Goal: Task Accomplishment & Management: Manage account settings

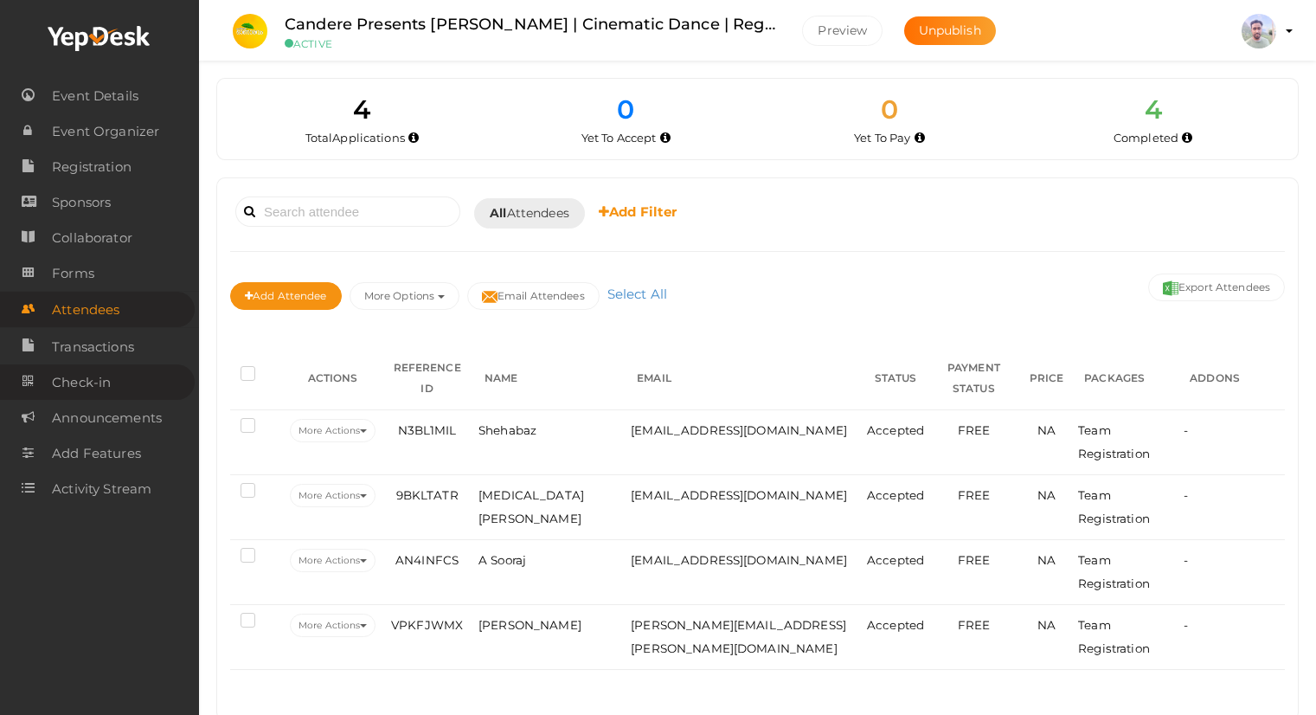
scroll to position [40, 0]
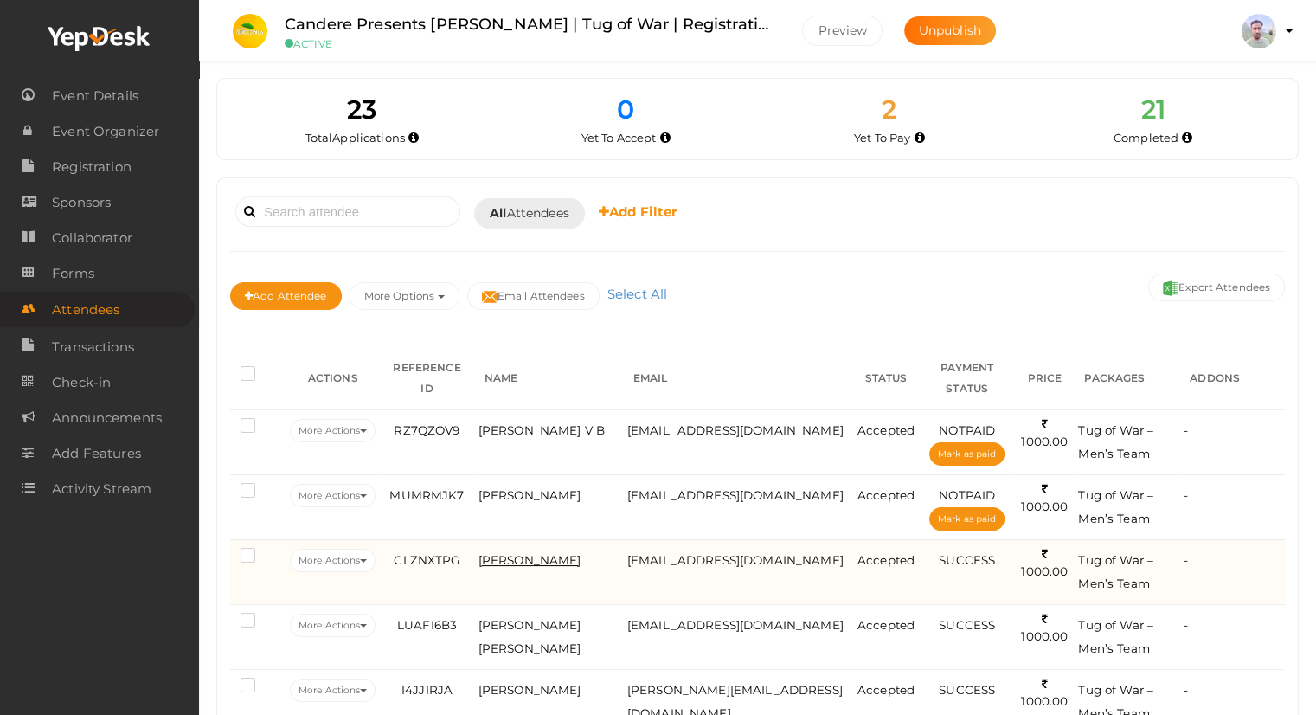
click at [529, 557] on span "[PERSON_NAME]" at bounding box center [529, 560] width 103 height 14
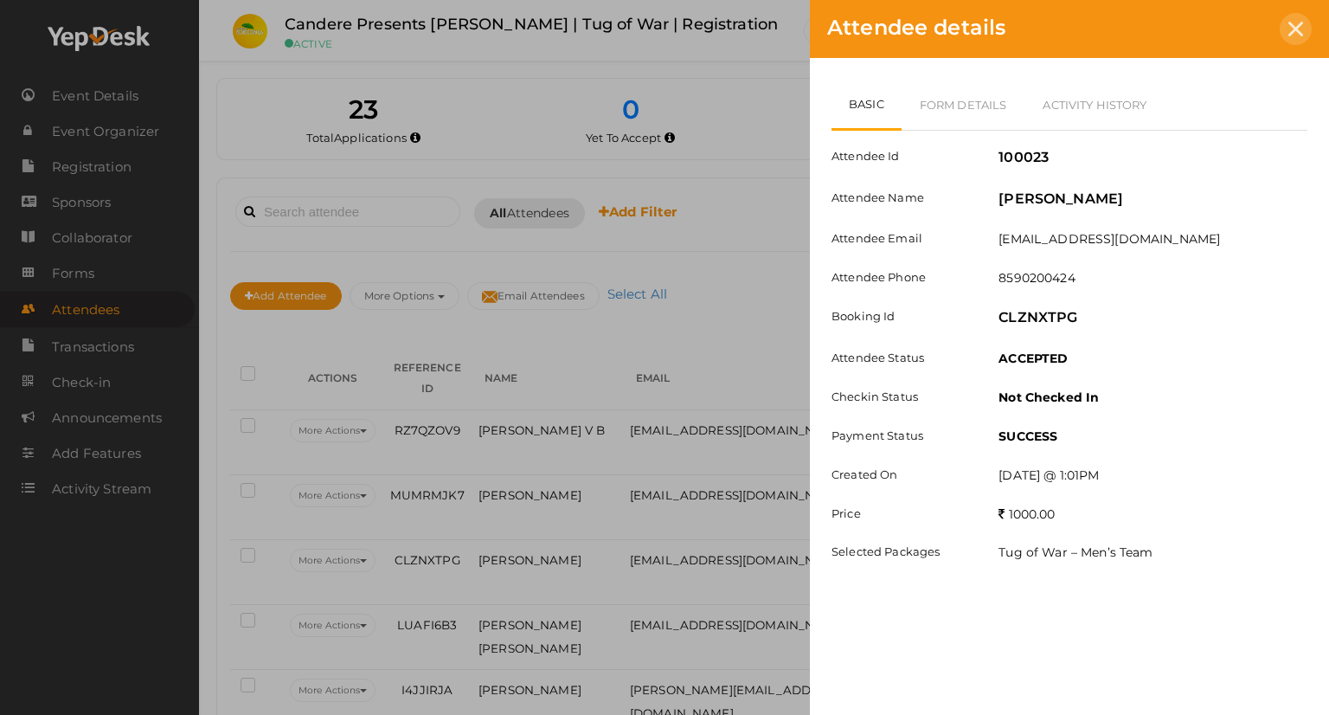
click at [1298, 35] on icon at bounding box center [1295, 29] width 15 height 15
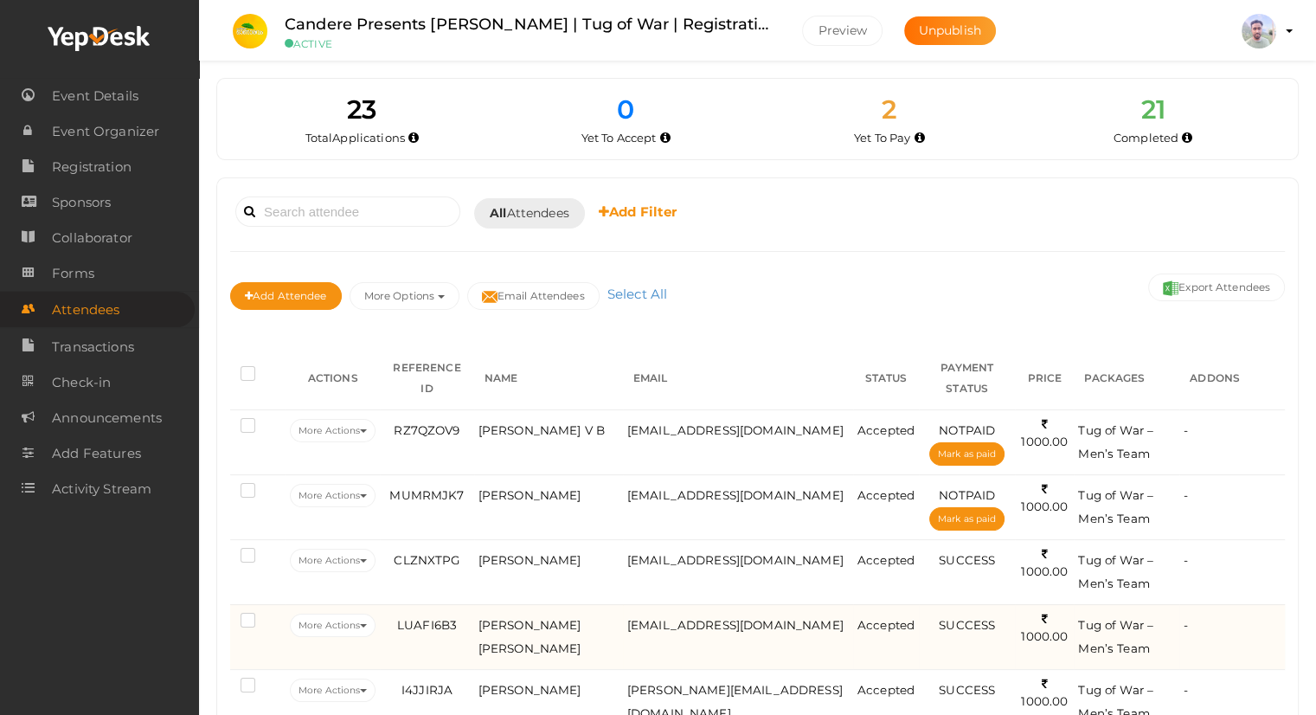
click at [674, 629] on td "[EMAIL_ADDRESS][DOMAIN_NAME]" at bounding box center [738, 636] width 230 height 65
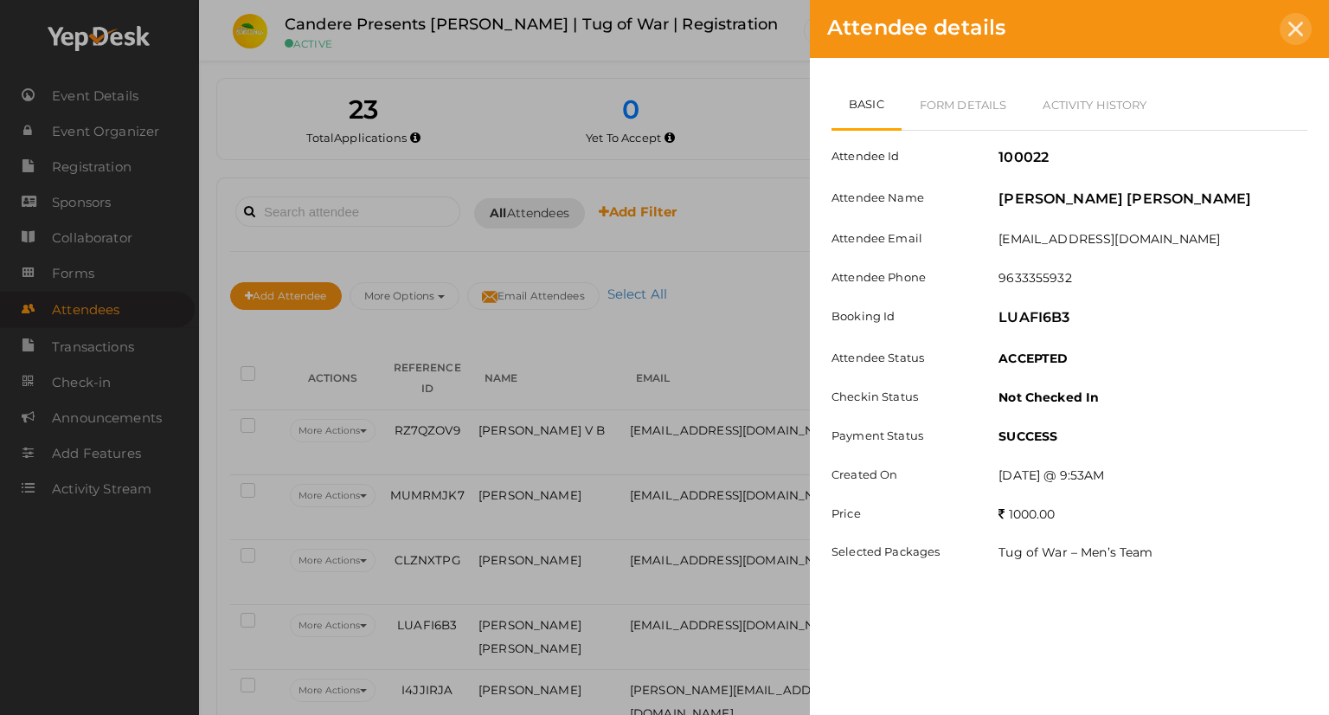
click at [1293, 33] on icon at bounding box center [1295, 29] width 15 height 15
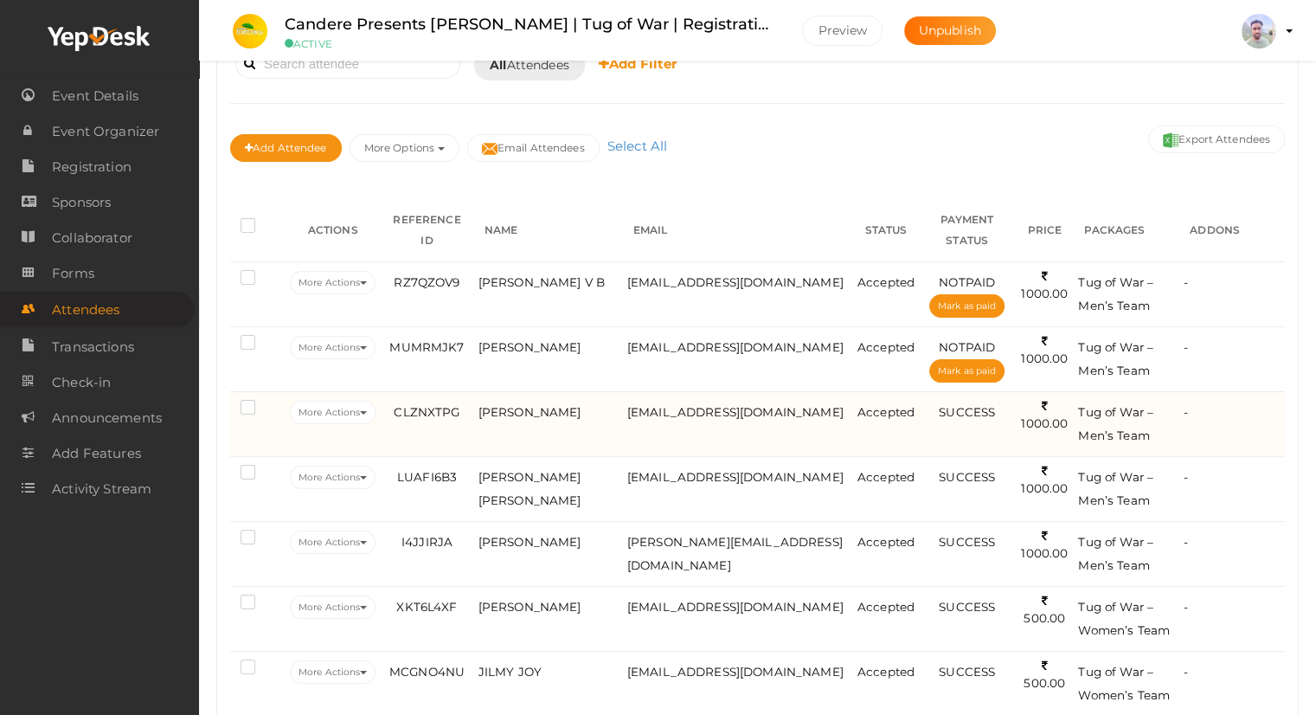
scroll to position [173, 0]
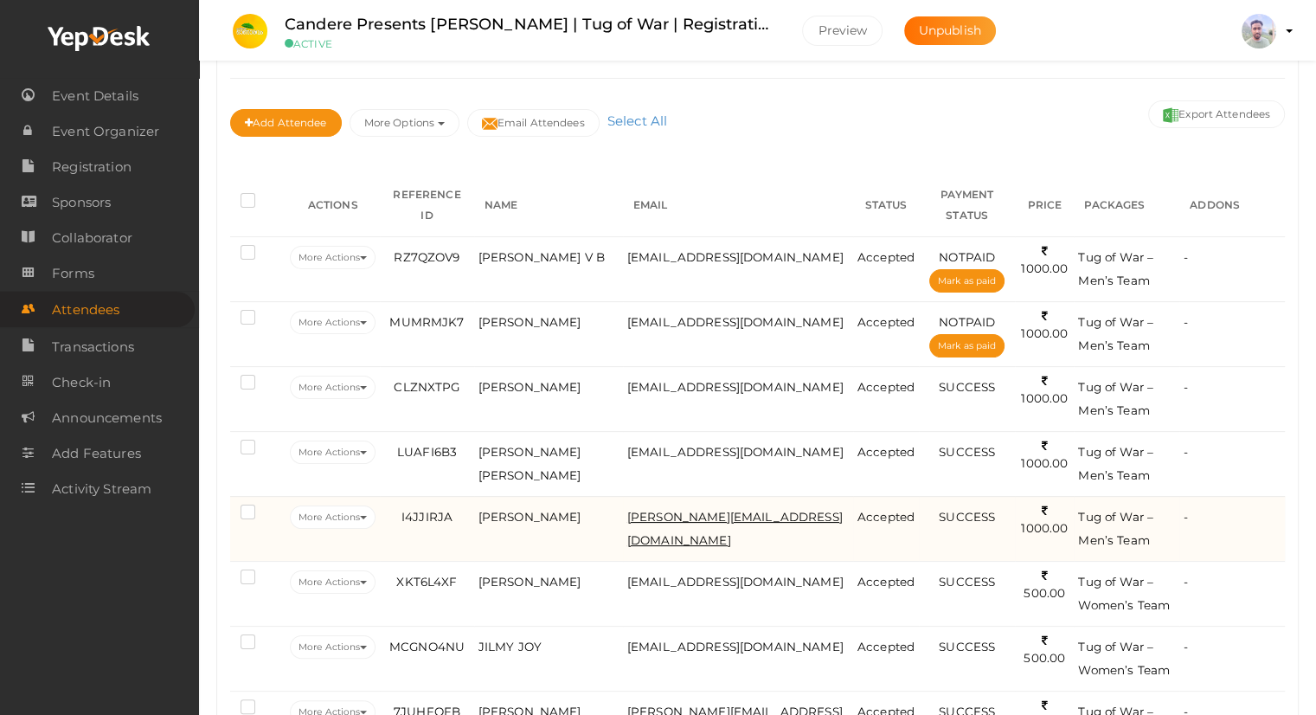
click at [643, 513] on span "[PERSON_NAME][EMAIL_ADDRESS][DOMAIN_NAME]" at bounding box center [734, 528] width 215 height 37
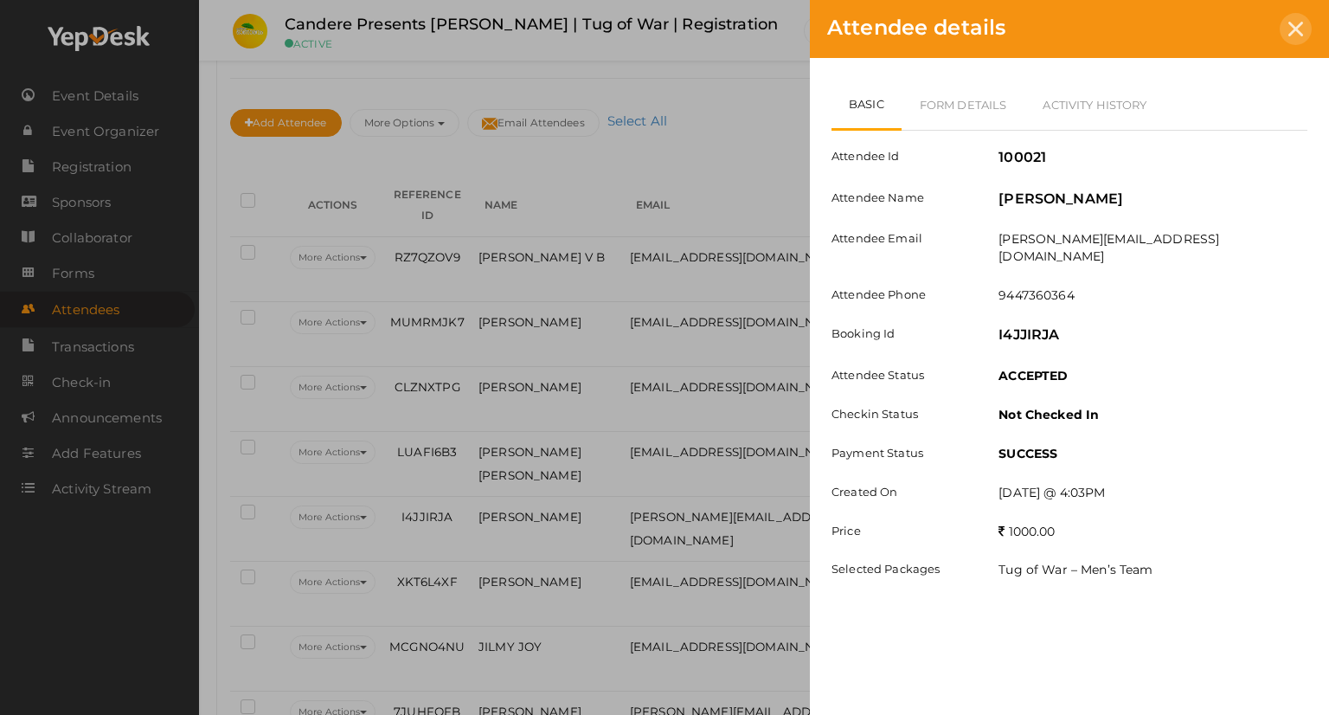
click at [1290, 26] on icon at bounding box center [1295, 29] width 15 height 15
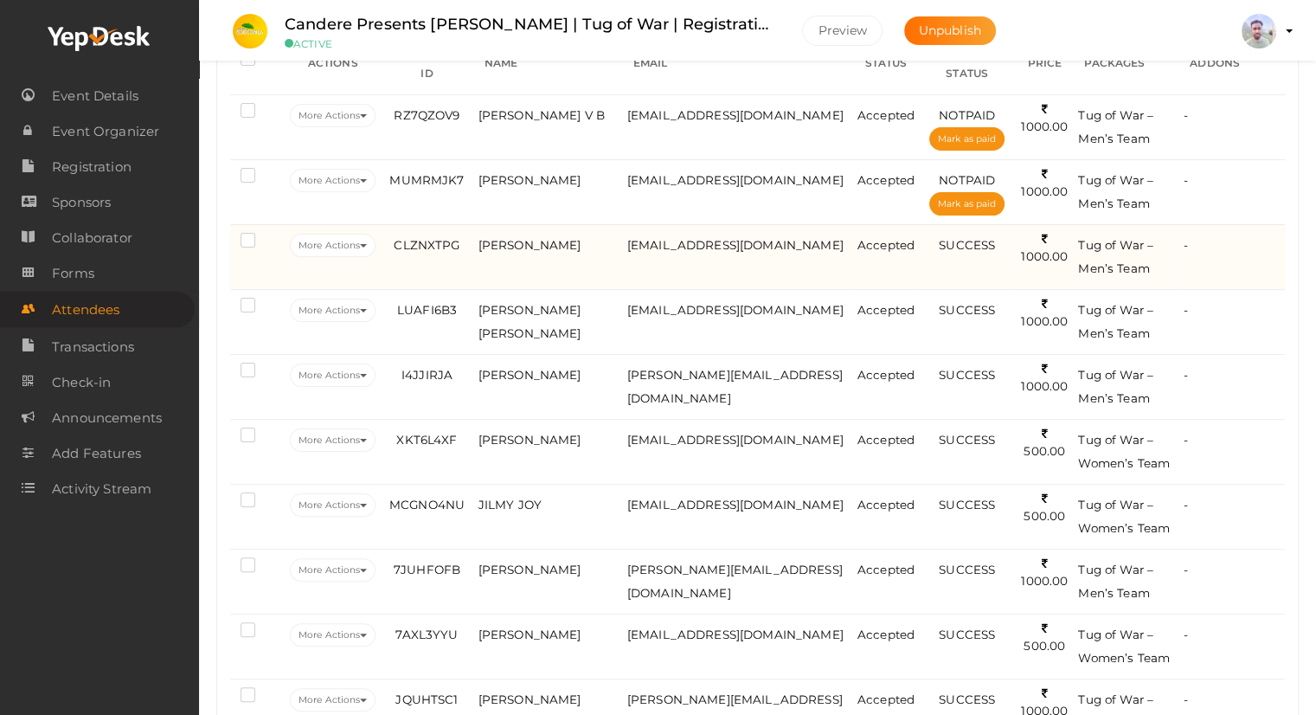
scroll to position [346, 0]
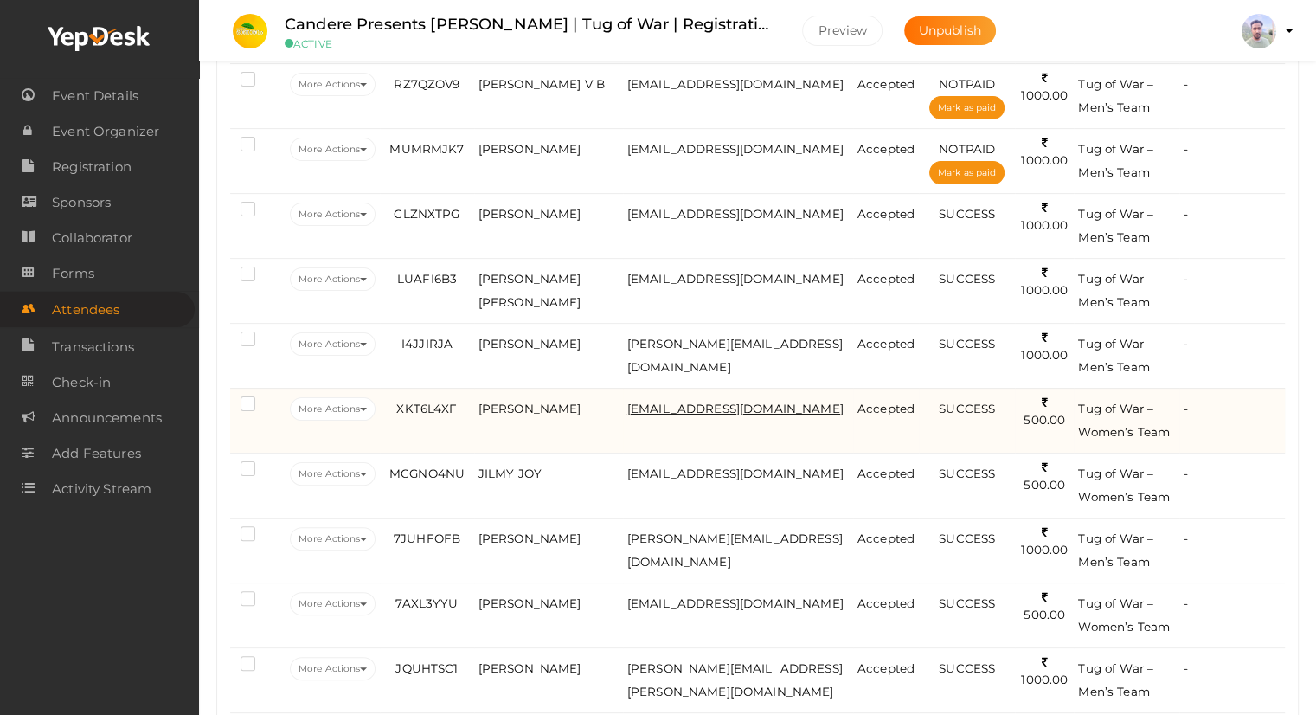
click at [682, 405] on span "[EMAIL_ADDRESS][DOMAIN_NAME]" at bounding box center [735, 408] width 216 height 14
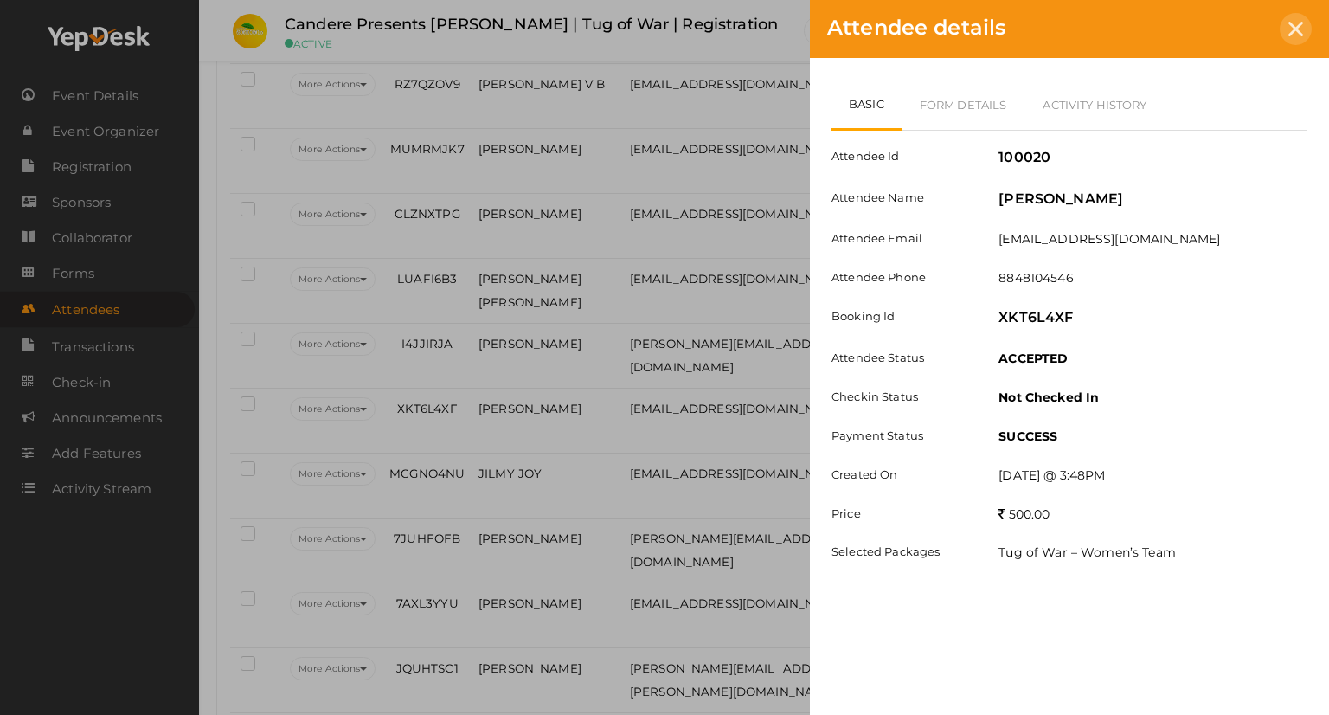
click at [1298, 31] on icon at bounding box center [1295, 29] width 15 height 15
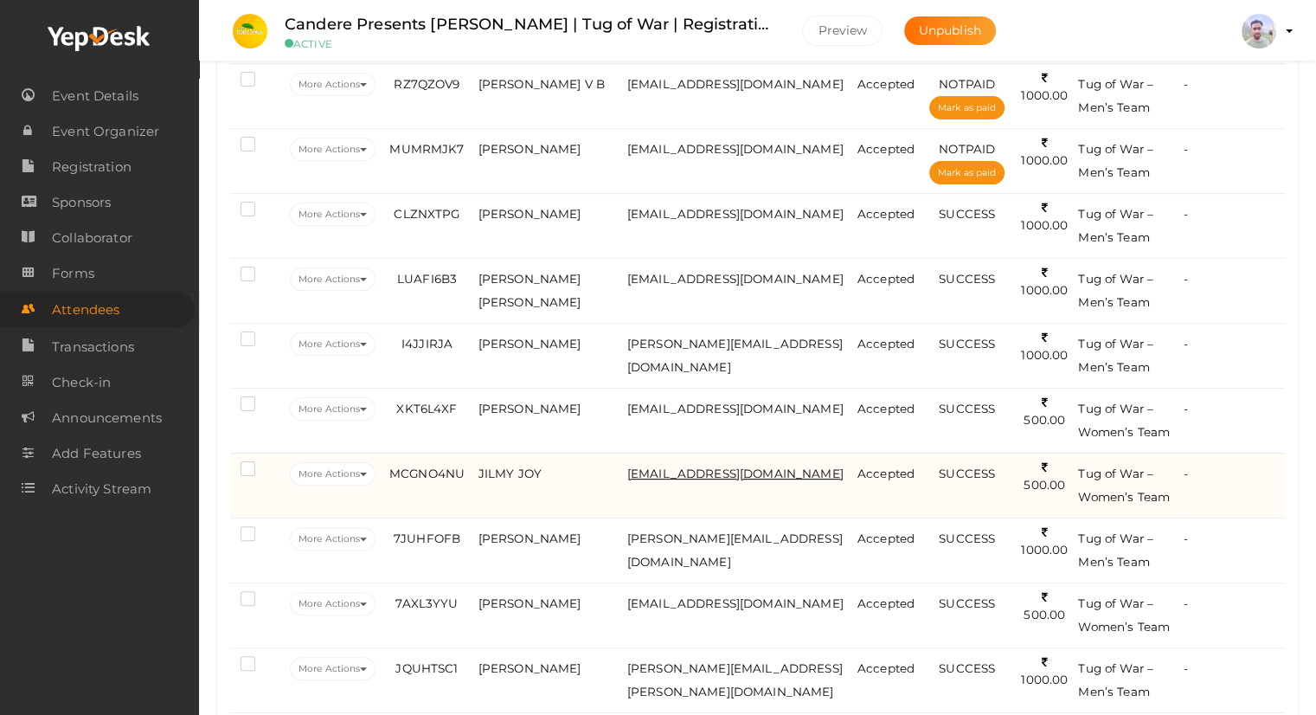
click at [689, 474] on span "[EMAIL_ADDRESS][DOMAIN_NAME]" at bounding box center [735, 473] width 216 height 14
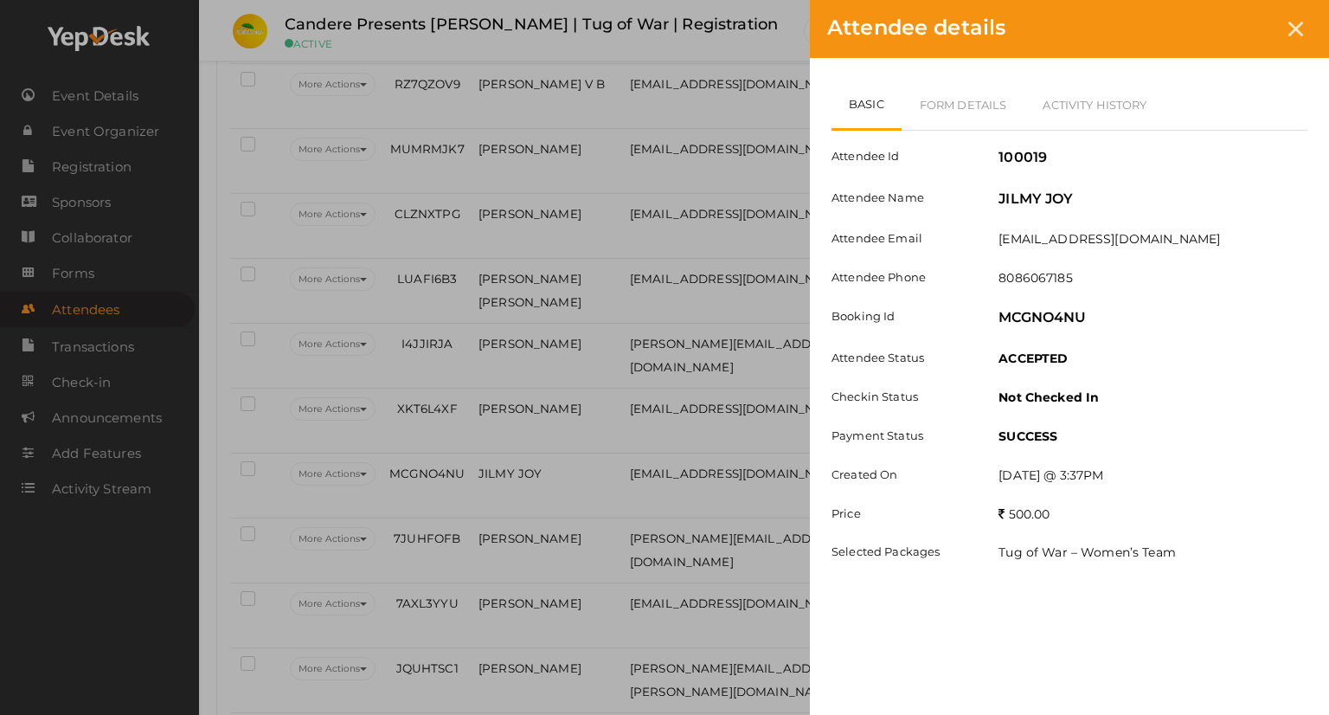
click at [1306, 26] on div at bounding box center [1296, 29] width 32 height 32
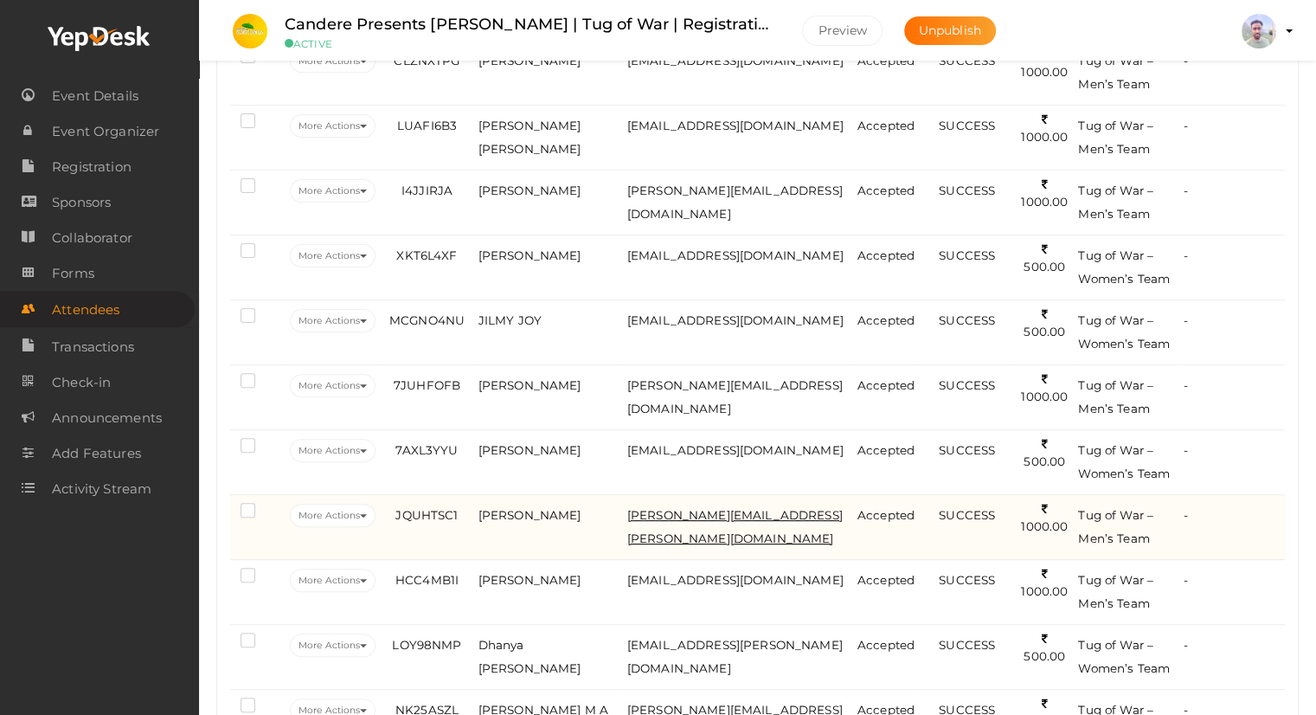
scroll to position [519, 0]
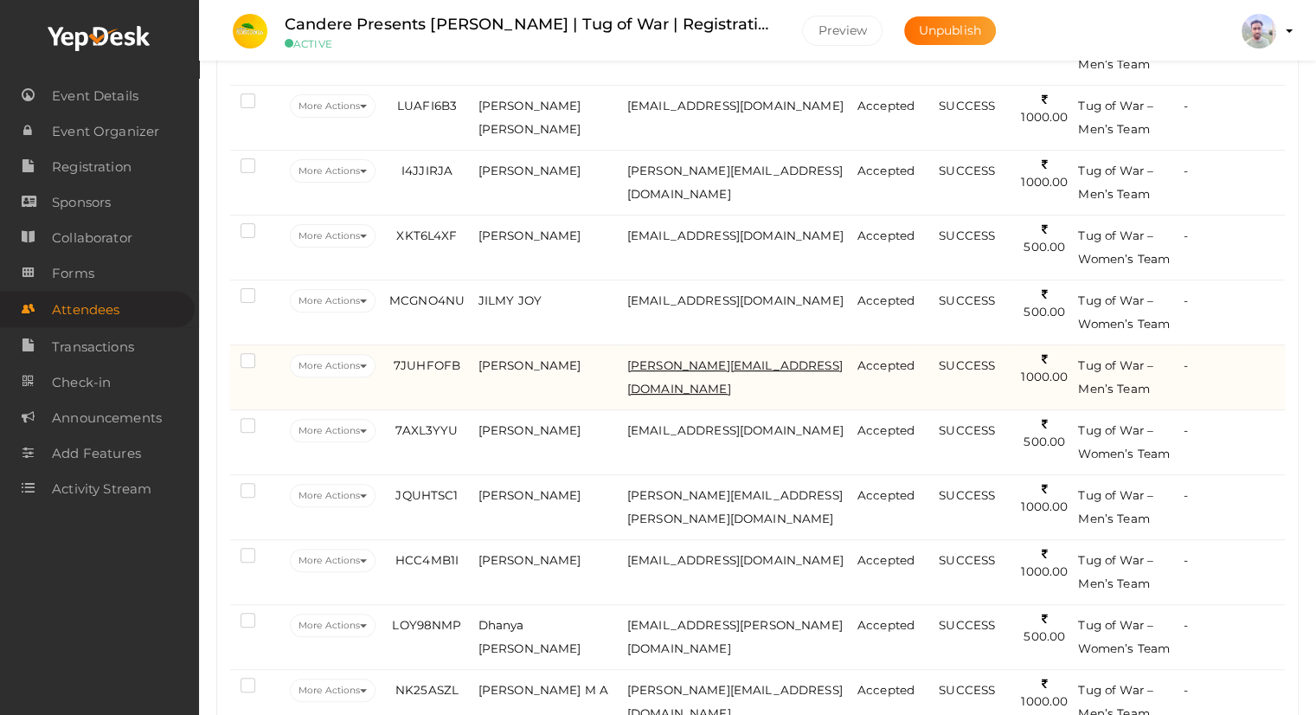
click at [703, 364] on span "[PERSON_NAME][EMAIL_ADDRESS][DOMAIN_NAME]" at bounding box center [734, 376] width 215 height 37
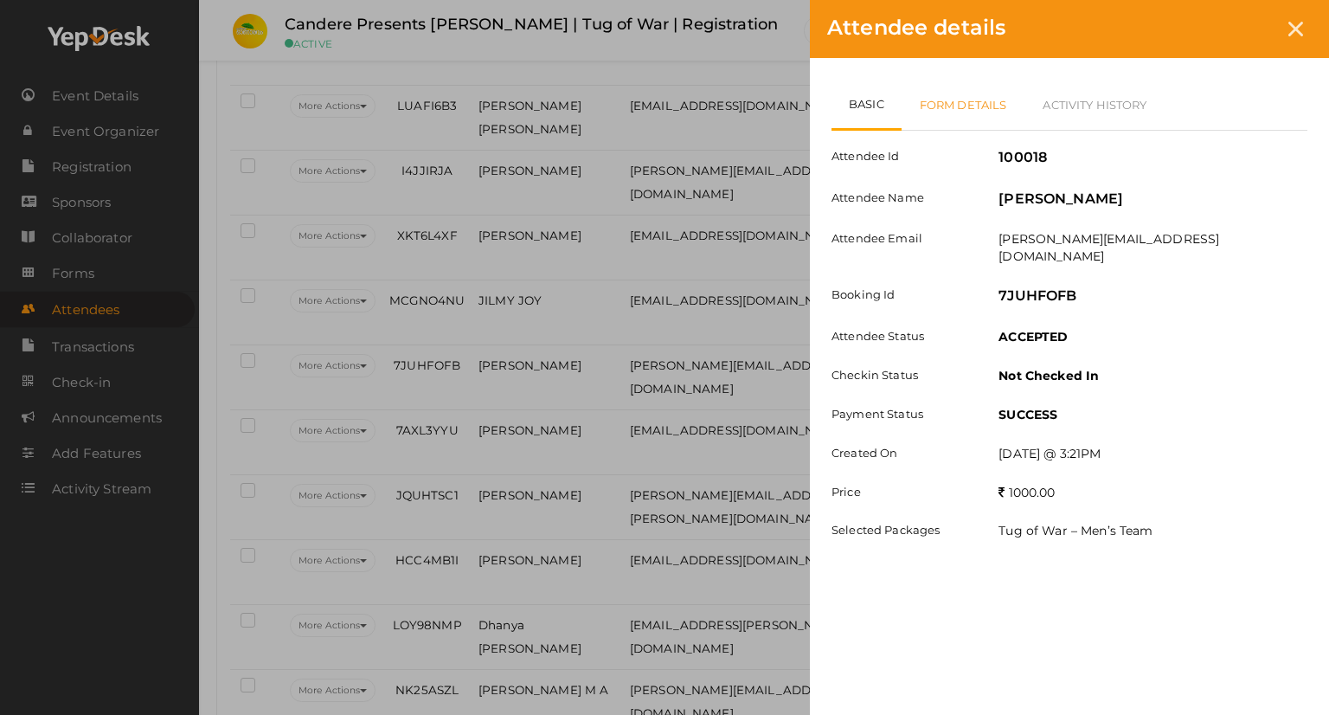
click at [963, 106] on link "Form Details" at bounding box center [964, 105] width 124 height 50
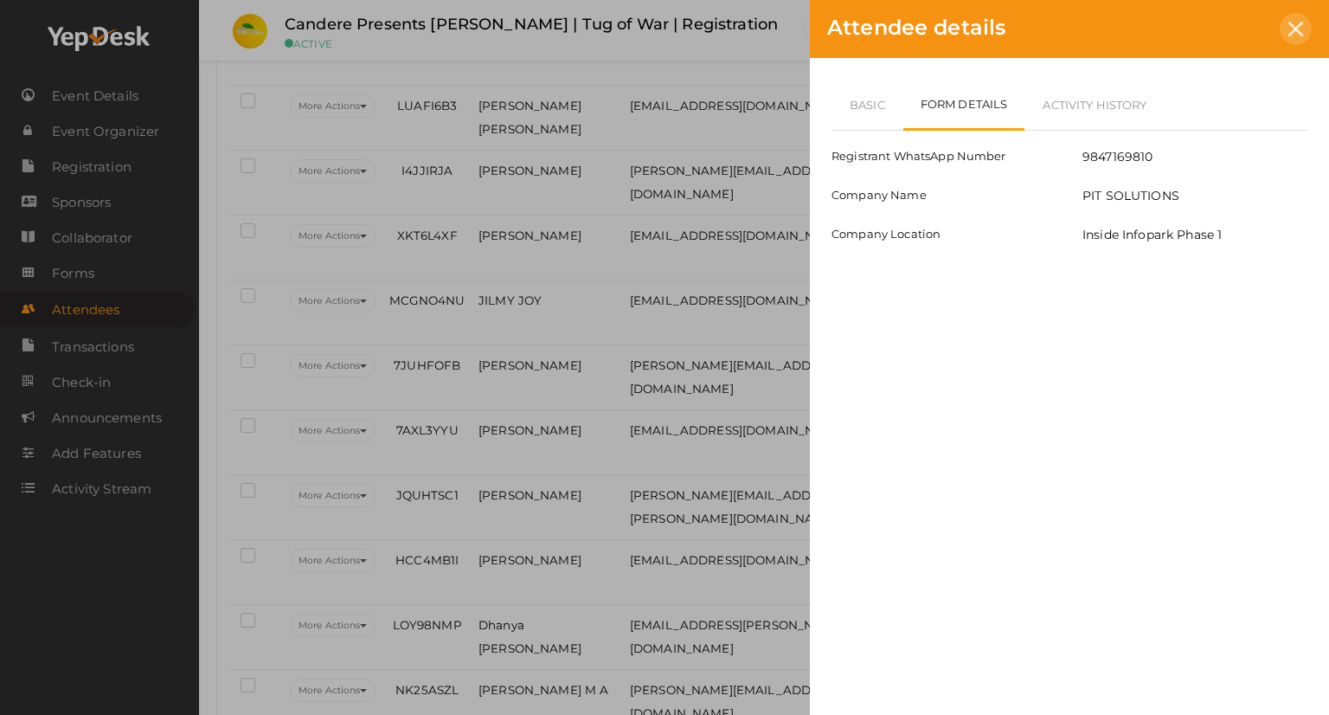
click at [1293, 34] on icon at bounding box center [1295, 29] width 15 height 15
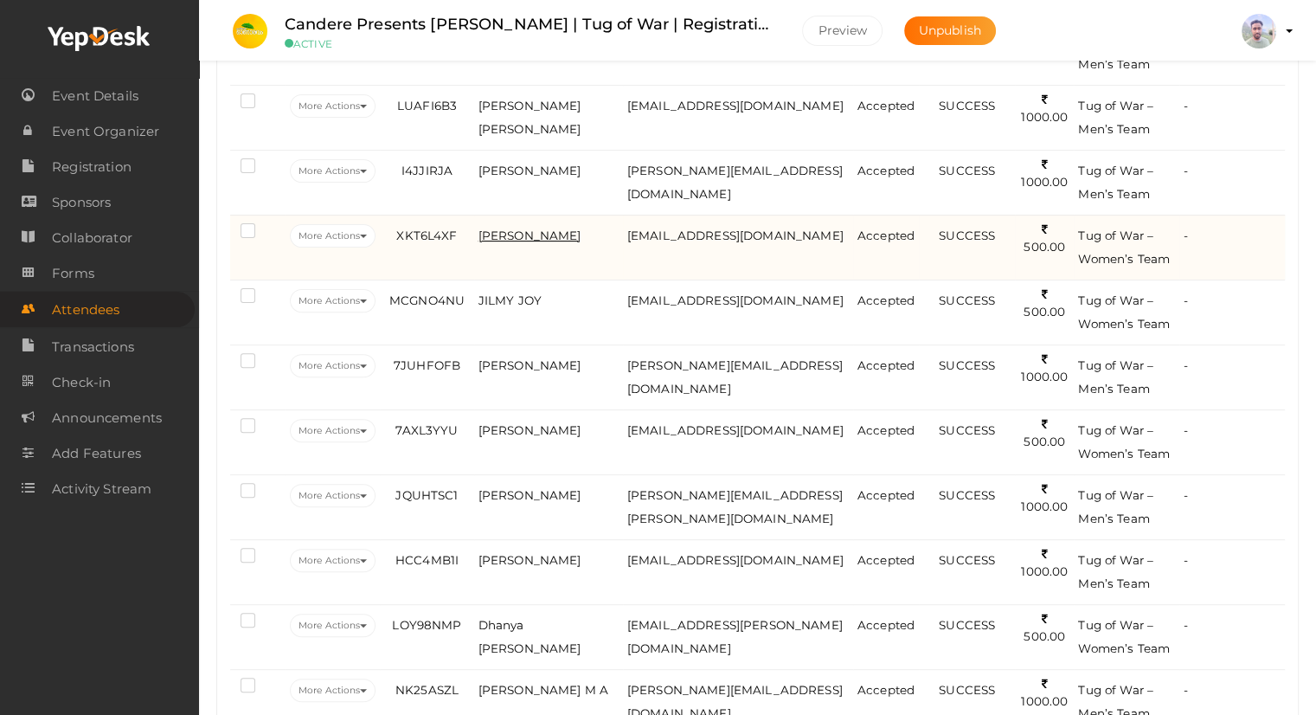
click at [543, 231] on span "[PERSON_NAME]" at bounding box center [529, 235] width 103 height 14
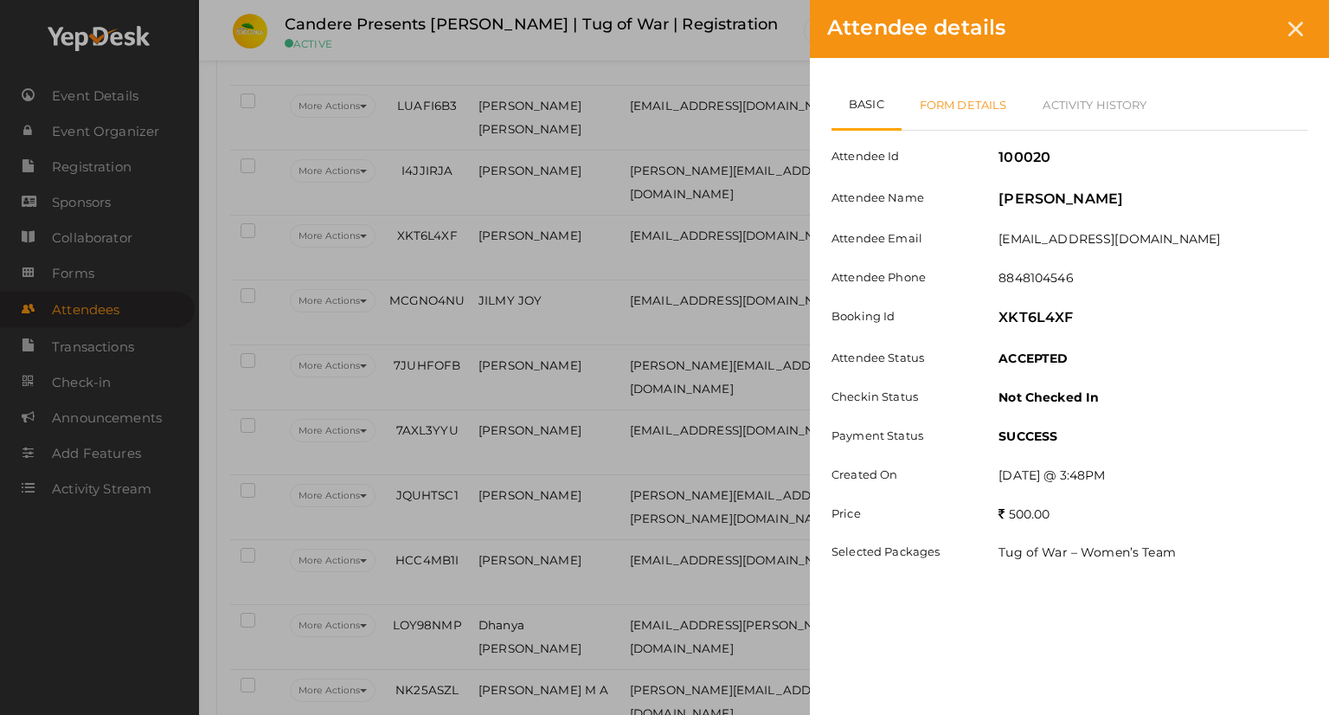
click at [993, 106] on link "Form Details" at bounding box center [964, 105] width 124 height 50
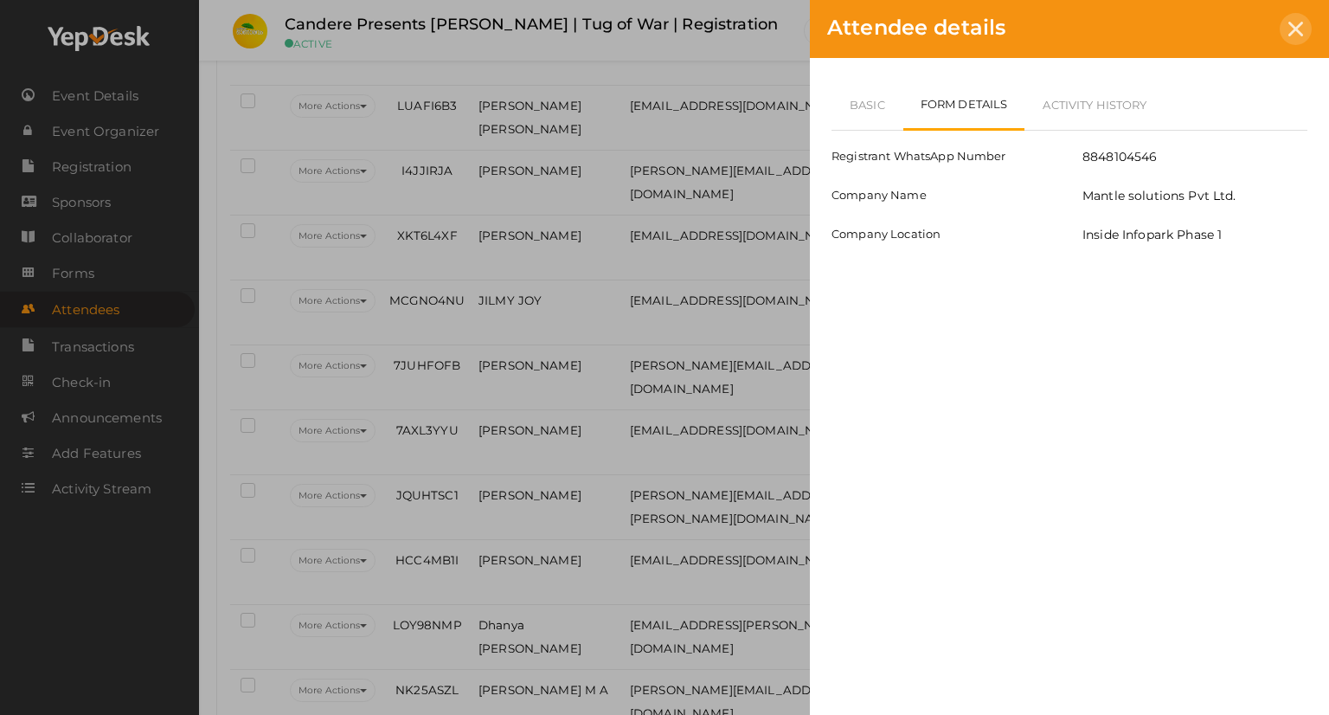
click at [1298, 25] on icon at bounding box center [1295, 29] width 15 height 15
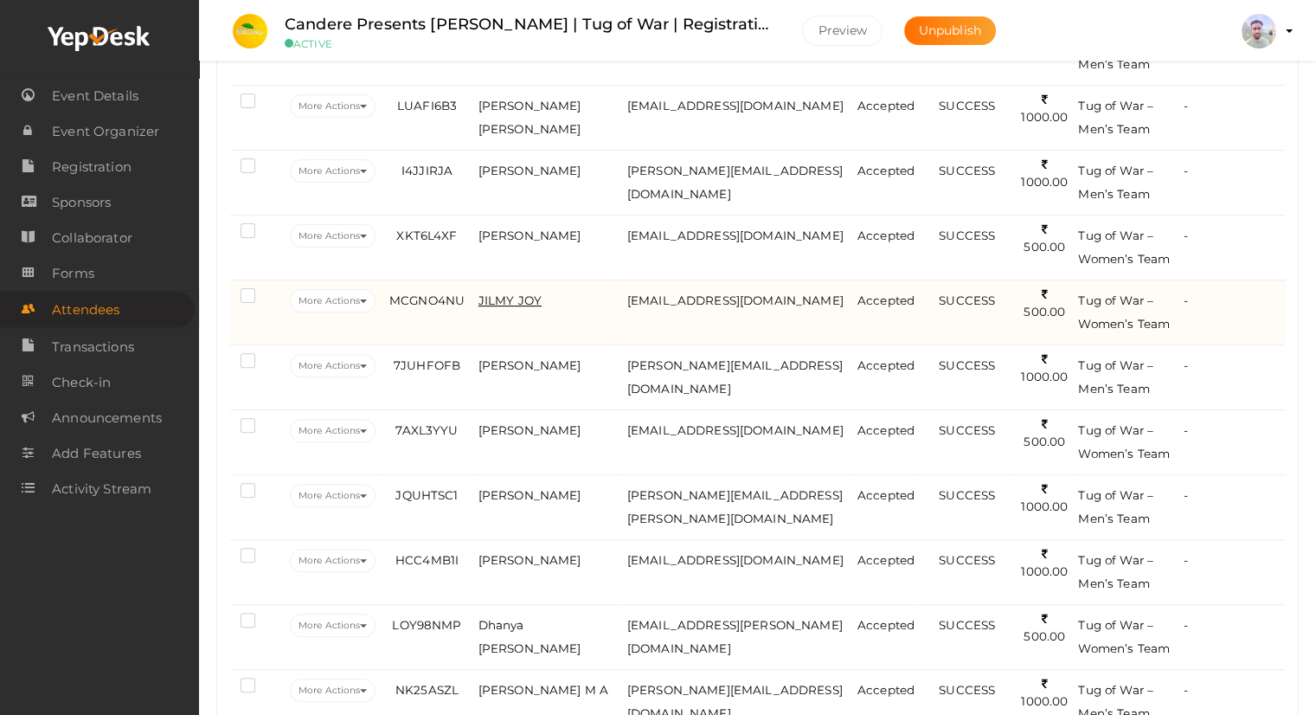
click at [529, 295] on span "JILMY JOY" at bounding box center [509, 300] width 63 height 14
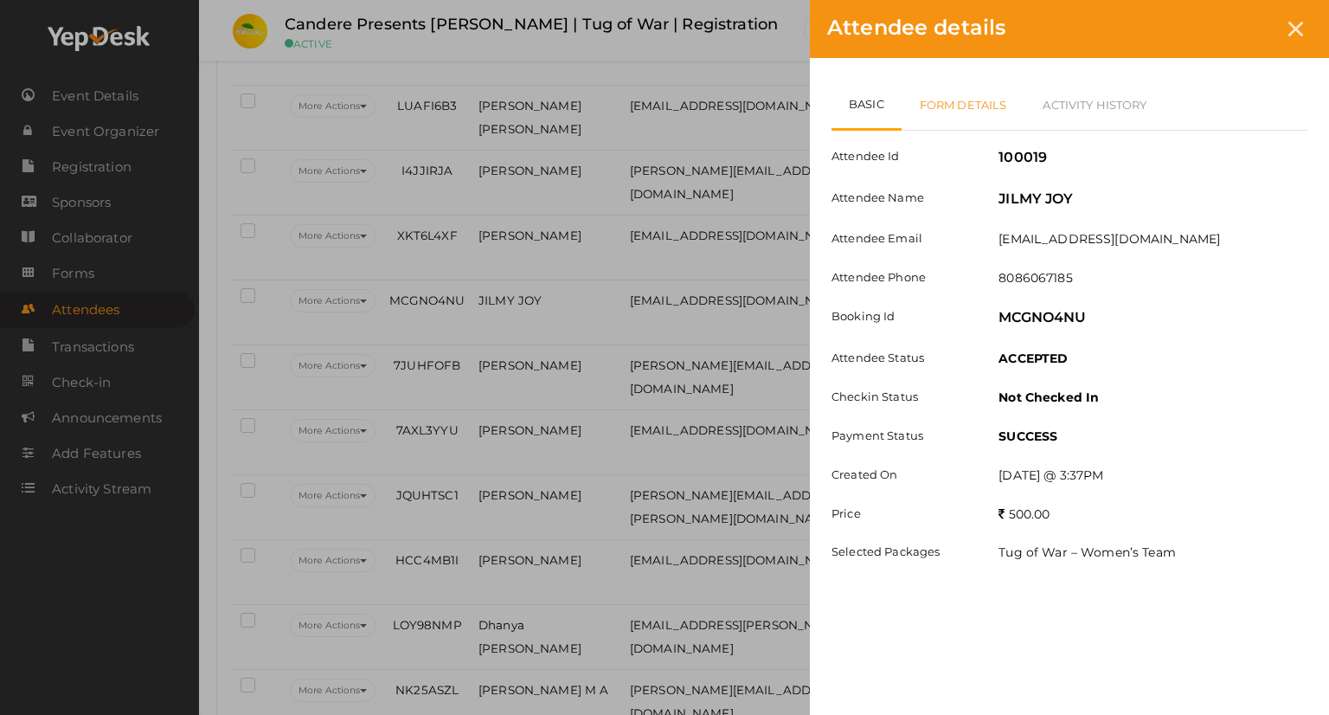
click at [944, 112] on link "Form Details" at bounding box center [964, 105] width 124 height 50
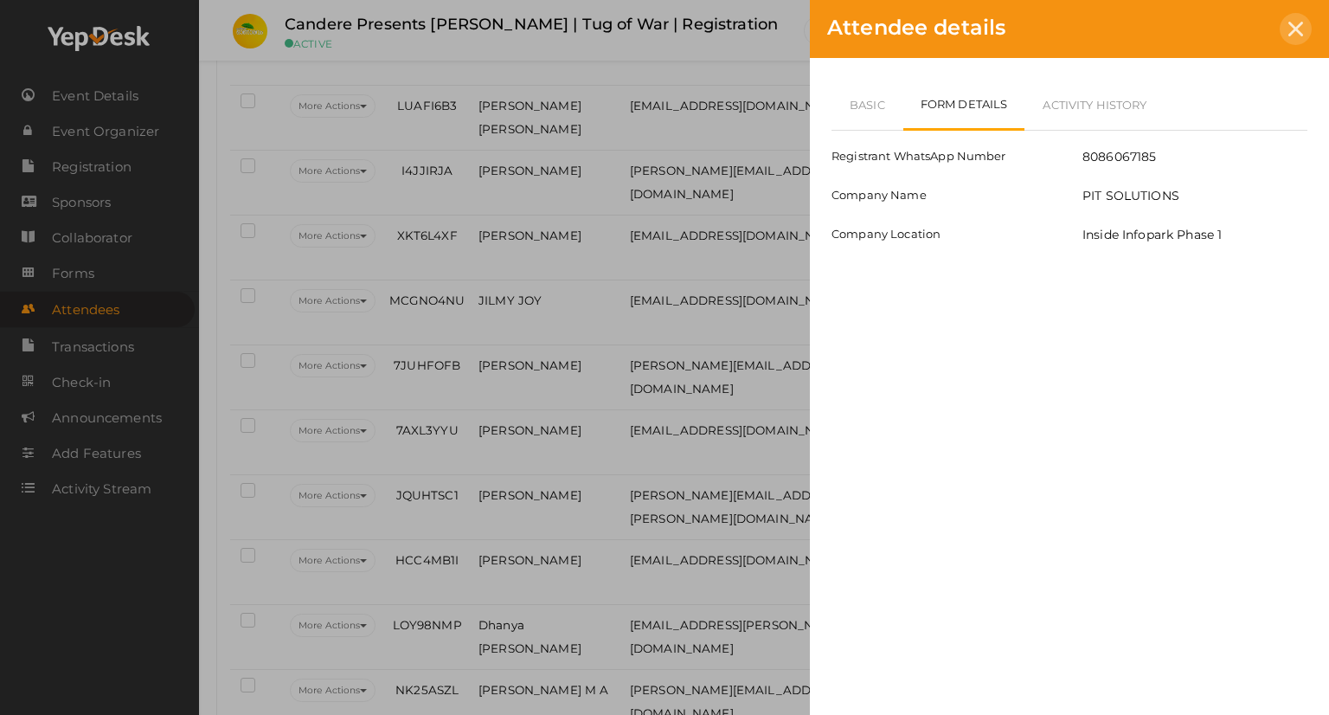
click at [1307, 25] on div at bounding box center [1296, 29] width 32 height 32
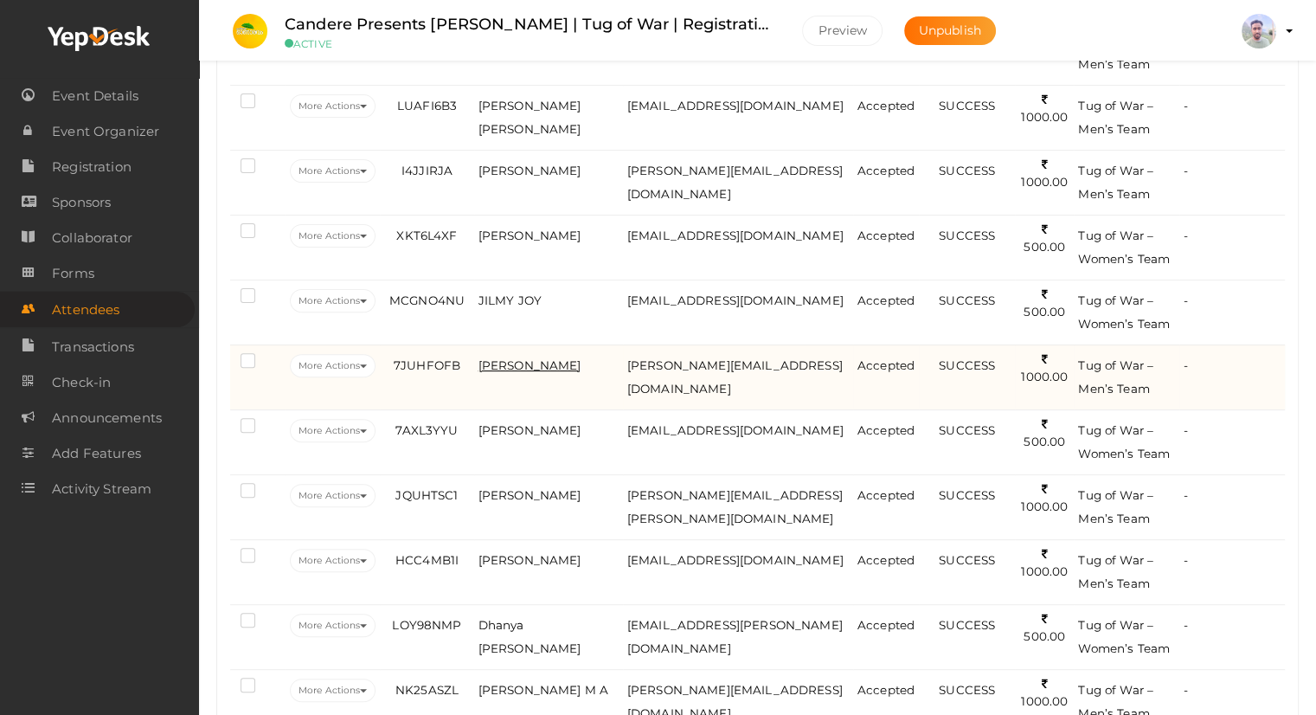
click at [524, 358] on span "[PERSON_NAME]" at bounding box center [529, 365] width 103 height 14
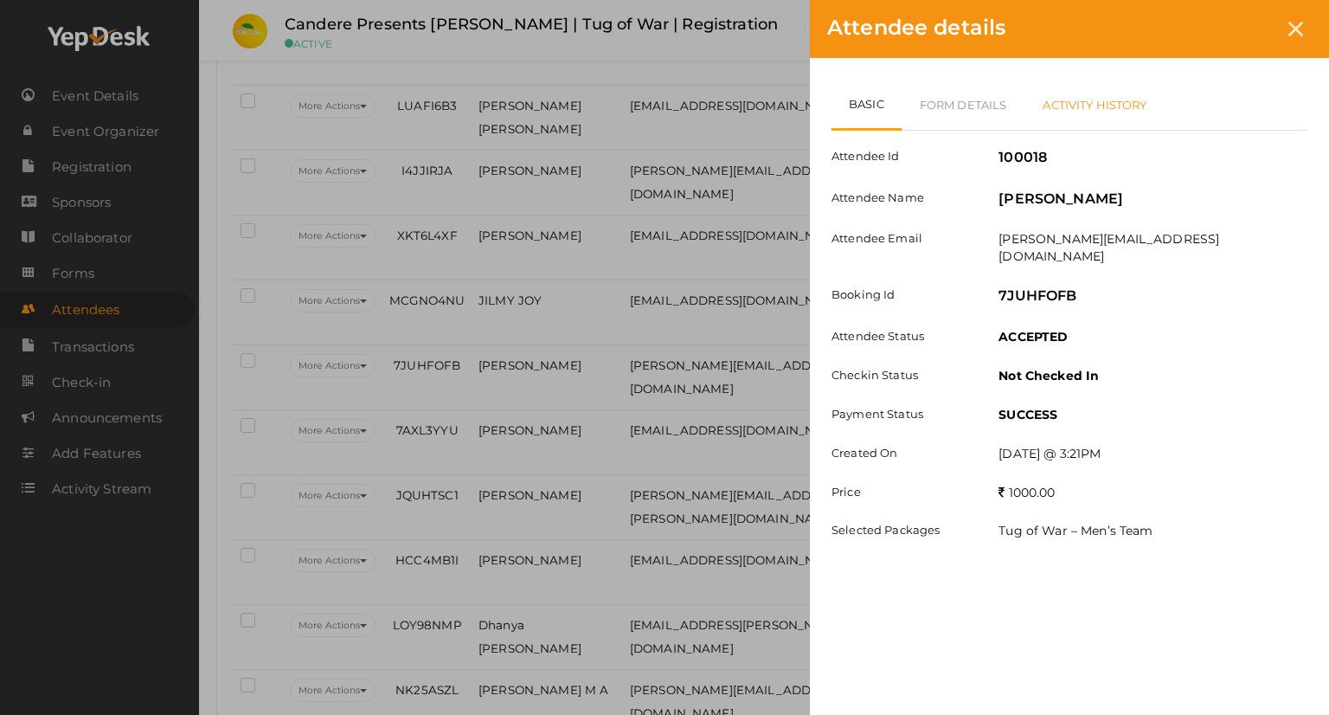
click at [1083, 98] on link "Activity History" at bounding box center [1094, 105] width 140 height 50
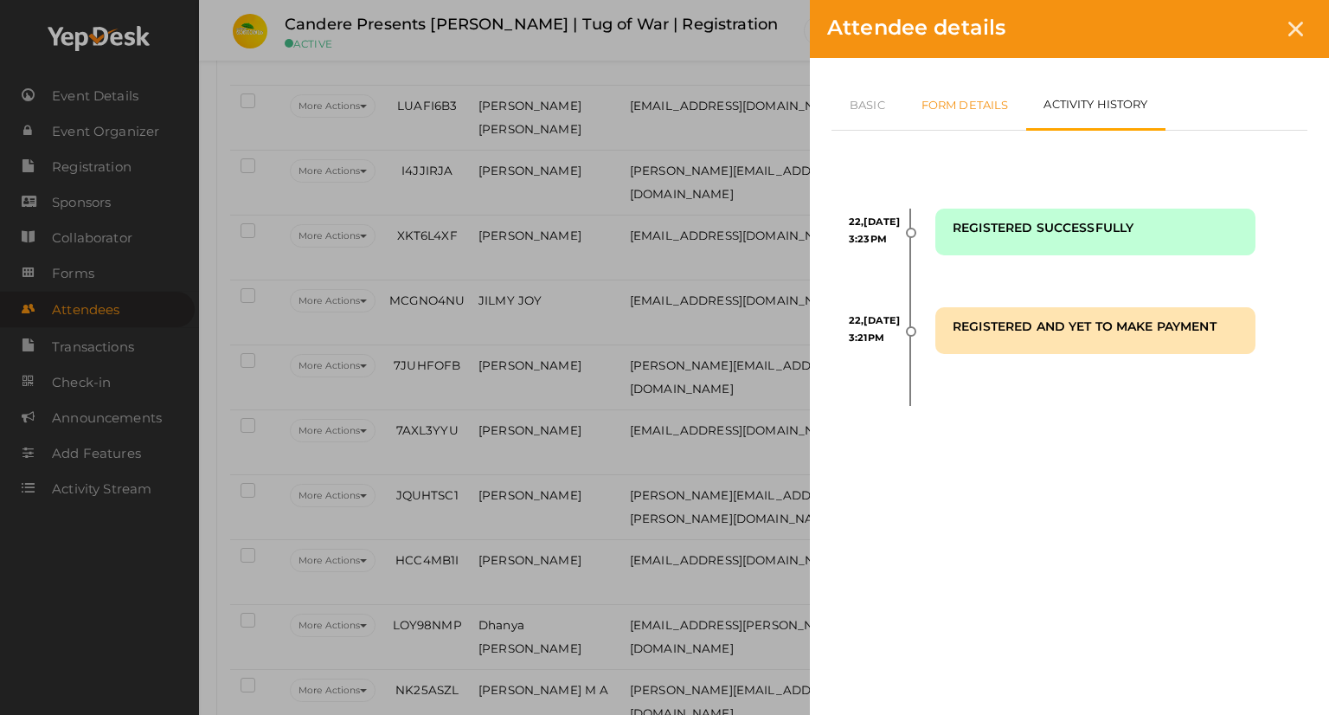
click at [988, 98] on link "Form Details" at bounding box center [965, 105] width 124 height 50
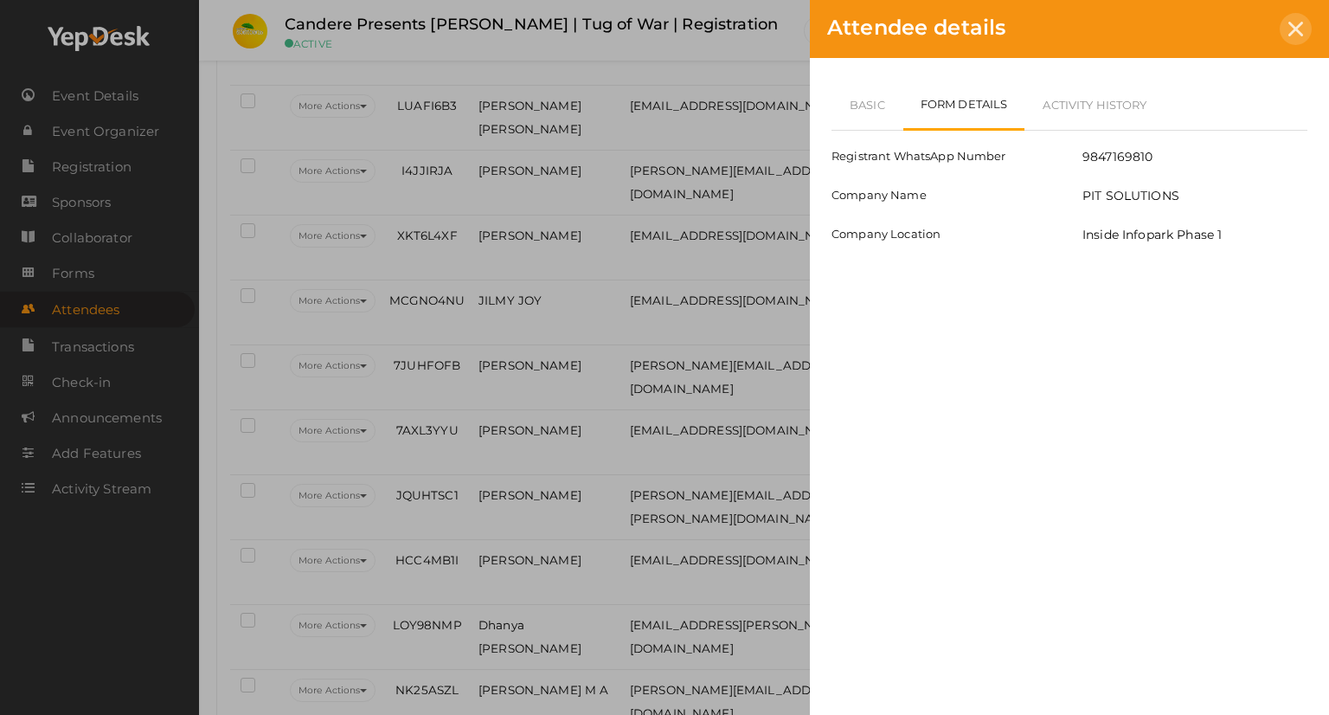
click at [1299, 24] on icon at bounding box center [1295, 29] width 15 height 15
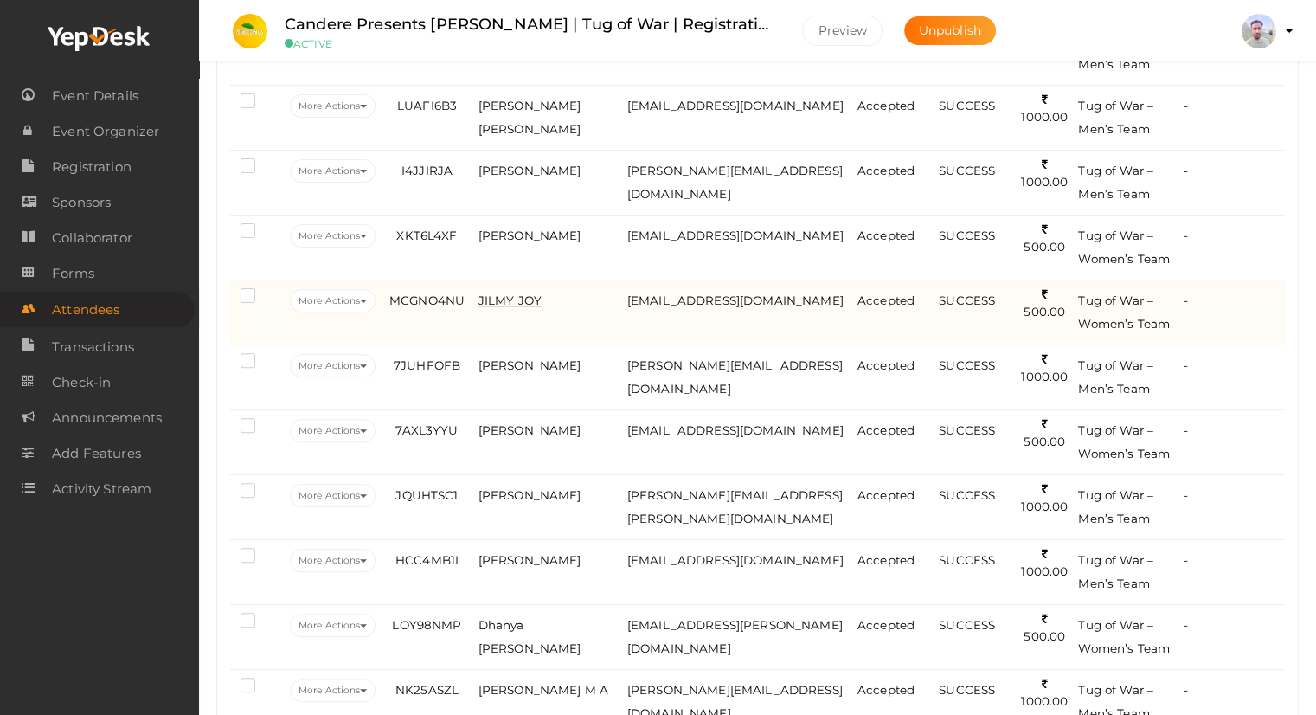
click at [514, 295] on span "JILMY JOY" at bounding box center [509, 300] width 63 height 14
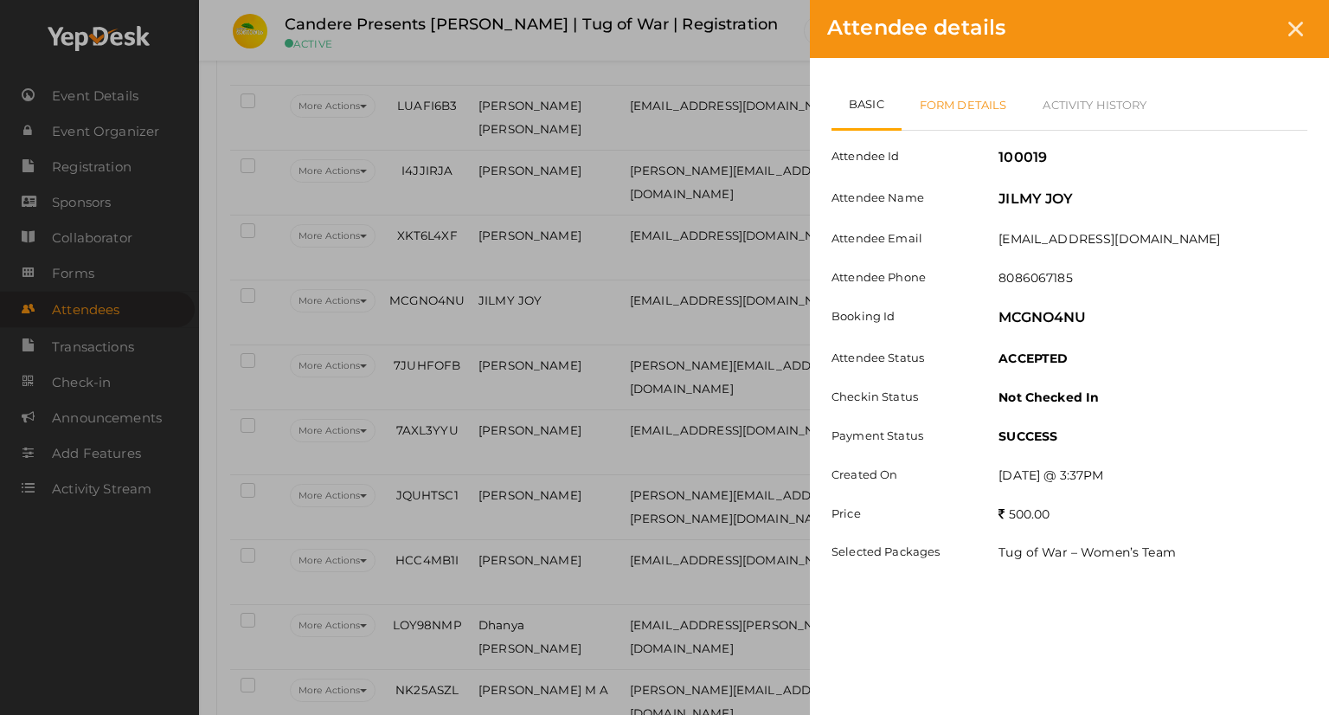
click at [1004, 115] on link "Form Details" at bounding box center [964, 105] width 124 height 50
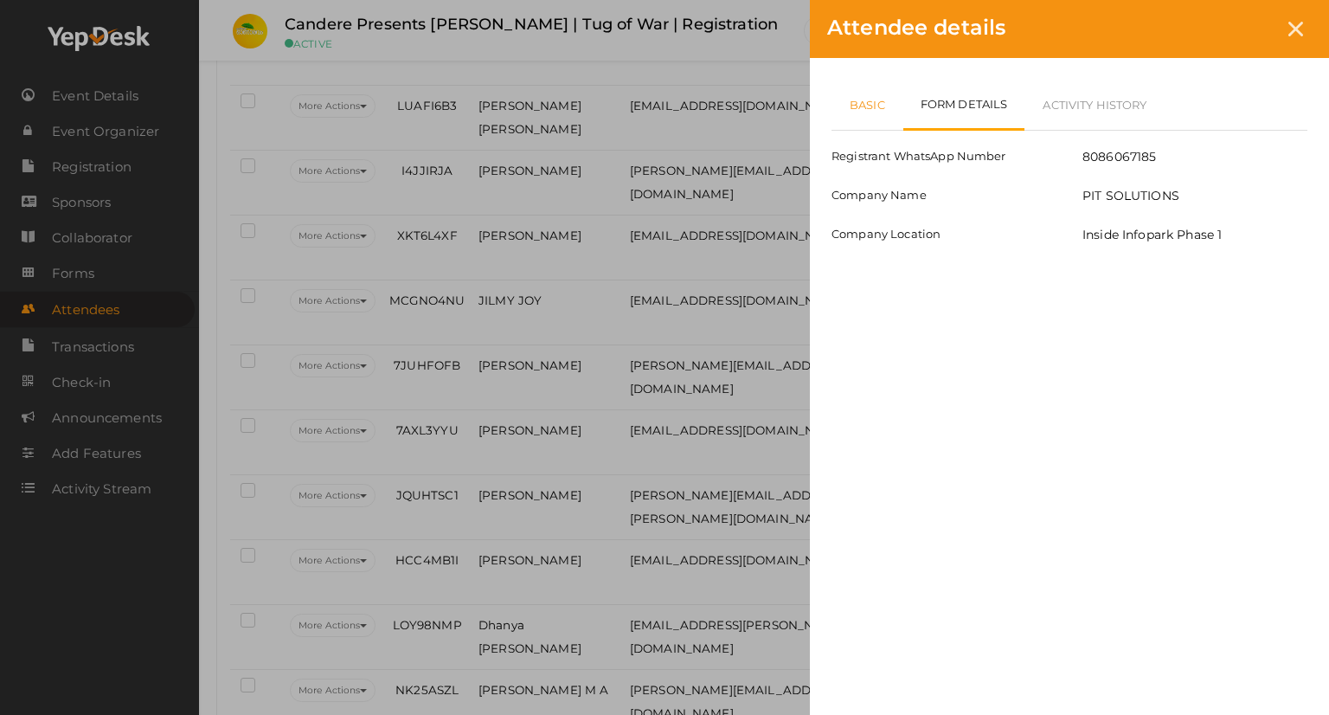
click at [865, 96] on link "Basic" at bounding box center [867, 105] width 72 height 50
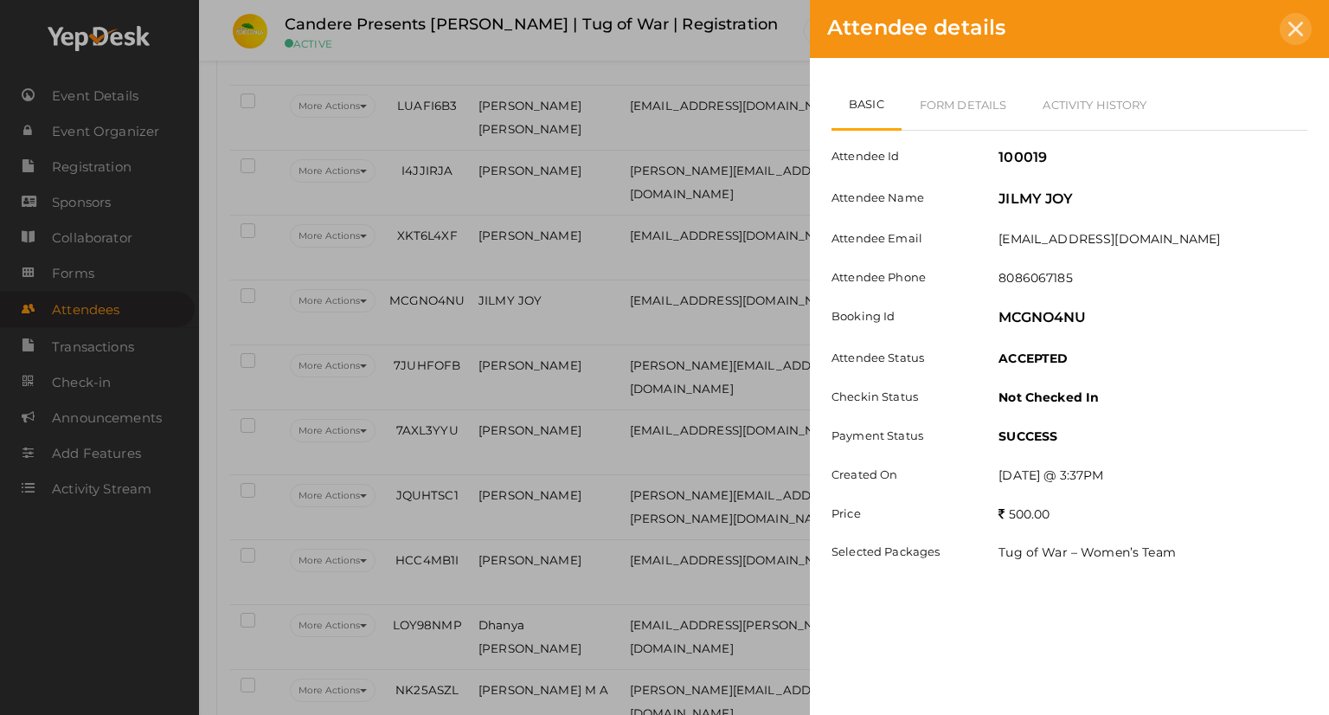
click at [1289, 25] on icon at bounding box center [1295, 29] width 15 height 15
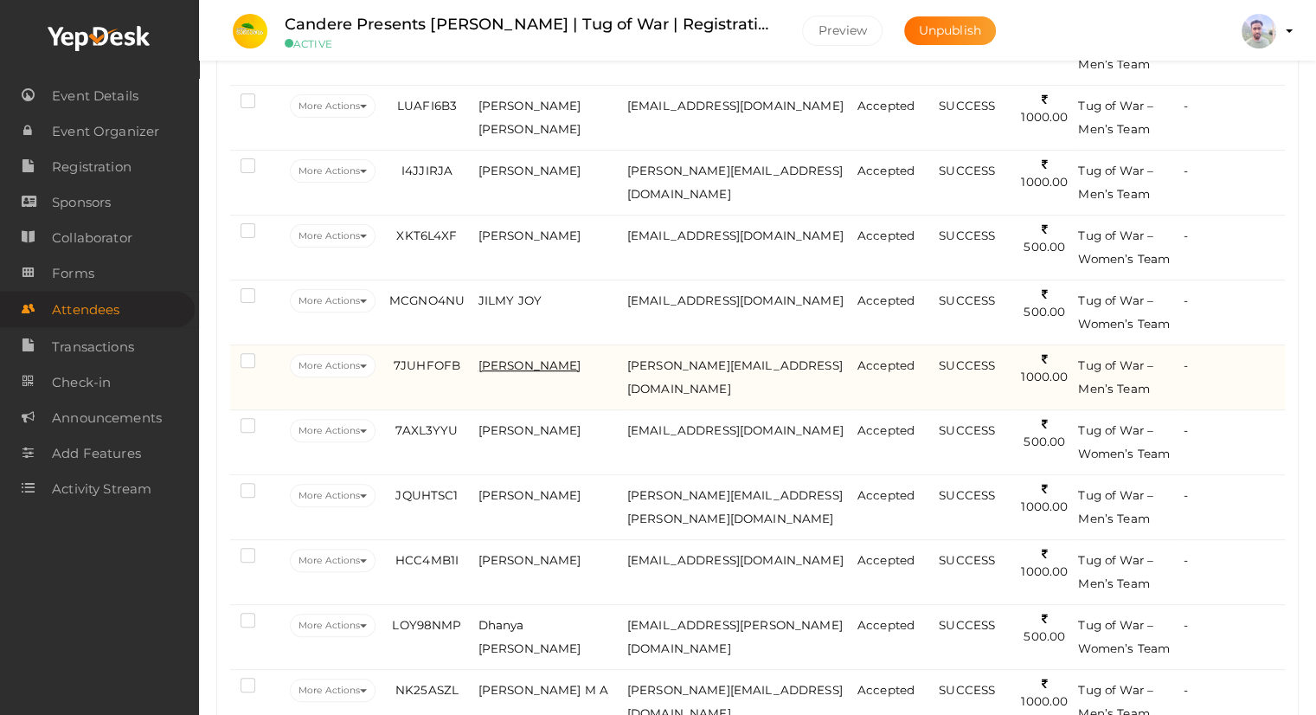
click at [525, 363] on span "[PERSON_NAME]" at bounding box center [529, 365] width 103 height 14
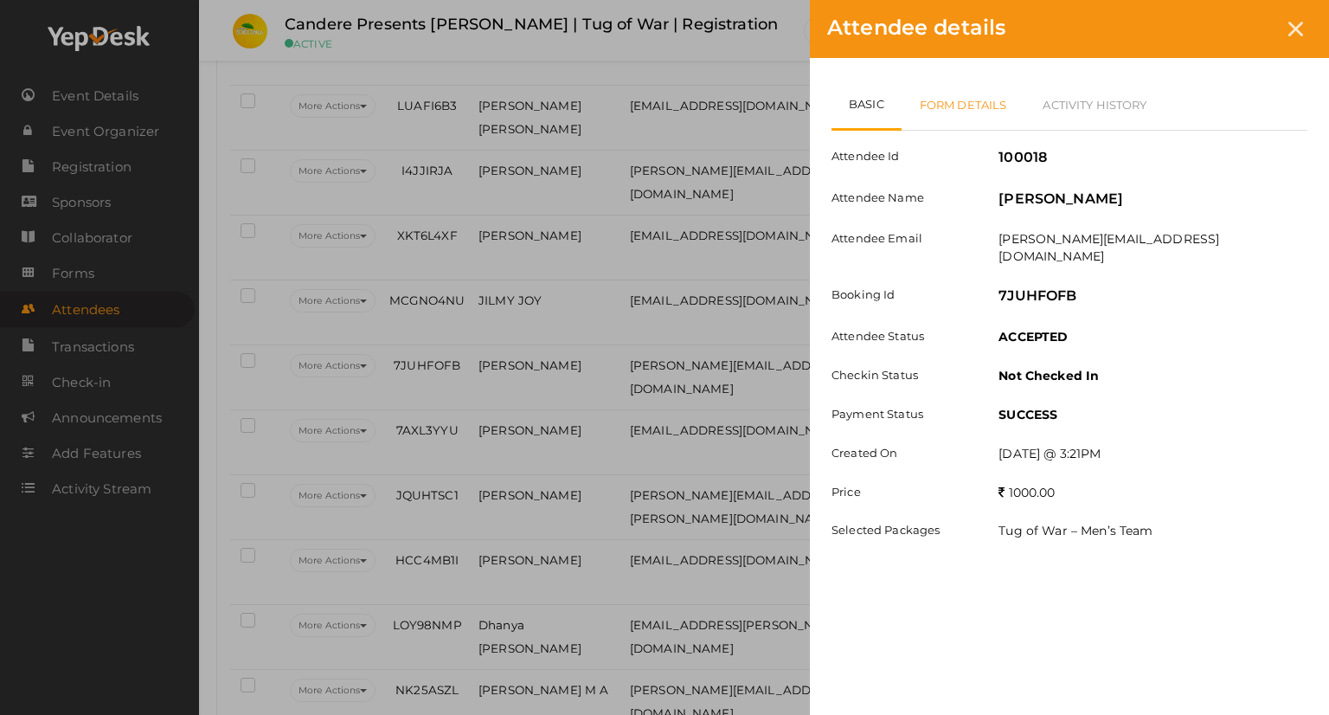
click at [986, 101] on link "Form Details" at bounding box center [964, 105] width 124 height 50
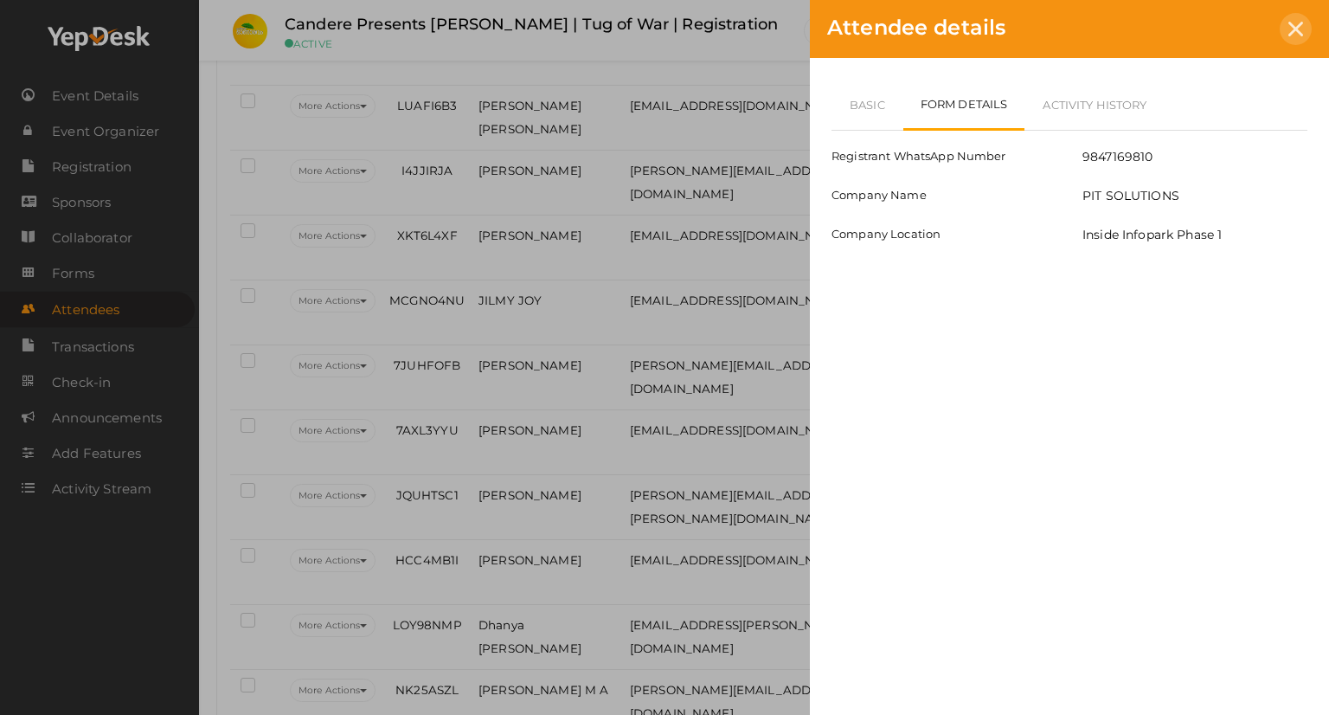
click at [1298, 29] on icon at bounding box center [1295, 29] width 15 height 15
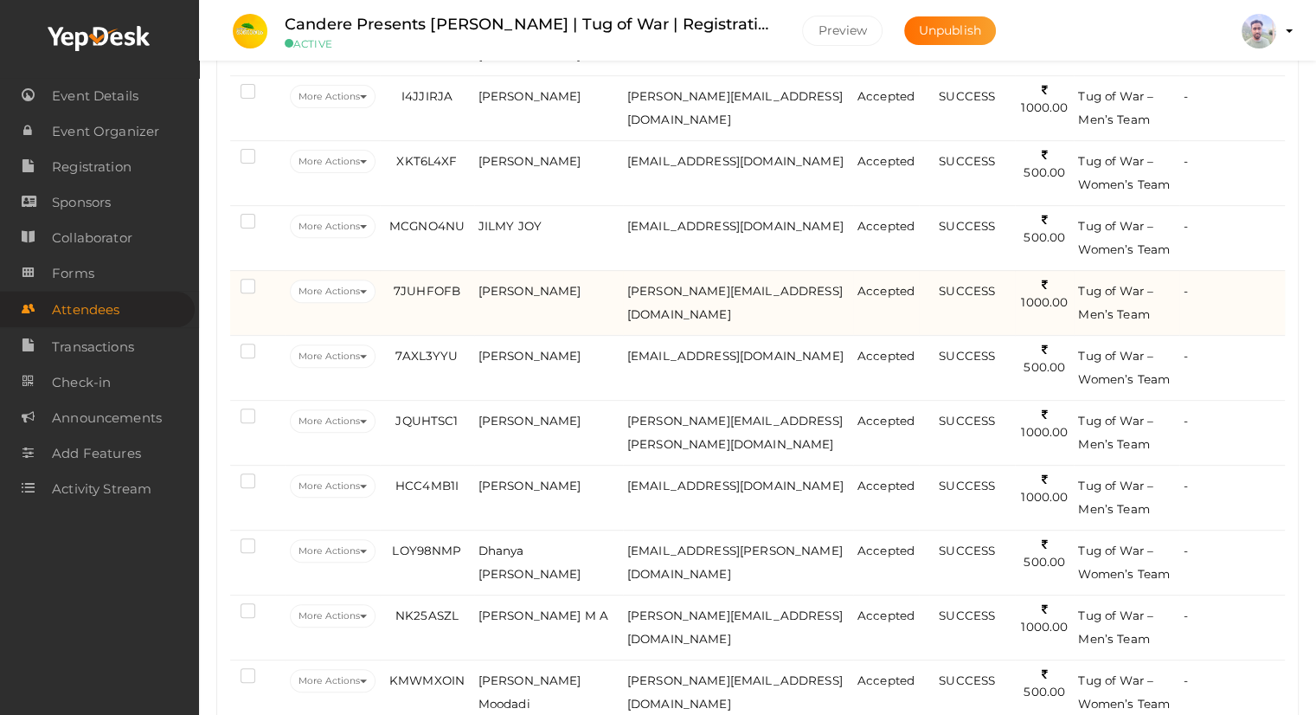
scroll to position [554, 0]
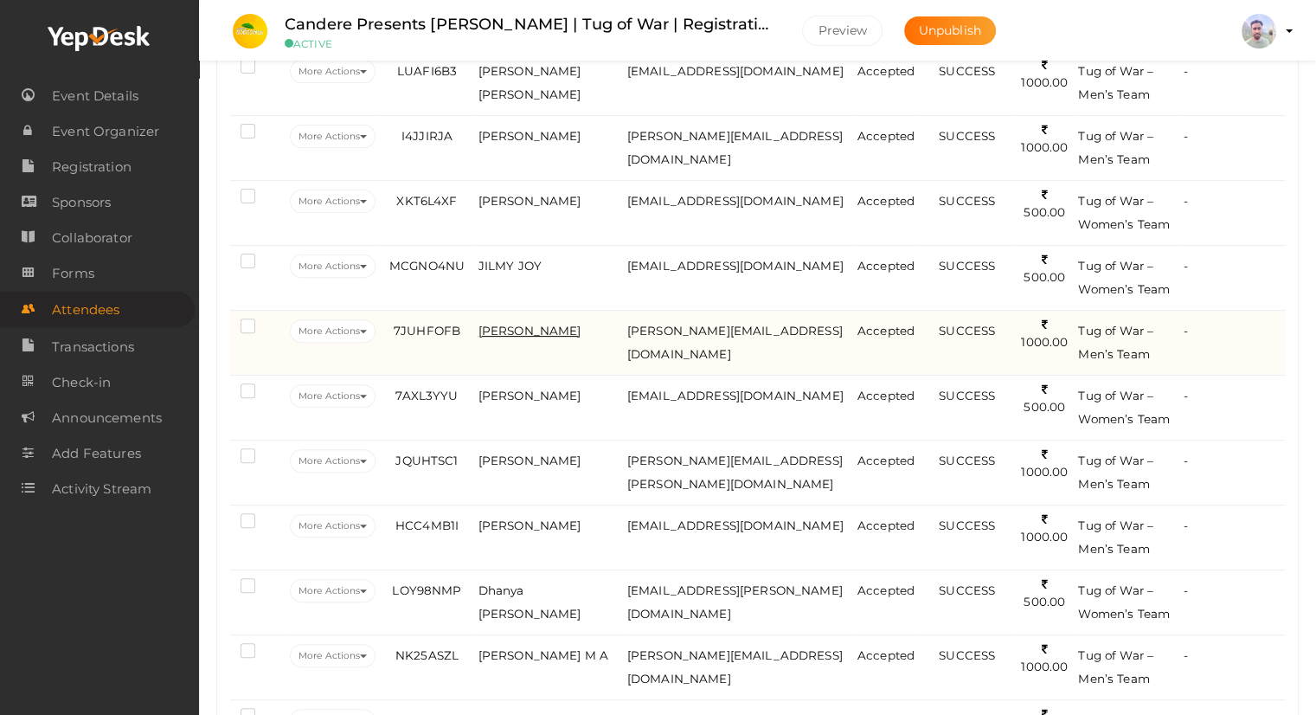
click at [522, 326] on span "[PERSON_NAME]" at bounding box center [529, 331] width 103 height 14
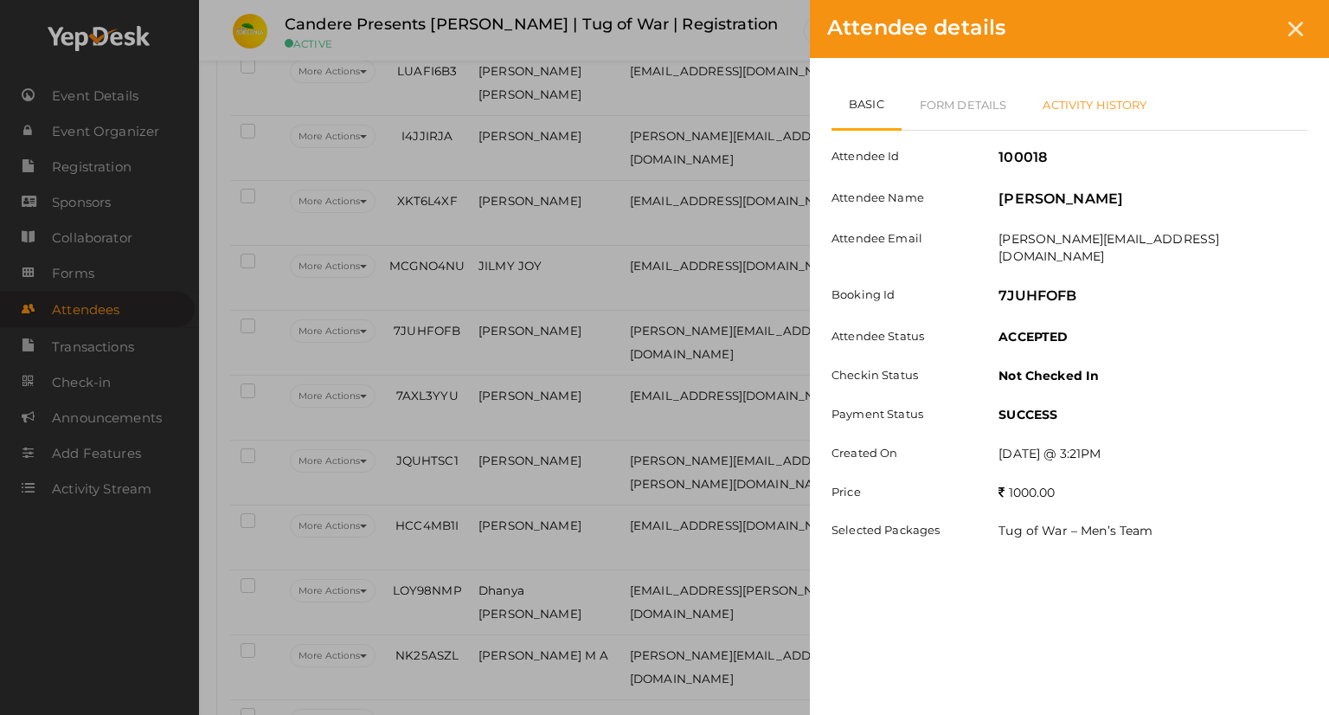
click at [1095, 99] on link "Activity History" at bounding box center [1094, 105] width 140 height 50
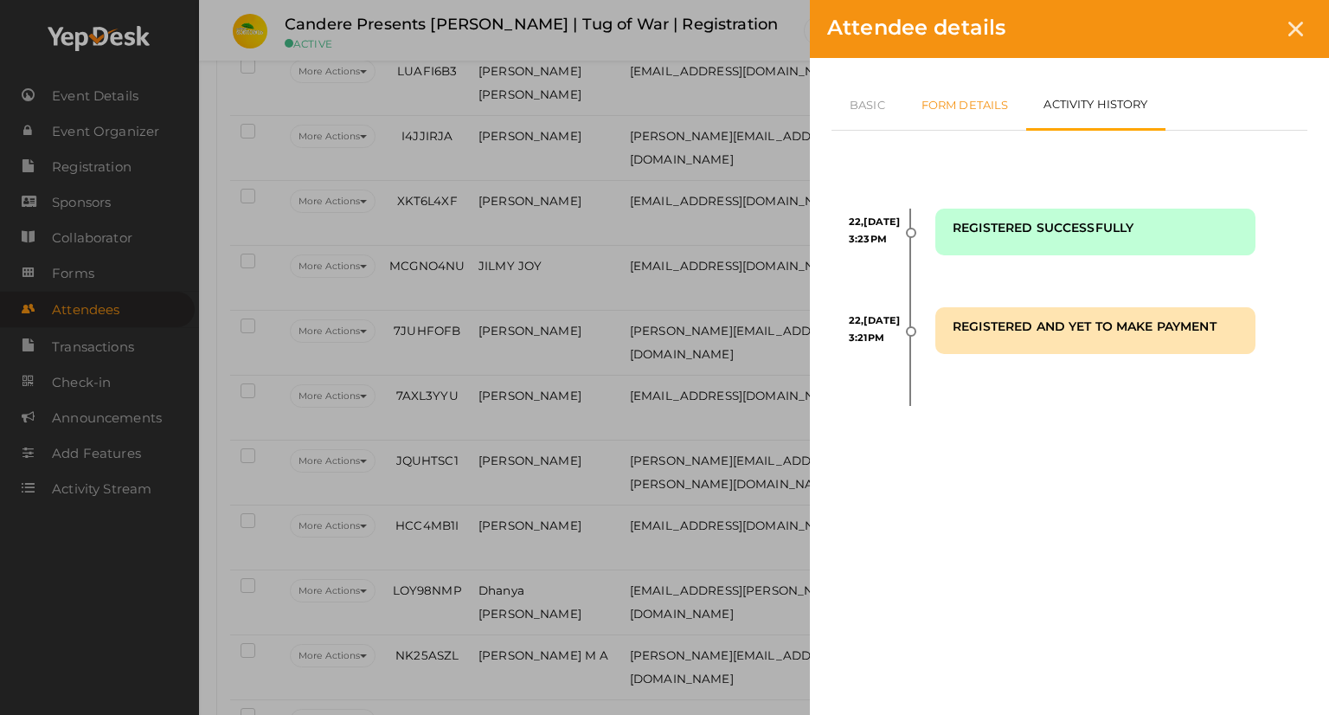
click at [985, 95] on link "Form Details" at bounding box center [965, 105] width 124 height 50
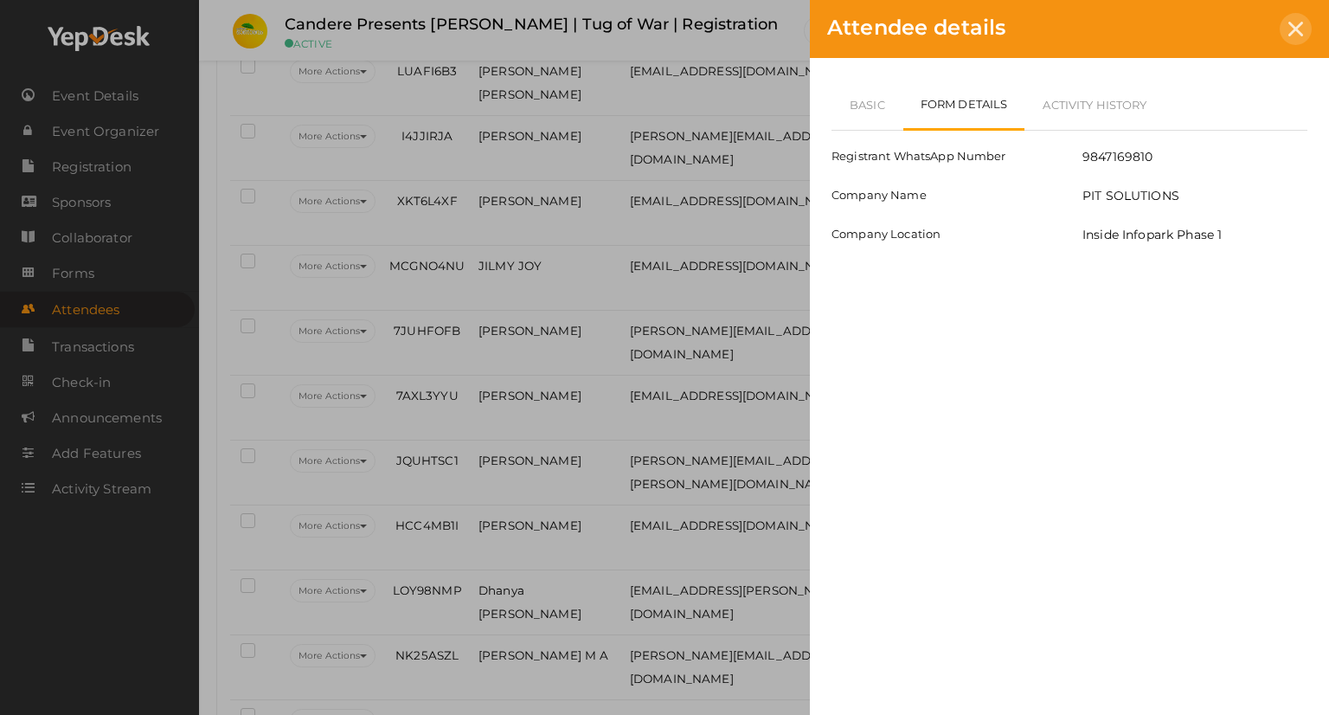
click at [1301, 24] on icon at bounding box center [1295, 29] width 15 height 15
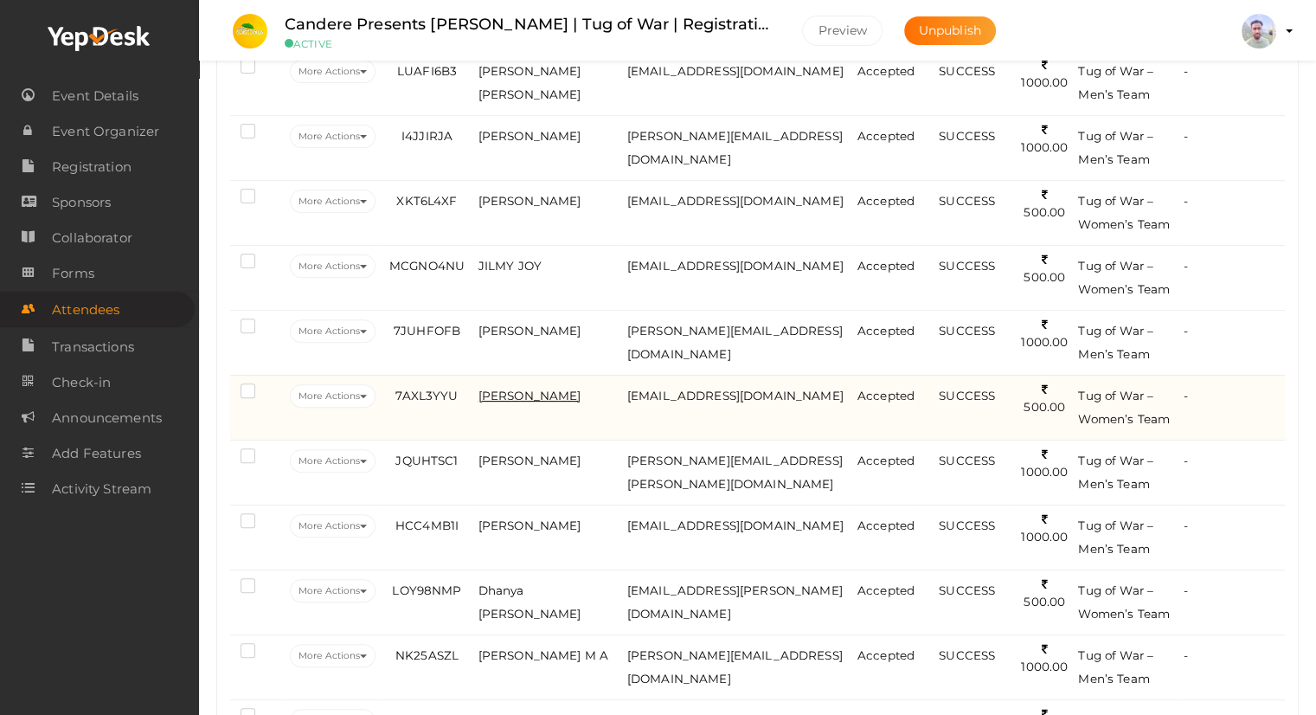
click at [513, 389] on span "[PERSON_NAME]" at bounding box center [529, 395] width 103 height 14
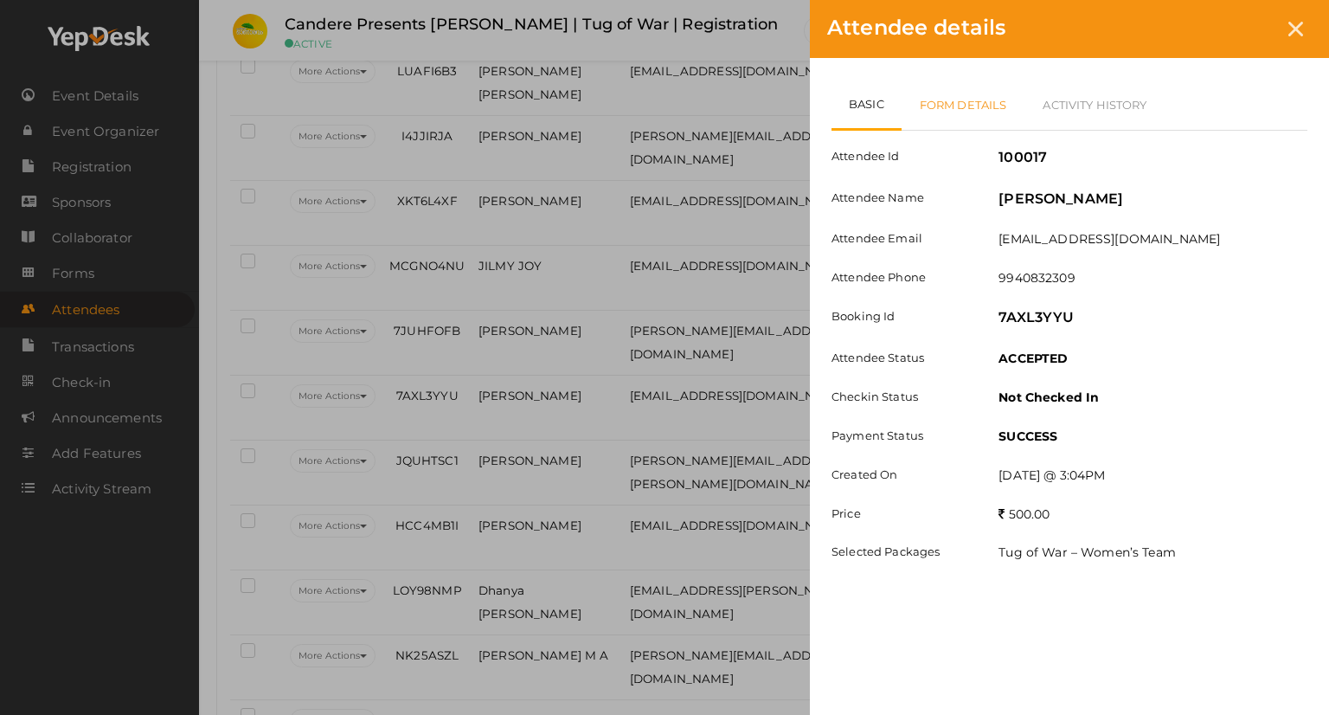
click at [953, 112] on link "Form Details" at bounding box center [964, 105] width 124 height 50
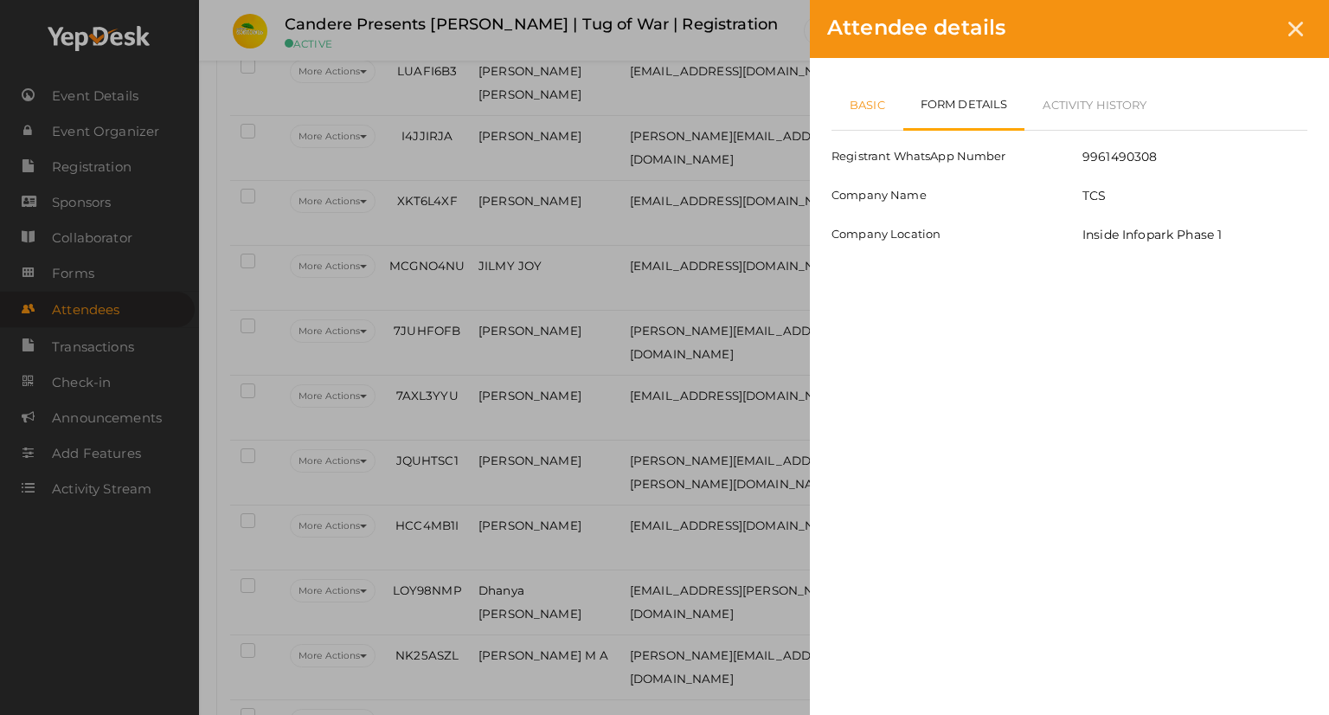
click at [886, 111] on link "Basic" at bounding box center [867, 105] width 72 height 50
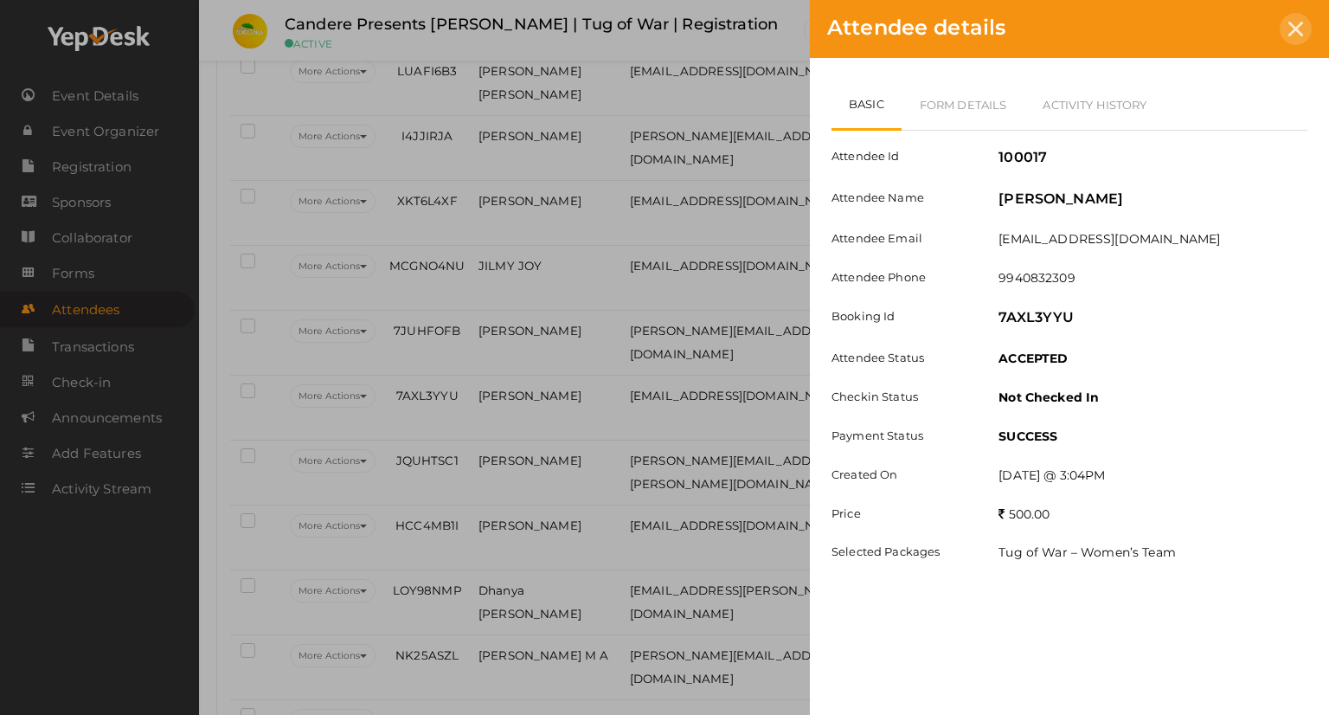
click at [1291, 32] on icon at bounding box center [1295, 29] width 15 height 15
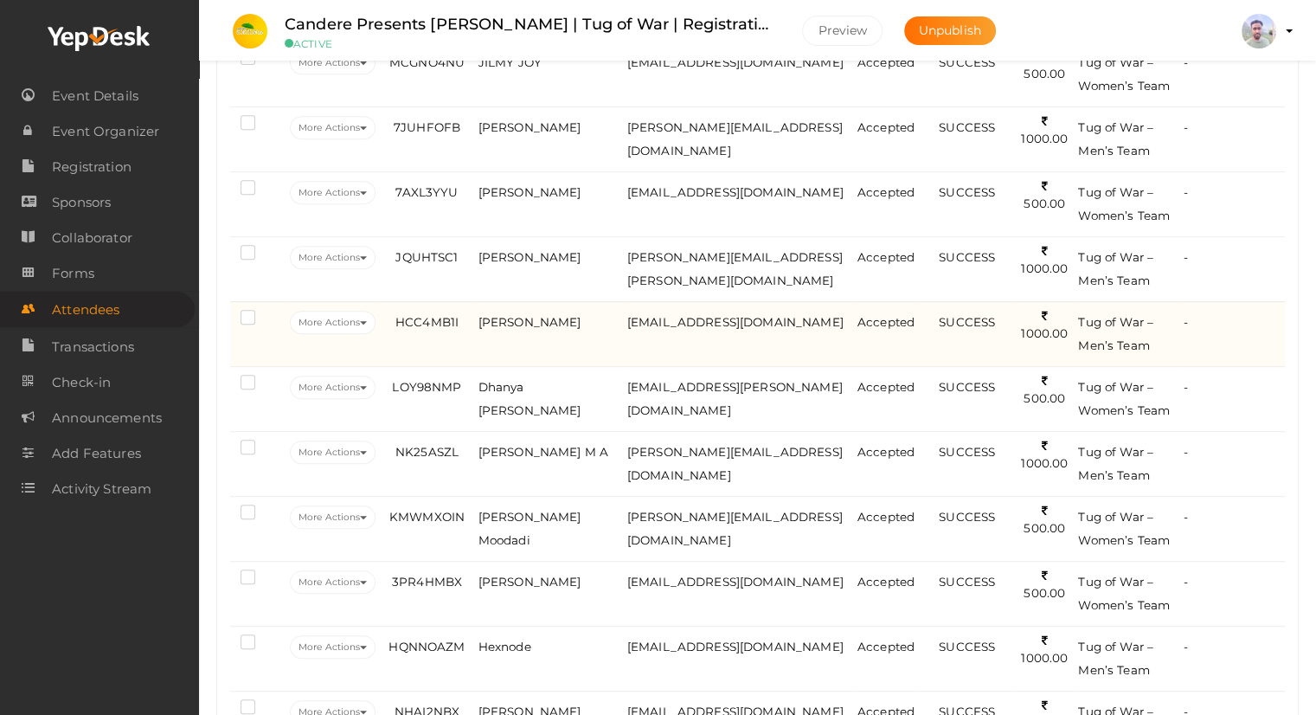
scroll to position [727, 0]
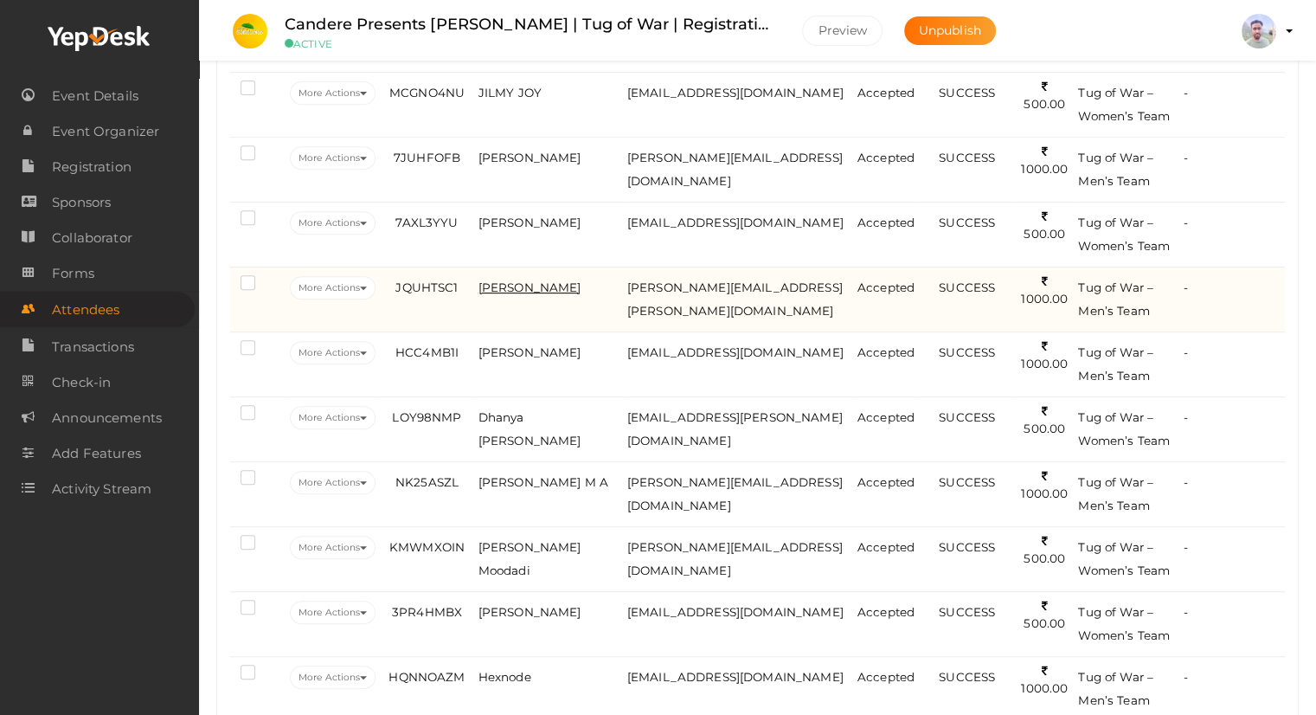
click at [540, 280] on span "[PERSON_NAME]" at bounding box center [529, 287] width 103 height 14
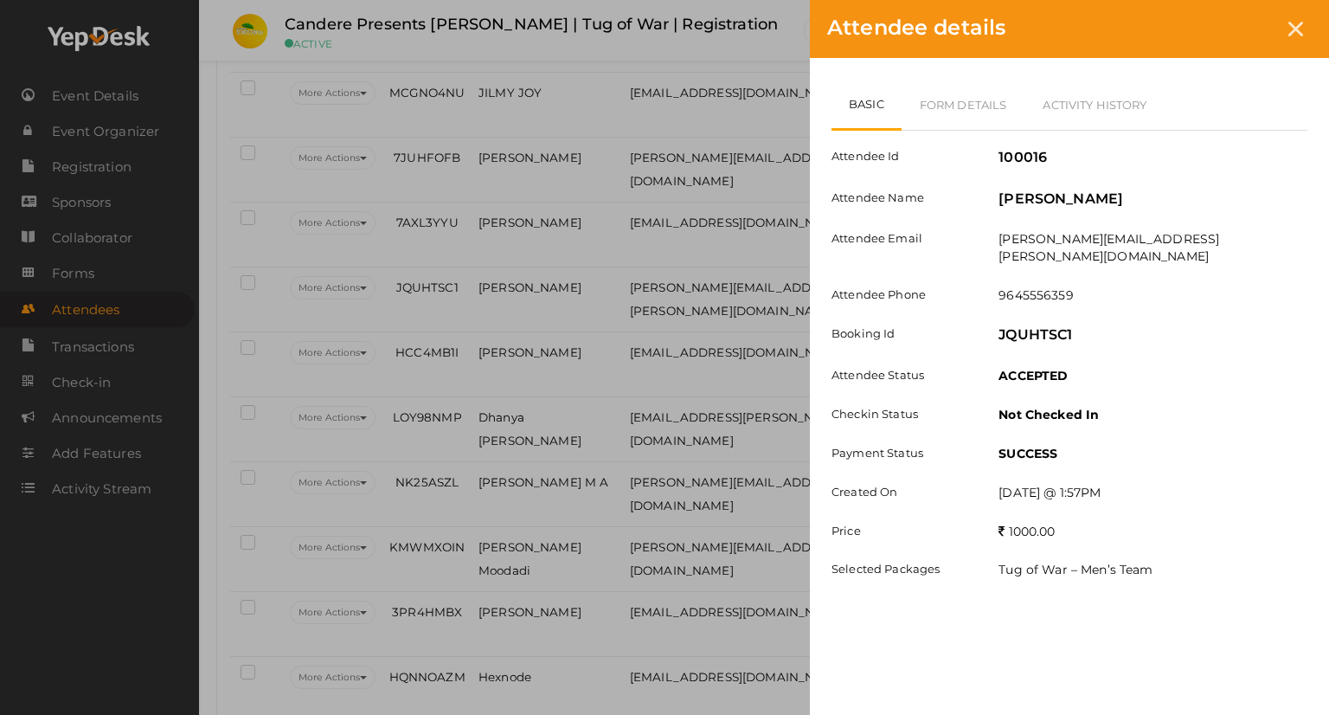
click at [1006, 135] on div "Attendee Id 100016 Attendee Name [PERSON_NAME] Attendee Email [PERSON_NAME][EMA…" at bounding box center [1069, 363] width 476 height 465
click at [1296, 32] on icon at bounding box center [1295, 29] width 15 height 15
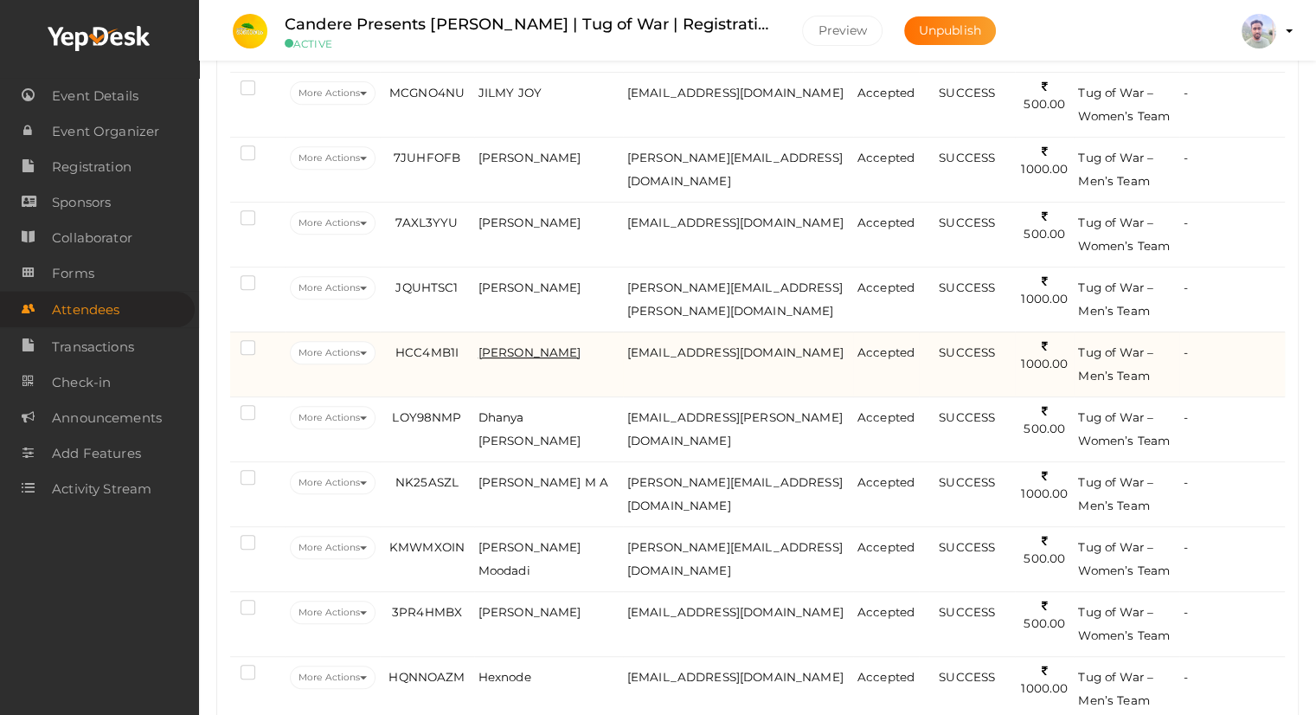
click at [503, 347] on span "[PERSON_NAME]" at bounding box center [529, 352] width 103 height 14
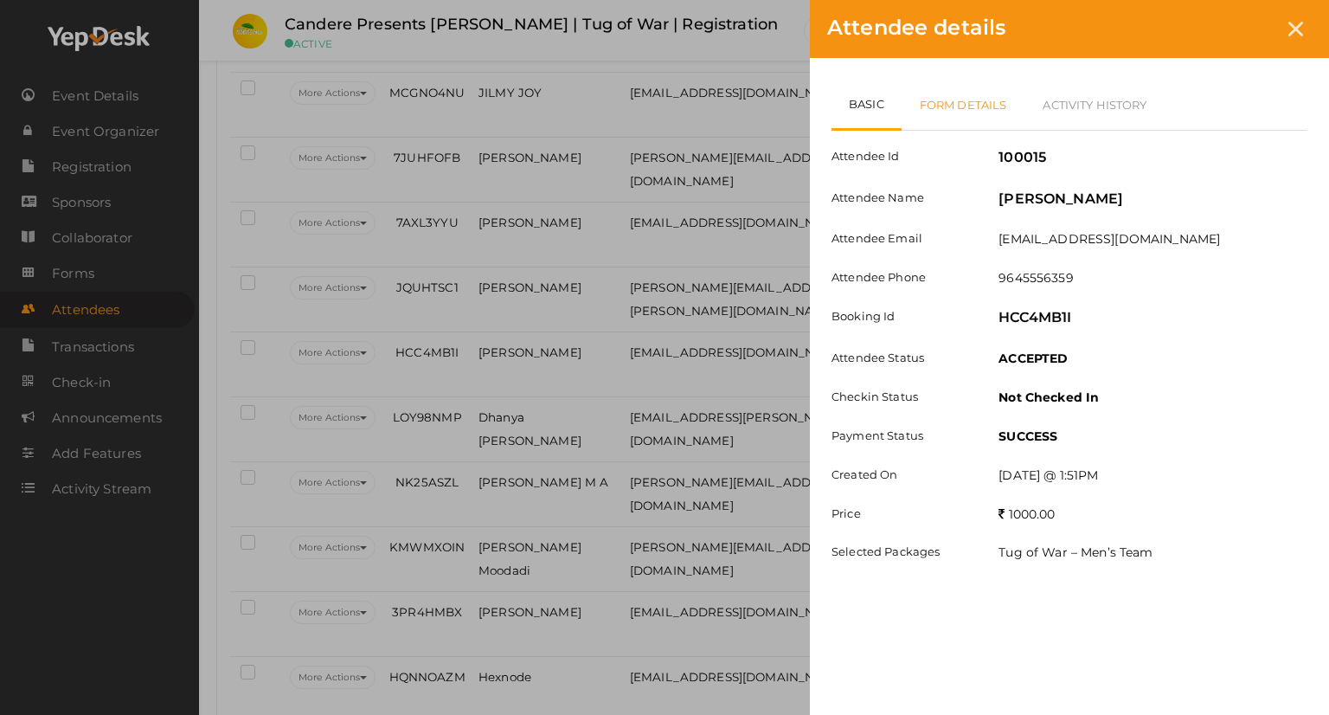
click at [959, 95] on link "Form Details" at bounding box center [964, 105] width 124 height 50
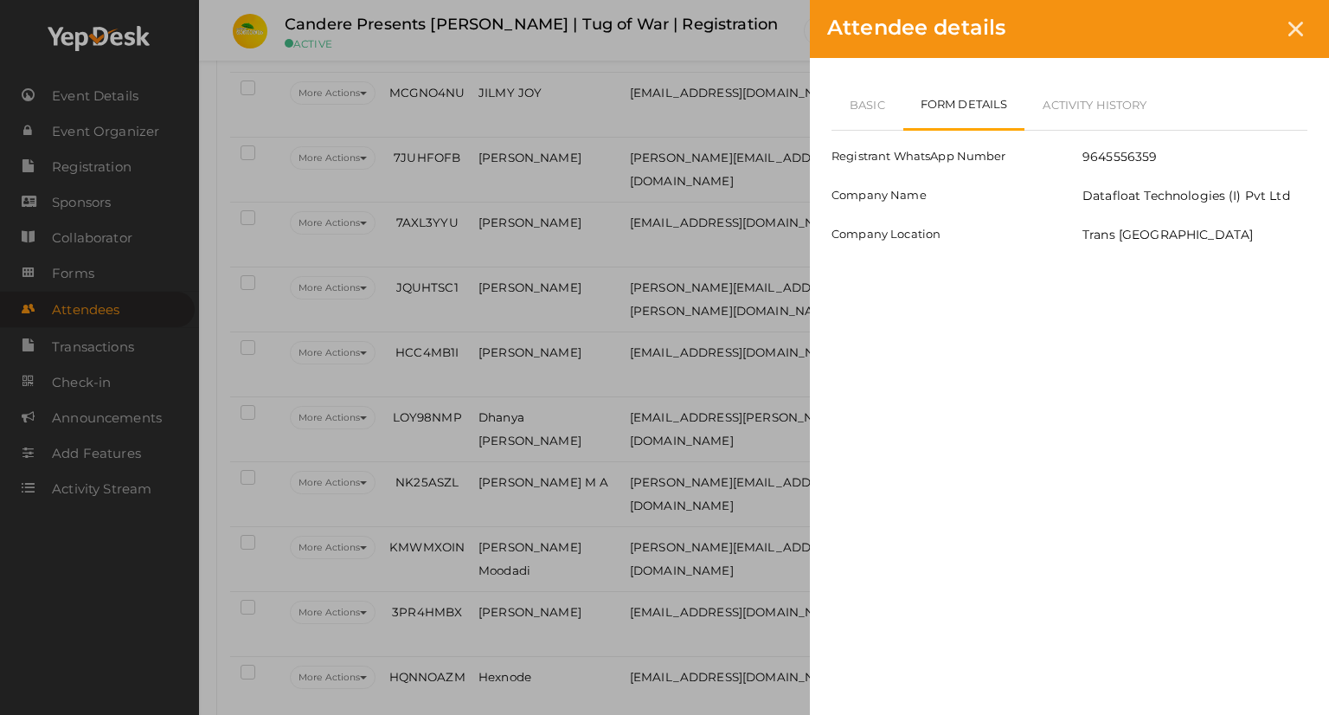
click at [1292, 32] on icon at bounding box center [1295, 29] width 15 height 15
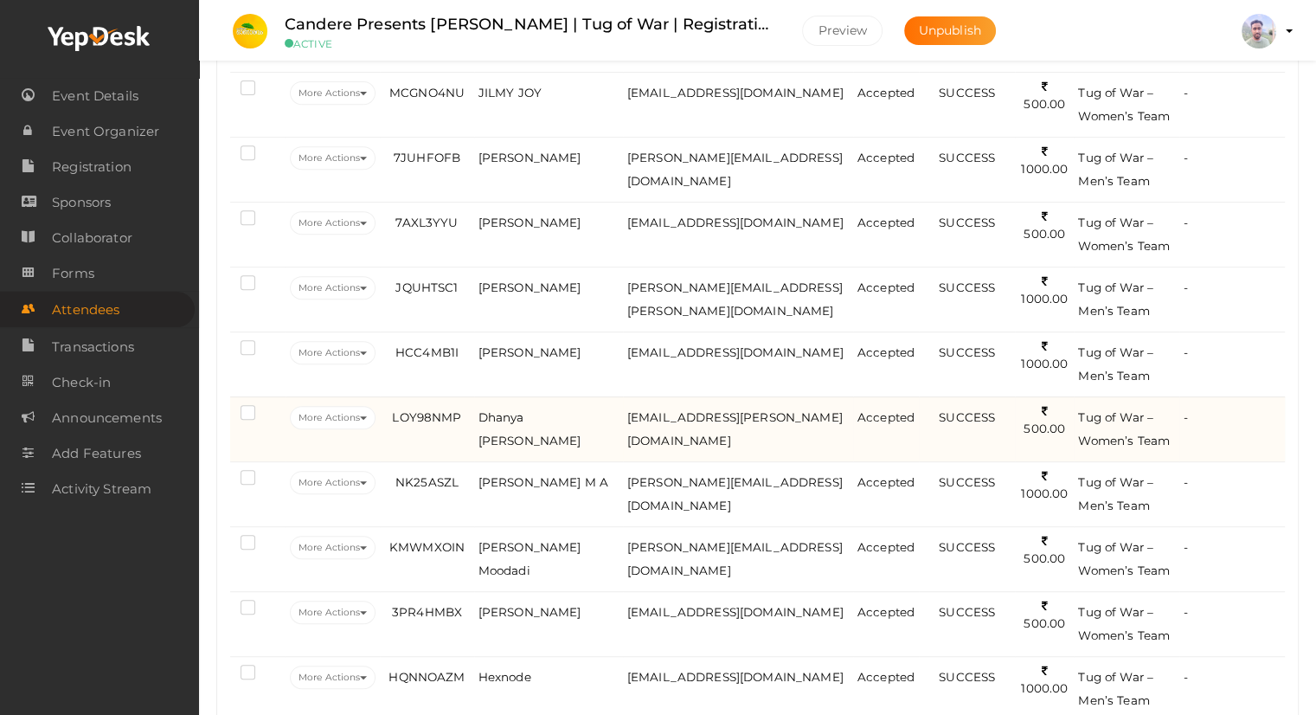
click at [517, 427] on td "Dhanya [PERSON_NAME]" at bounding box center [548, 428] width 149 height 65
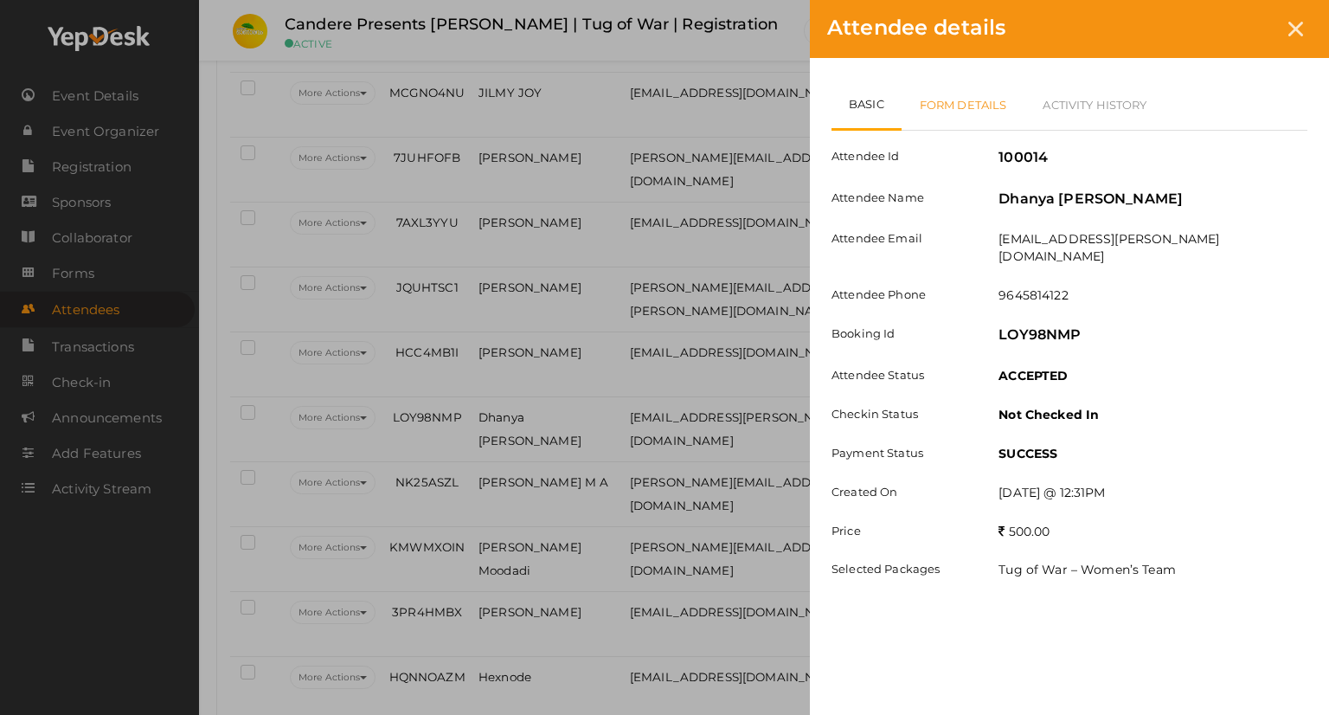
click at [981, 108] on link "Form Details" at bounding box center [964, 105] width 124 height 50
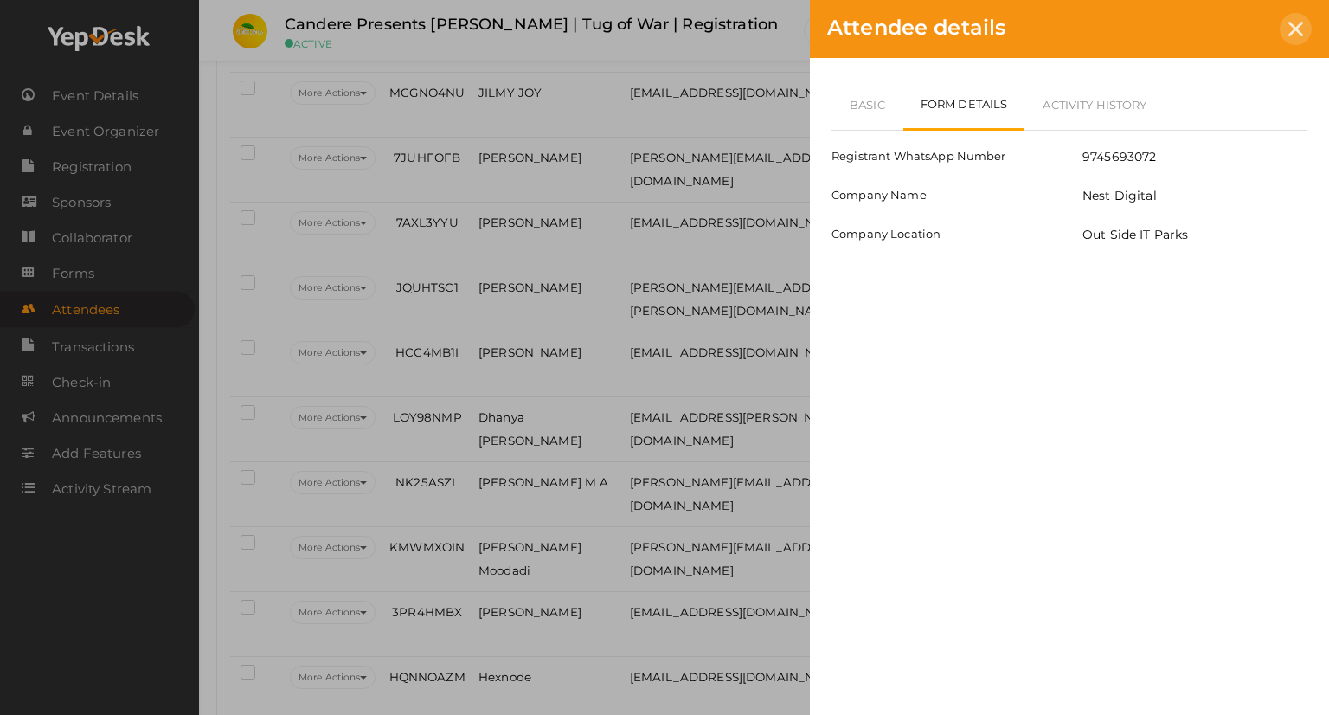
click at [1293, 31] on icon at bounding box center [1295, 29] width 15 height 15
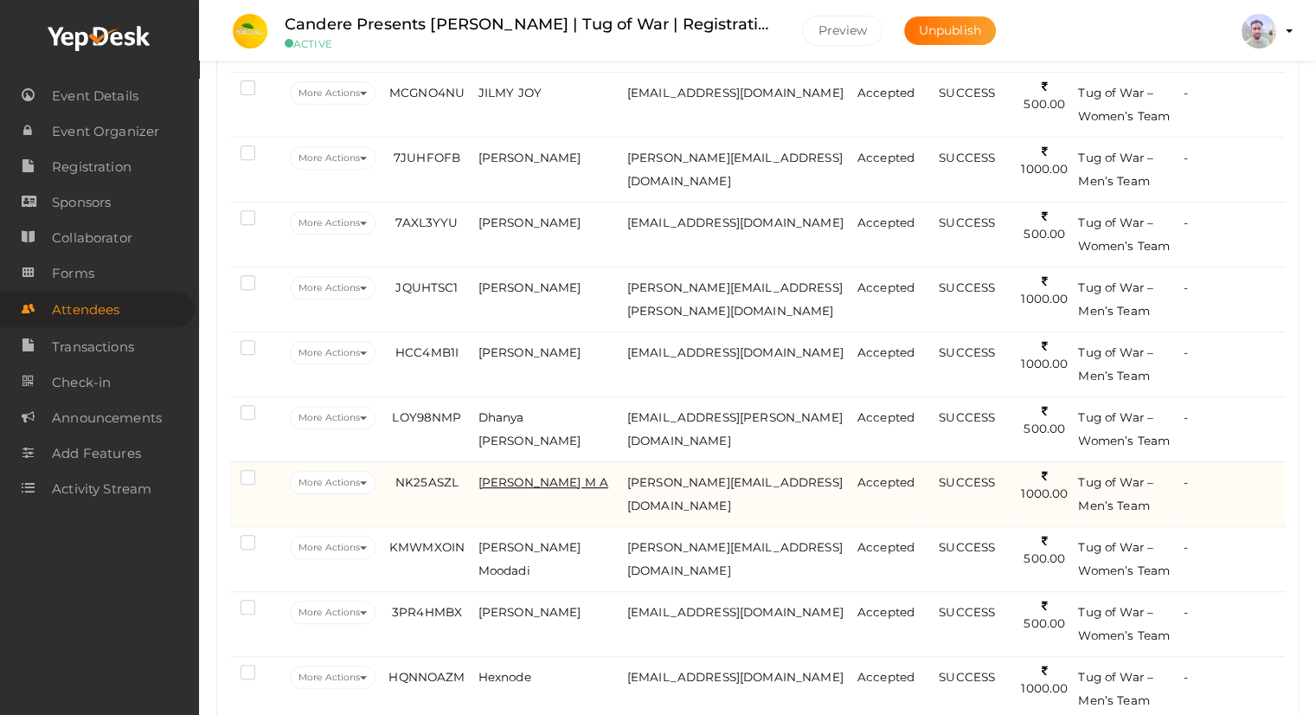
click at [502, 478] on span "[PERSON_NAME] M A" at bounding box center [543, 482] width 130 height 14
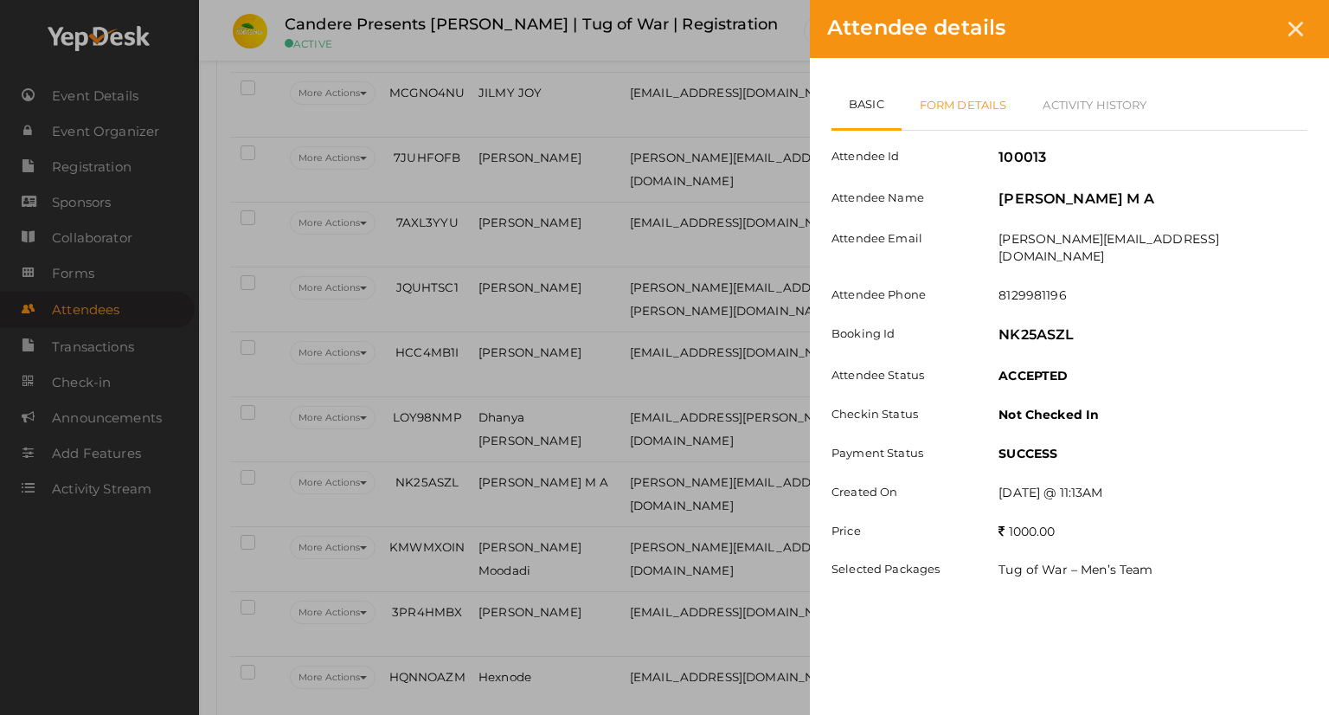
click at [990, 98] on link "Form Details" at bounding box center [964, 105] width 124 height 50
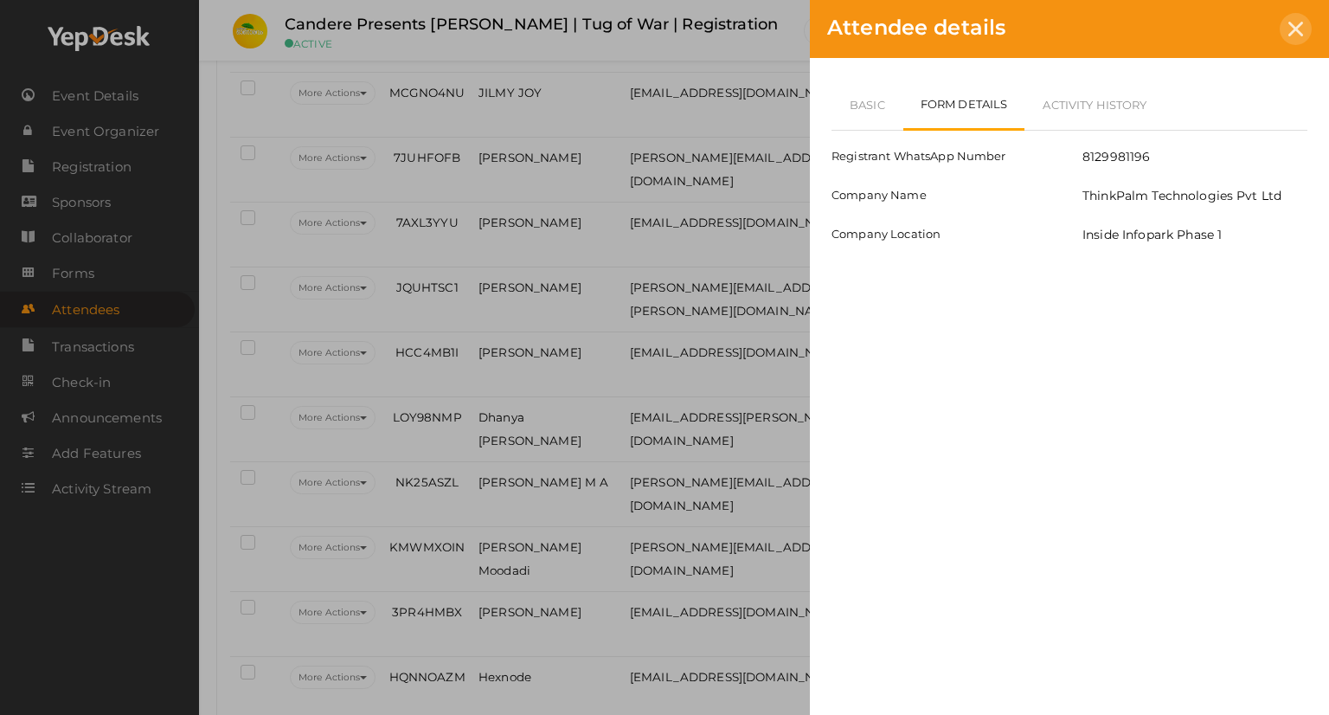
click at [1290, 32] on icon at bounding box center [1295, 29] width 15 height 15
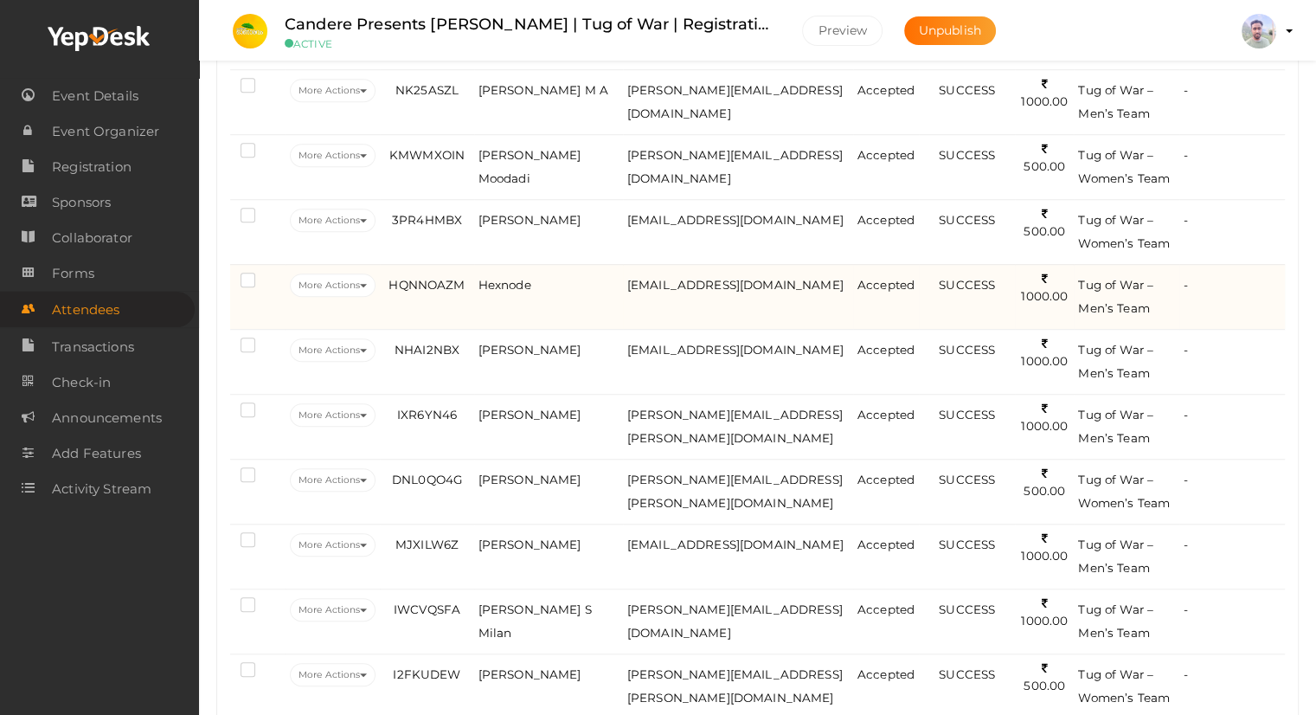
scroll to position [1159, 0]
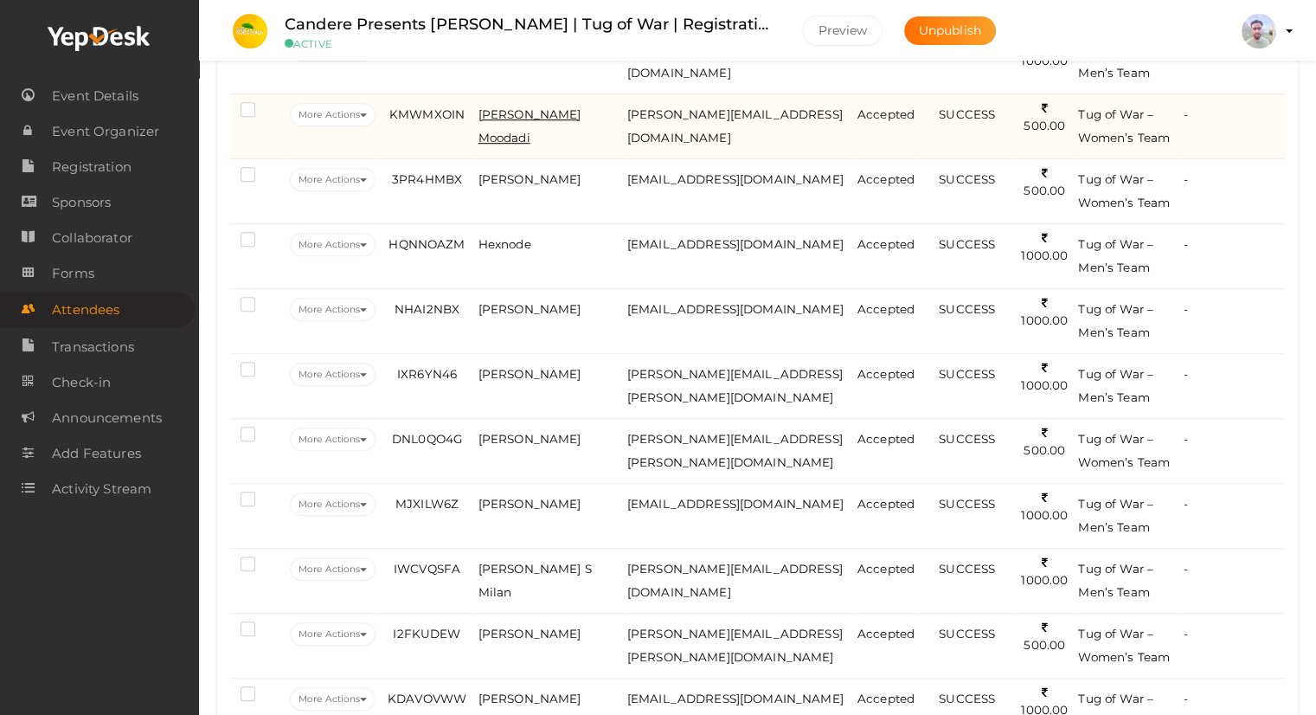
click at [547, 112] on span "[PERSON_NAME] Moodadi" at bounding box center [529, 125] width 103 height 37
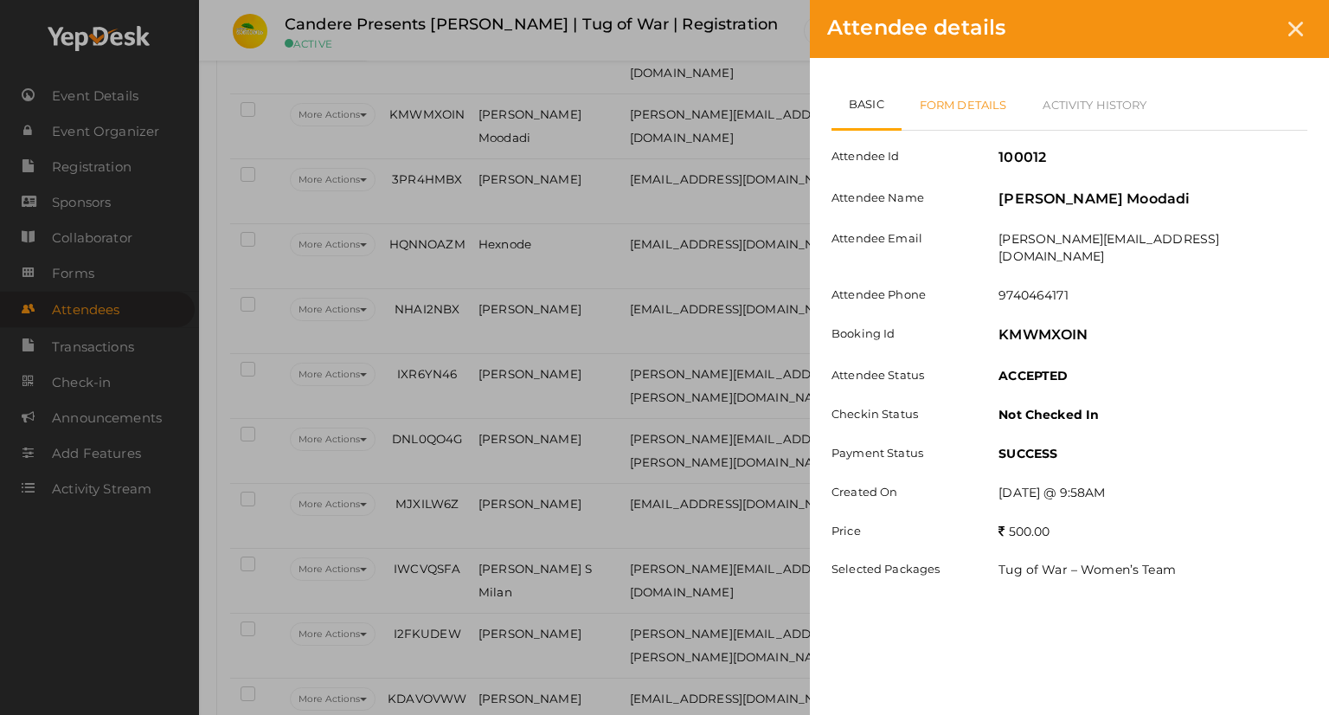
click at [962, 114] on link "Form Details" at bounding box center [964, 105] width 124 height 50
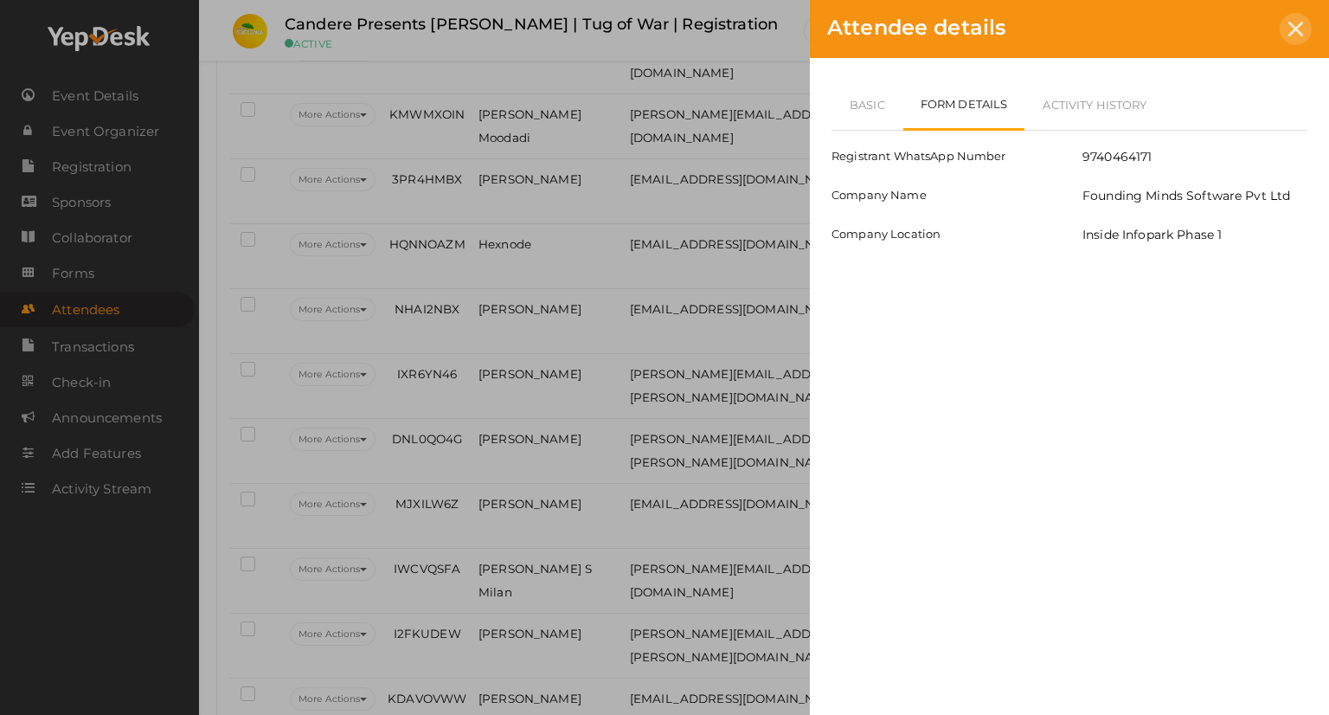
click at [1296, 32] on icon at bounding box center [1295, 29] width 15 height 15
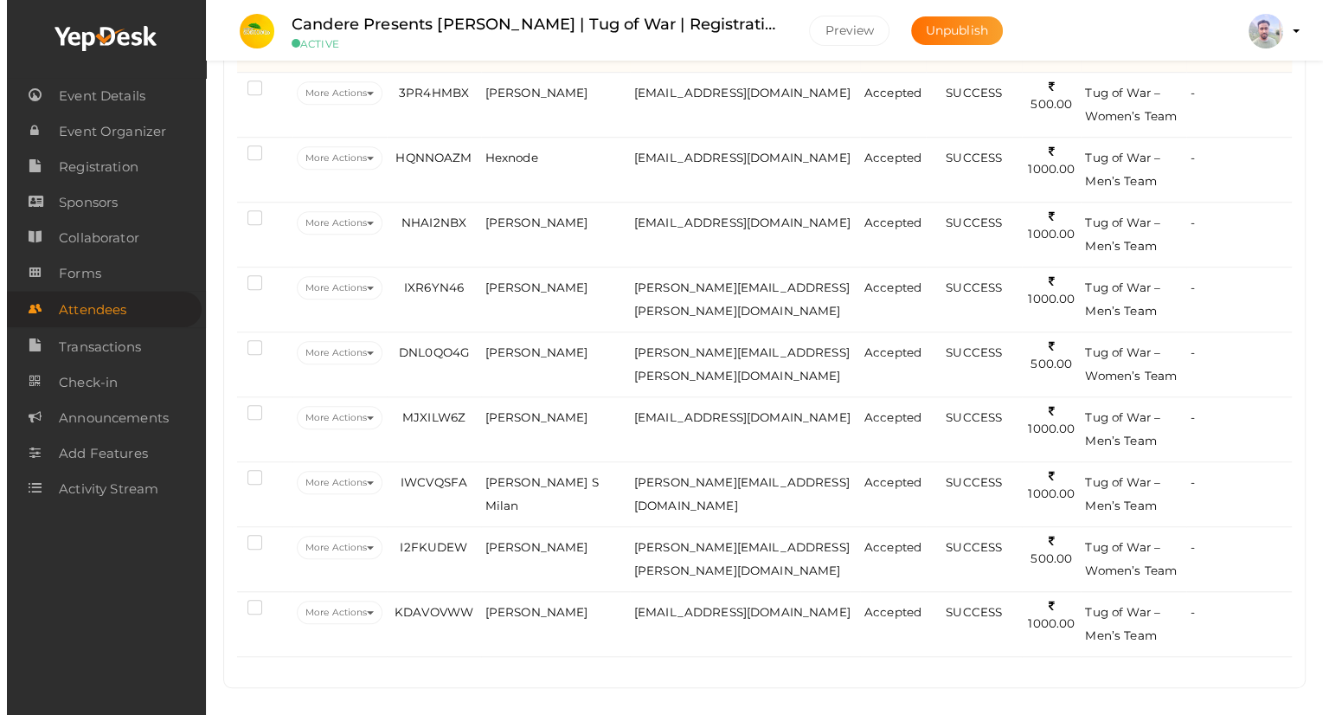
scroll to position [1246, 0]
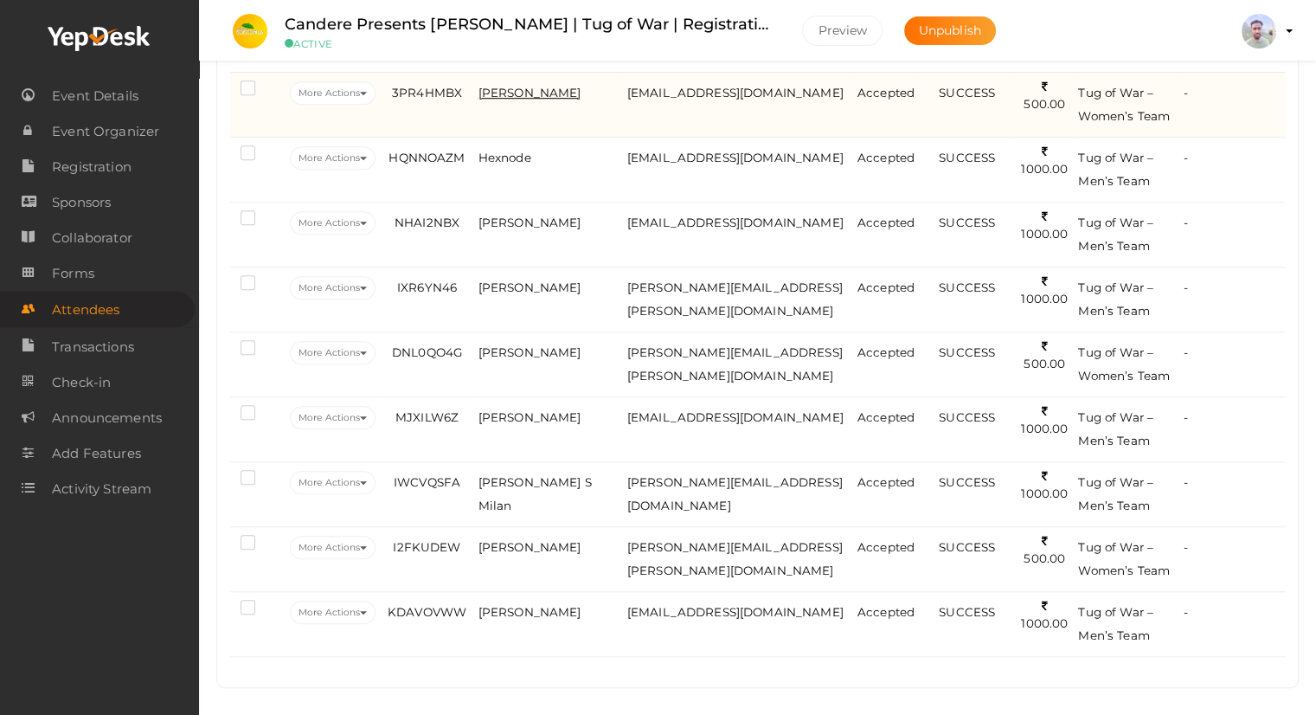
click at [528, 86] on span "[PERSON_NAME]" at bounding box center [529, 93] width 103 height 14
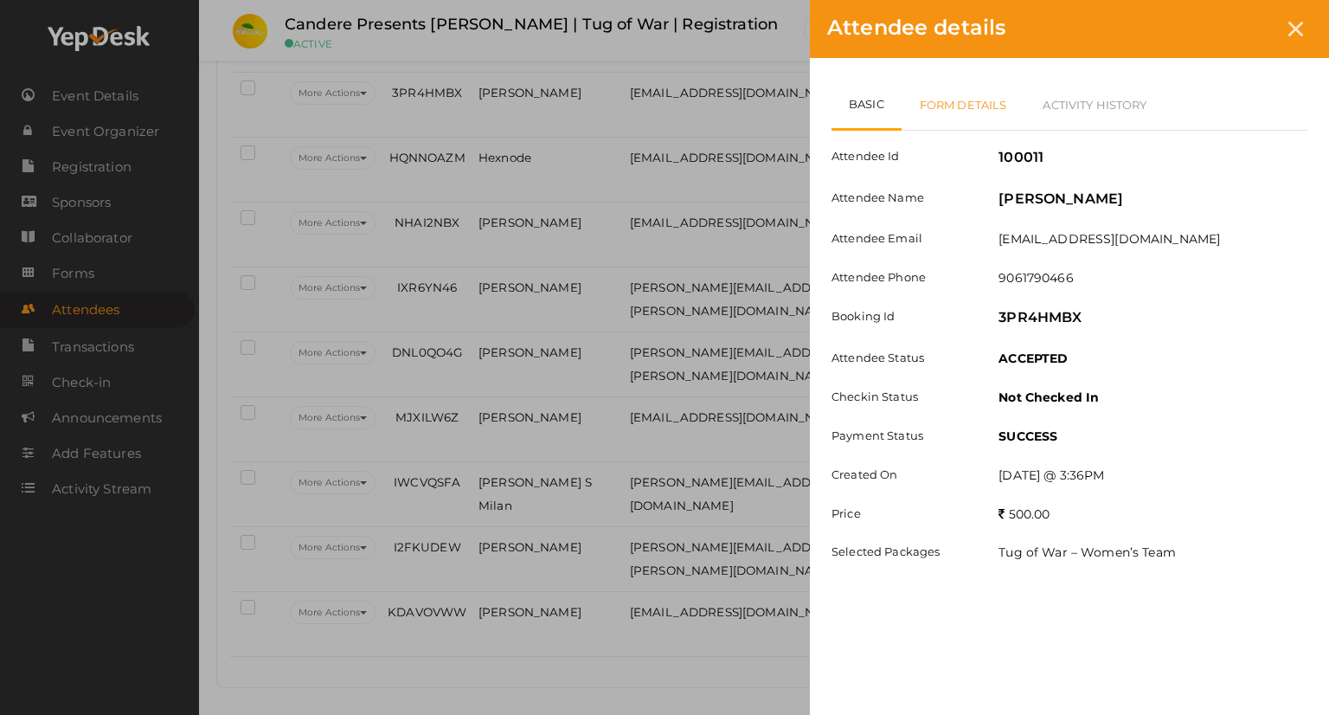
click at [985, 107] on link "Form Details" at bounding box center [964, 105] width 124 height 50
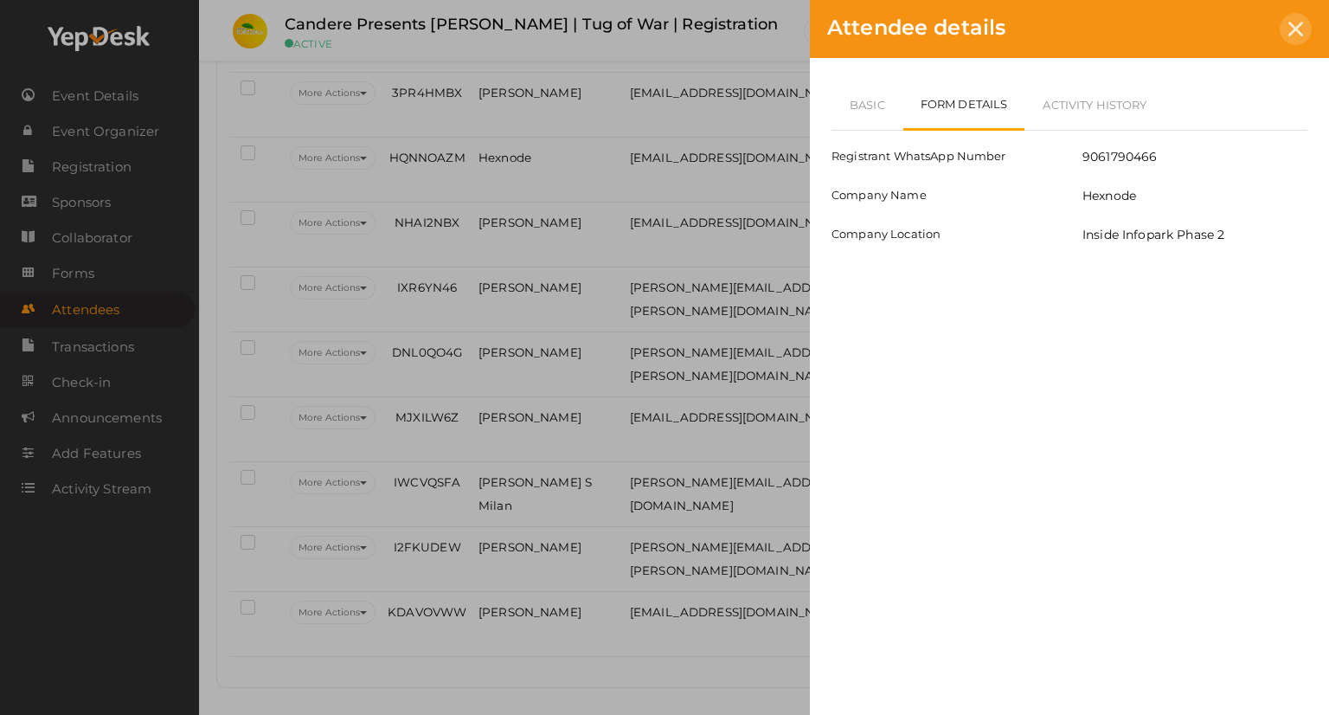
click at [1307, 32] on div at bounding box center [1296, 29] width 32 height 32
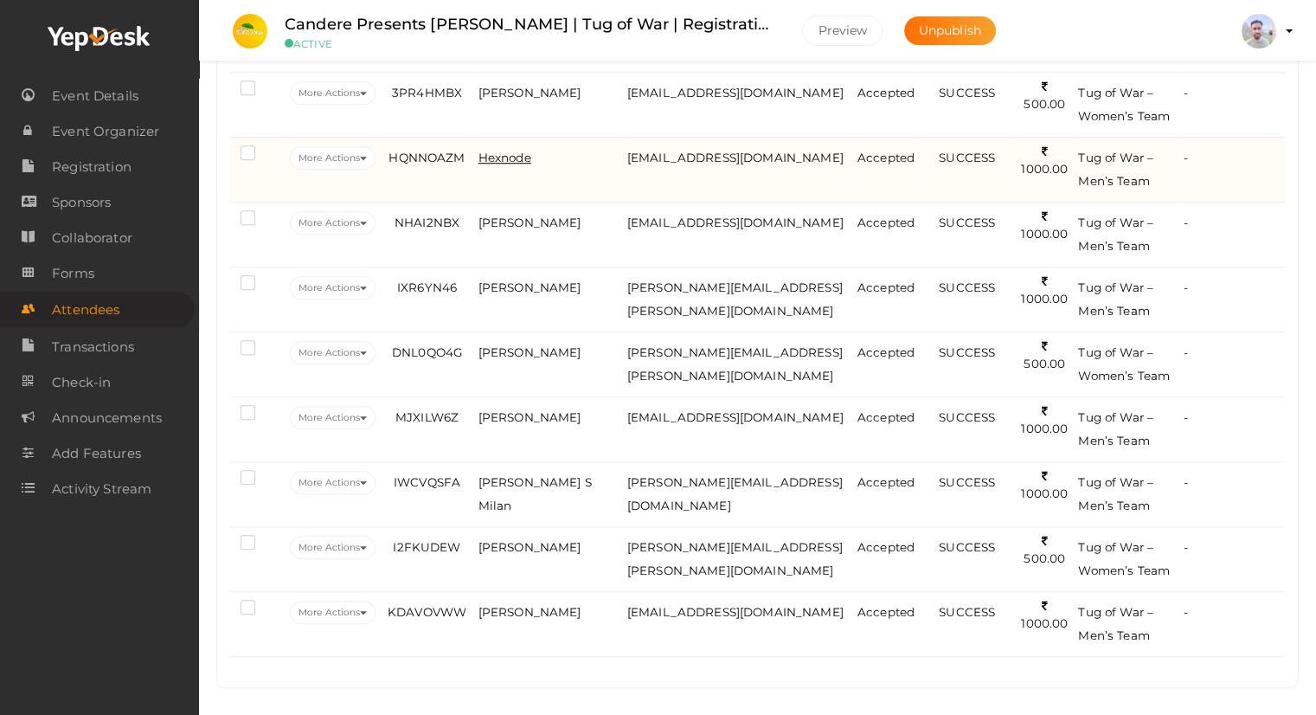
click at [506, 151] on span "Hexnode" at bounding box center [504, 158] width 53 height 14
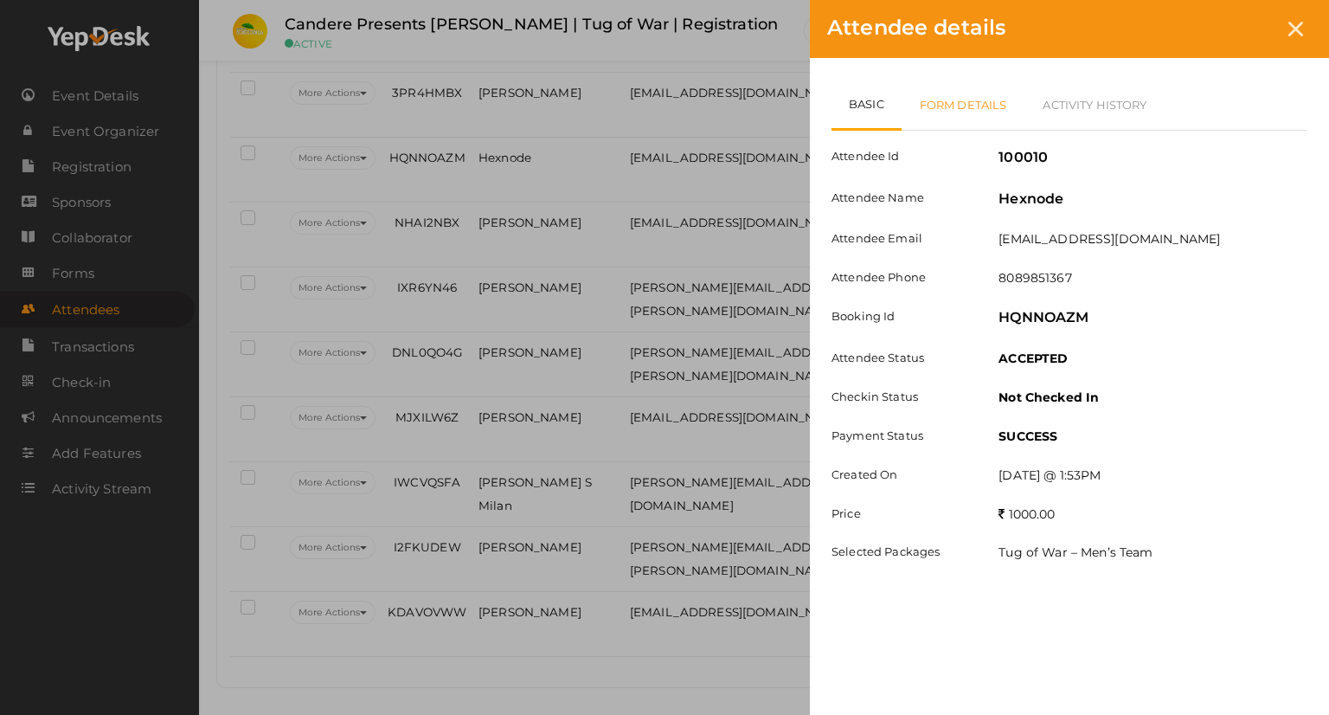
click at [975, 95] on link "Form Details" at bounding box center [964, 105] width 124 height 50
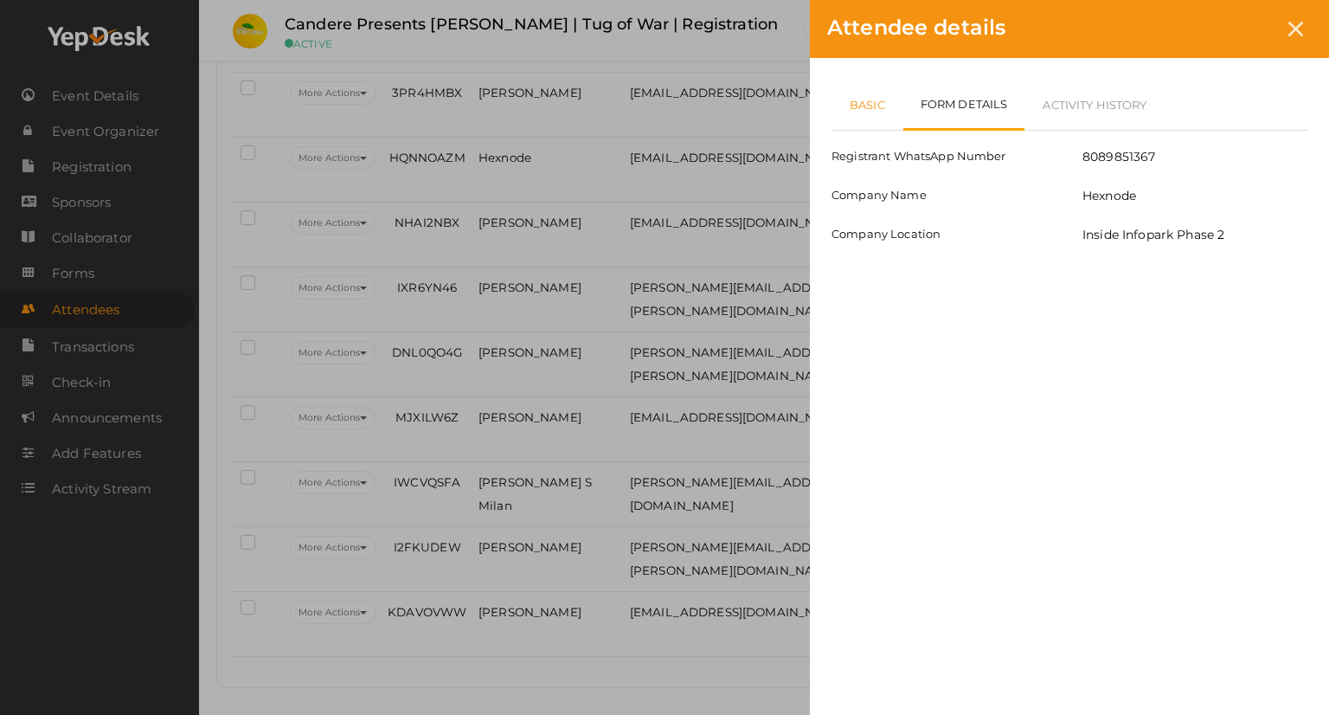
click at [862, 106] on link "Basic" at bounding box center [867, 105] width 72 height 50
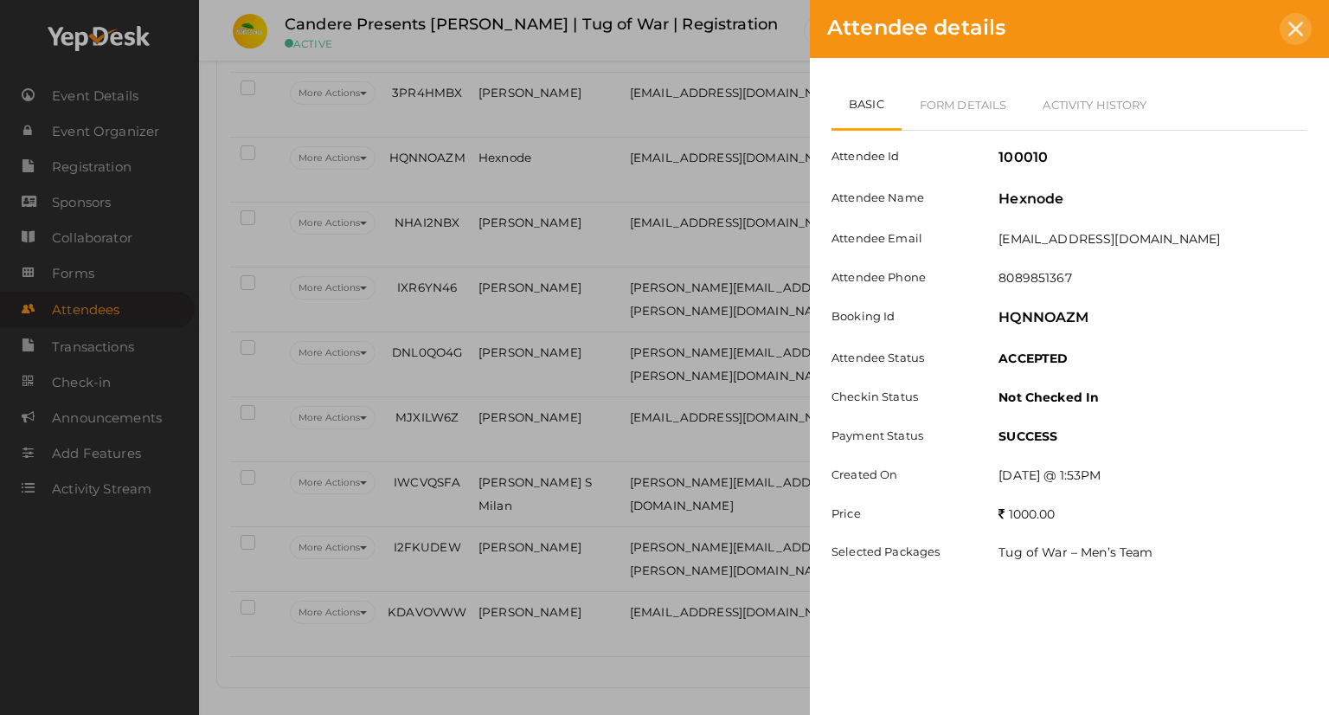
drag, startPoint x: 1301, startPoint y: 32, endPoint x: 1287, endPoint y: 42, distance: 16.8
click at [1300, 32] on icon at bounding box center [1295, 29] width 15 height 15
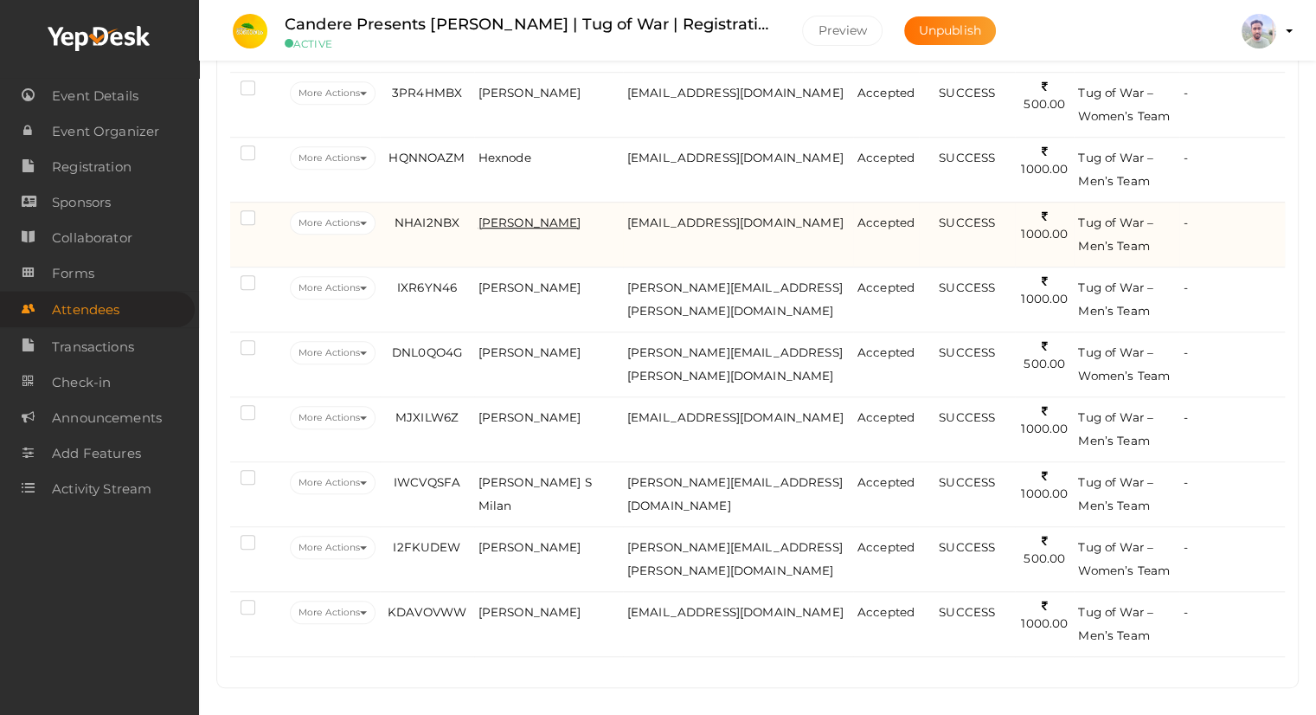
click at [525, 215] on span "[PERSON_NAME]" at bounding box center [529, 222] width 103 height 14
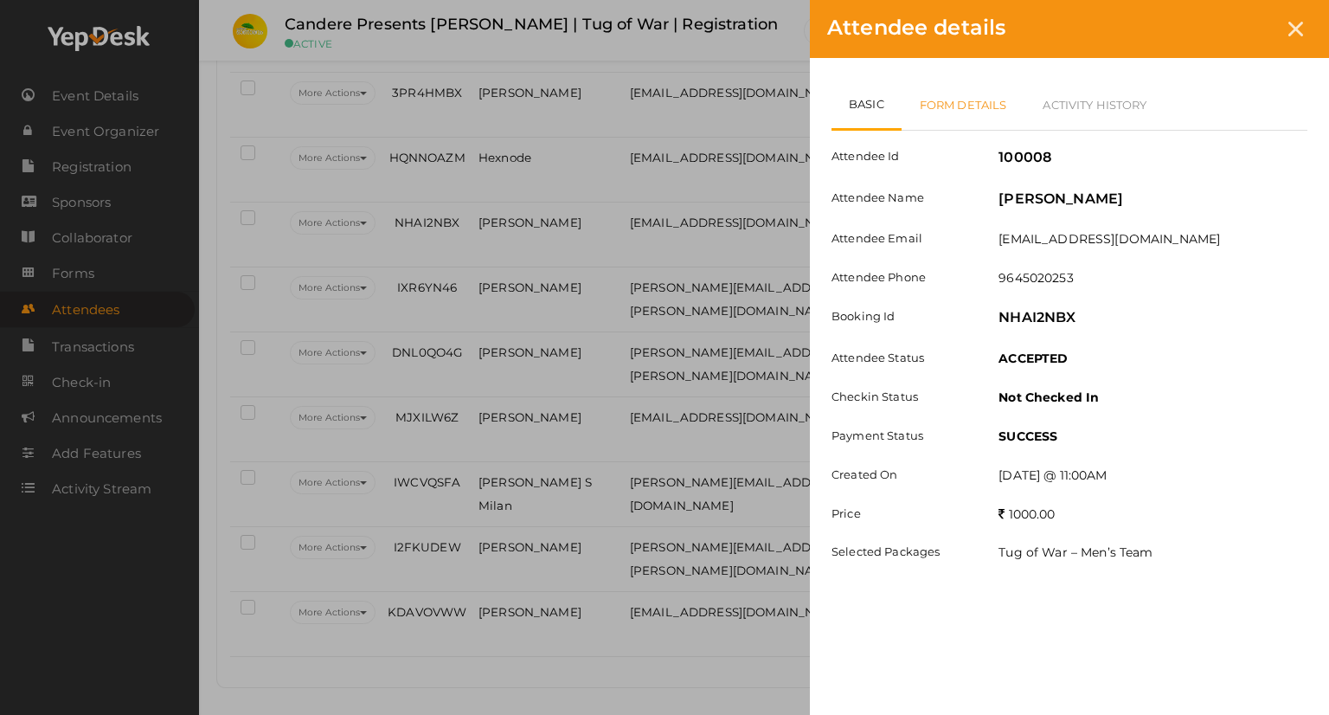
click at [991, 105] on link "Form Details" at bounding box center [964, 105] width 124 height 50
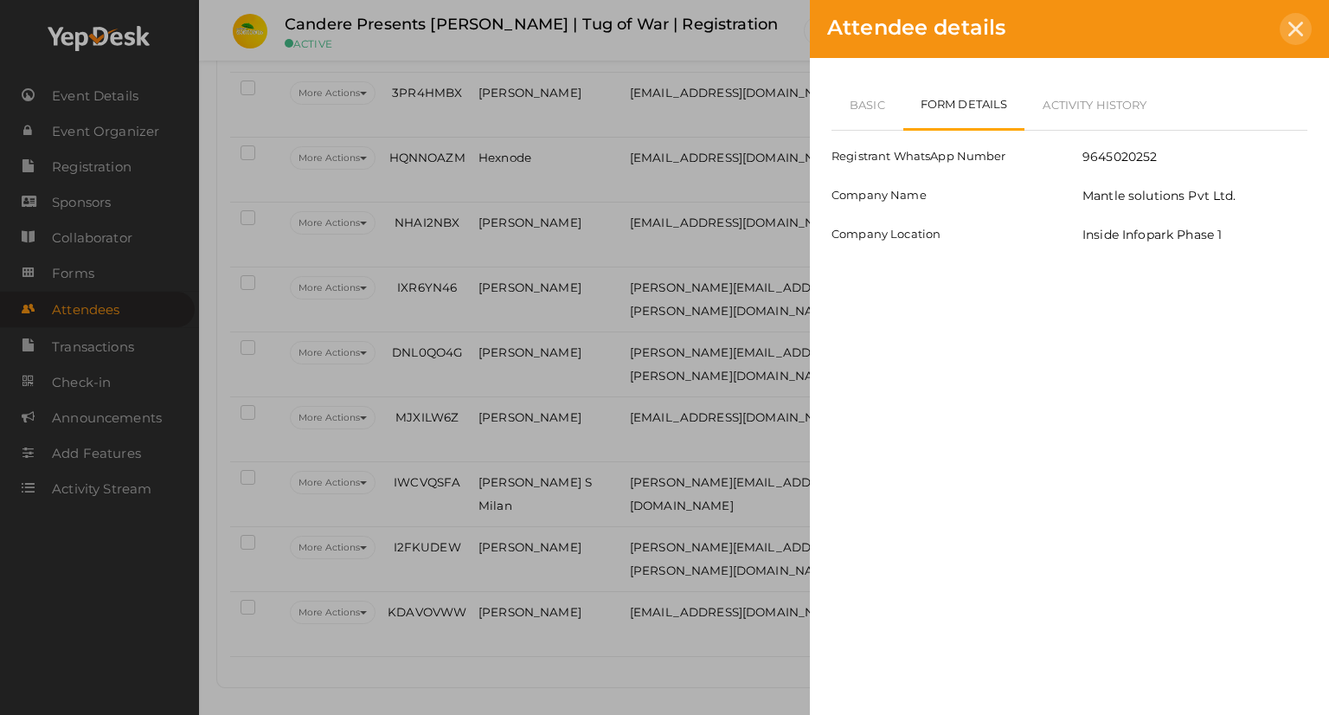
click at [1296, 23] on icon at bounding box center [1295, 29] width 15 height 15
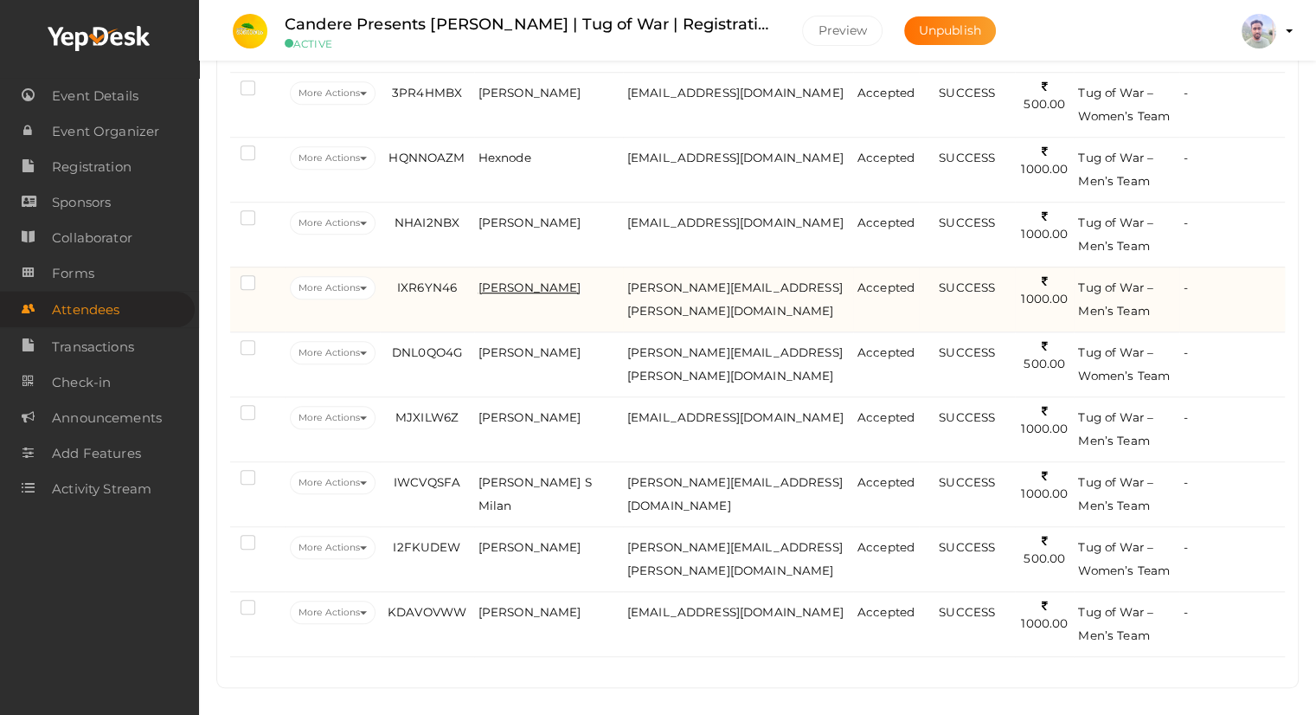
click at [524, 280] on span "[PERSON_NAME]" at bounding box center [529, 287] width 103 height 14
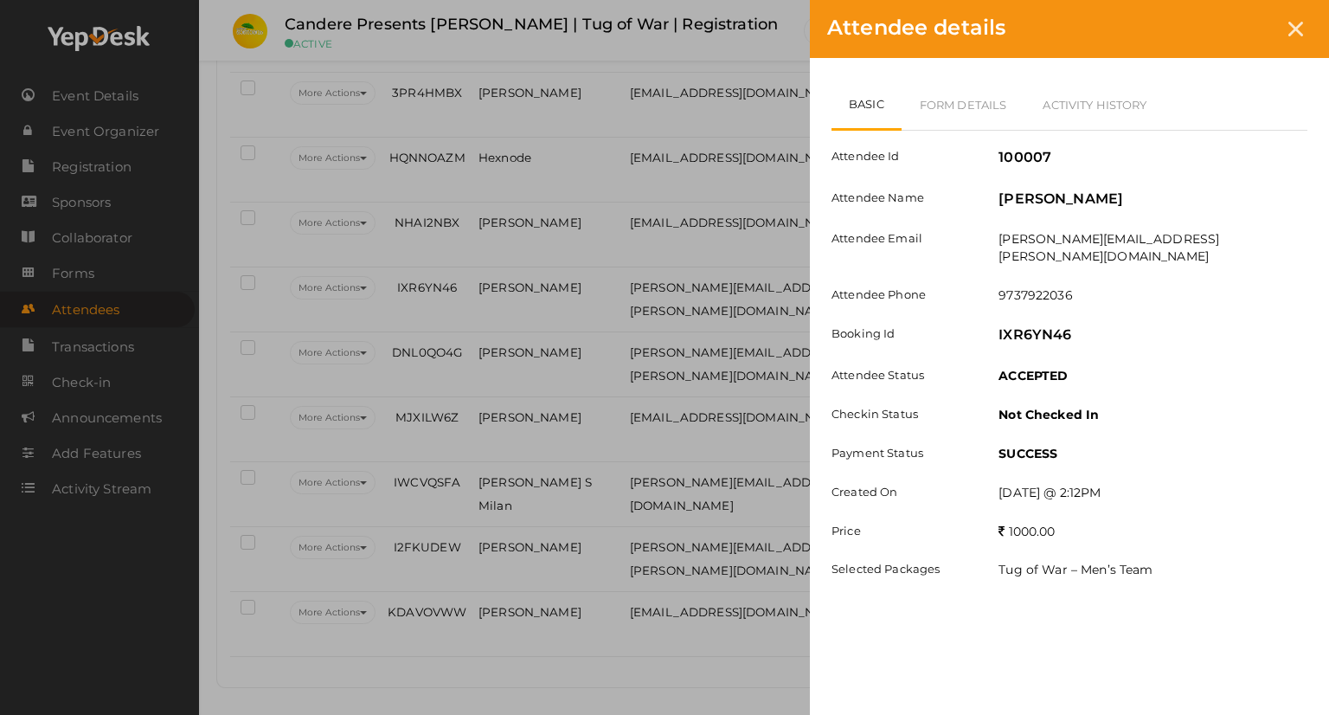
click at [1297, 18] on div at bounding box center [1296, 29] width 32 height 32
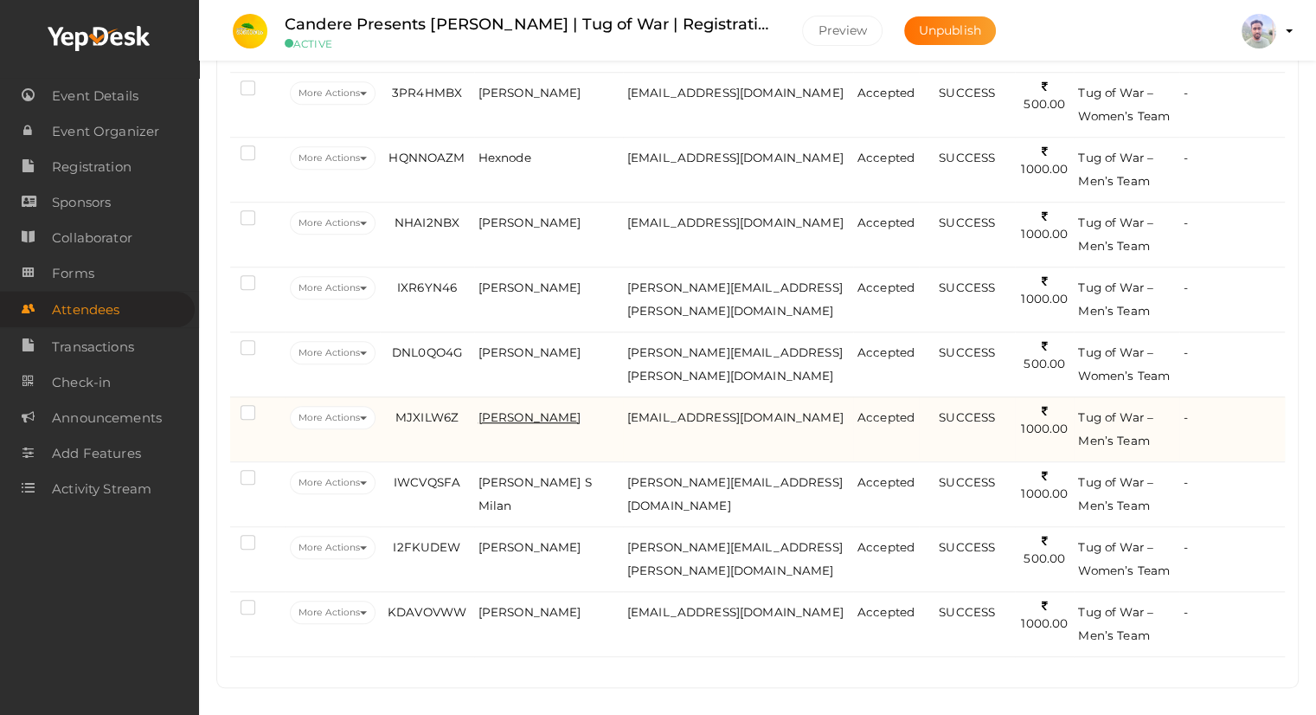
click at [527, 413] on span "[PERSON_NAME]" at bounding box center [529, 417] width 103 height 14
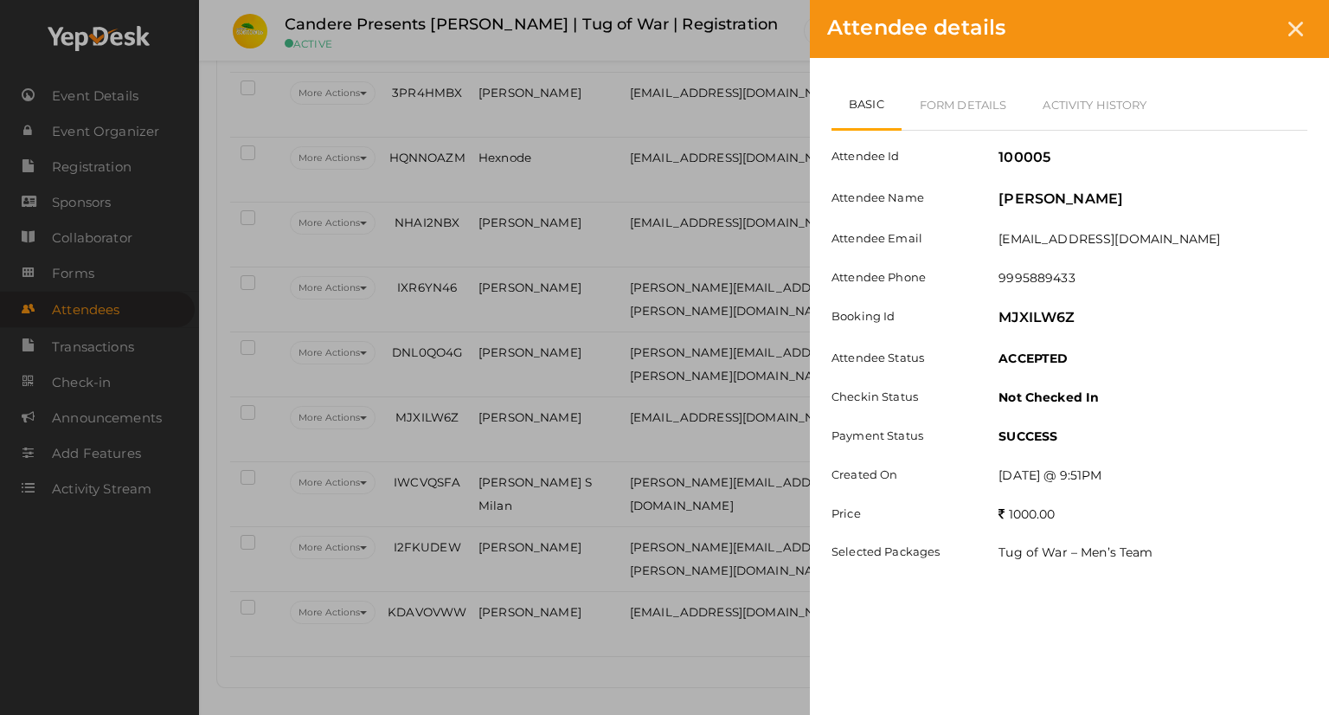
click at [1280, 39] on div "Attendee details" at bounding box center [1069, 29] width 519 height 58
drag, startPoint x: 1287, startPoint y: 22, endPoint x: 1261, endPoint y: 35, distance: 28.6
click at [1287, 22] on div at bounding box center [1296, 29] width 32 height 32
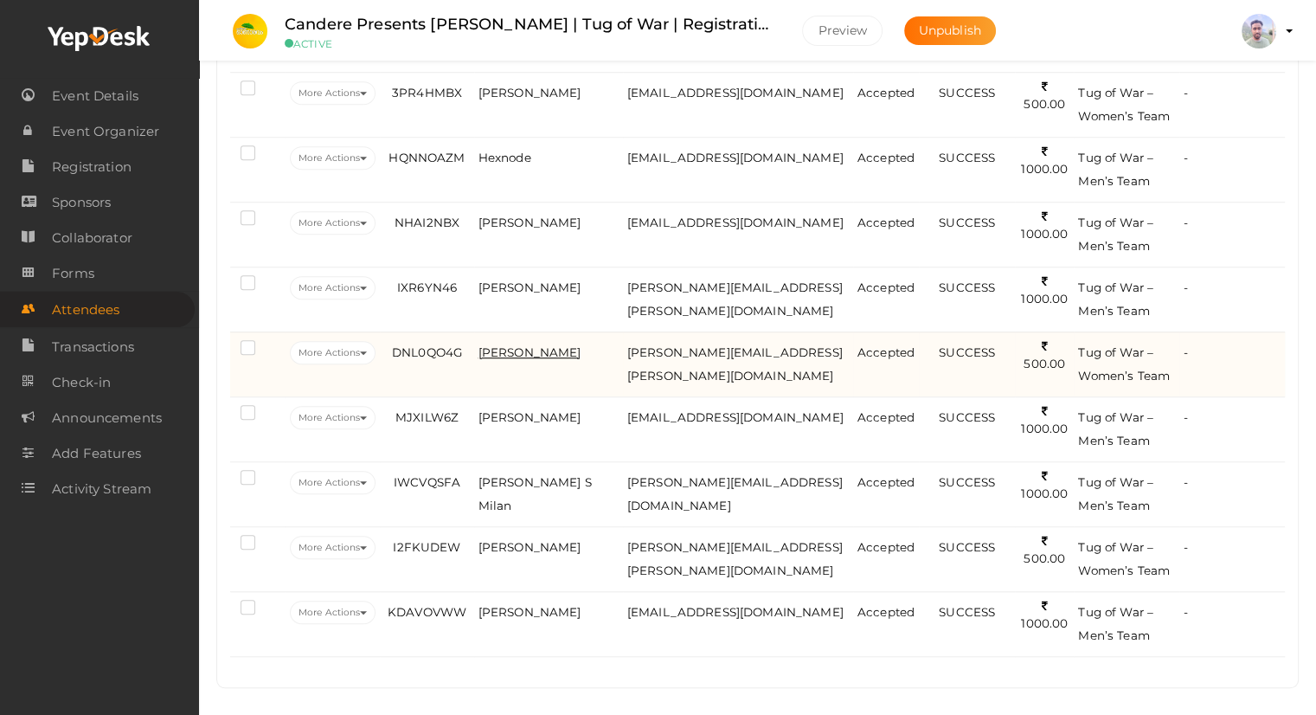
click at [533, 345] on span "[PERSON_NAME]" at bounding box center [529, 352] width 103 height 14
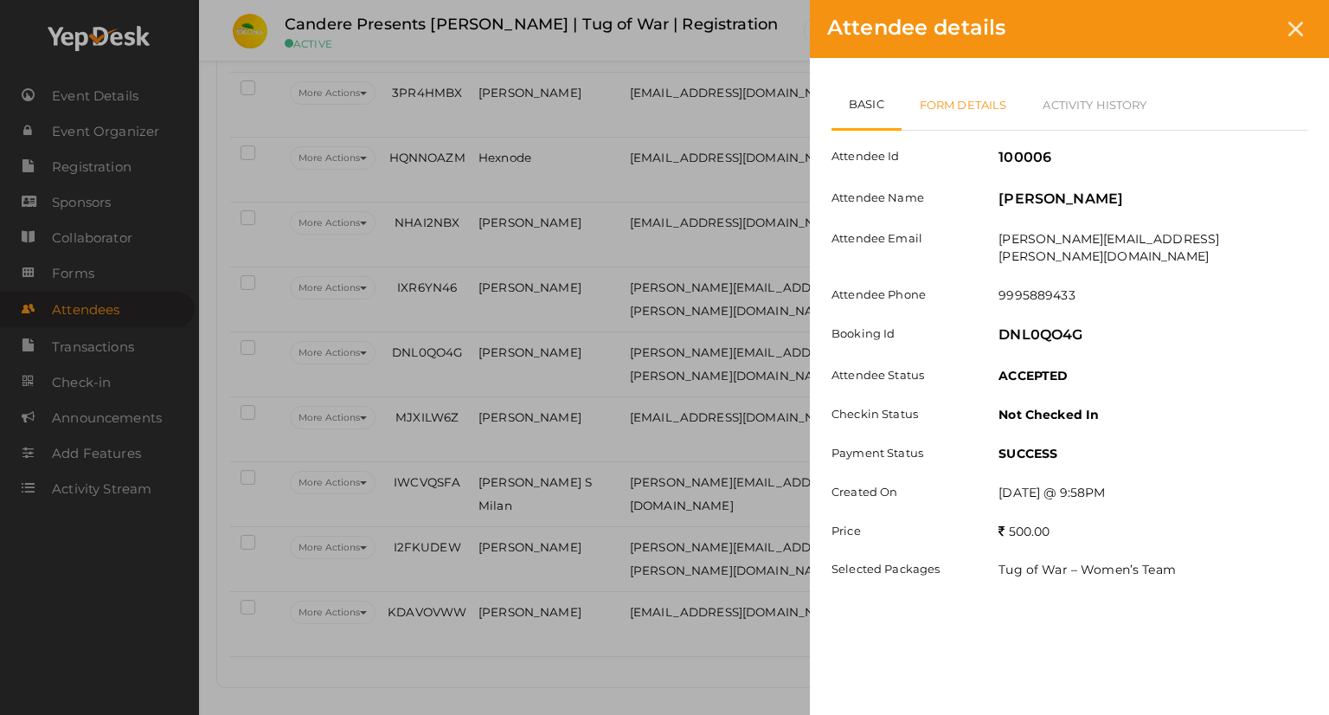
click at [985, 98] on link "Form Details" at bounding box center [964, 105] width 124 height 50
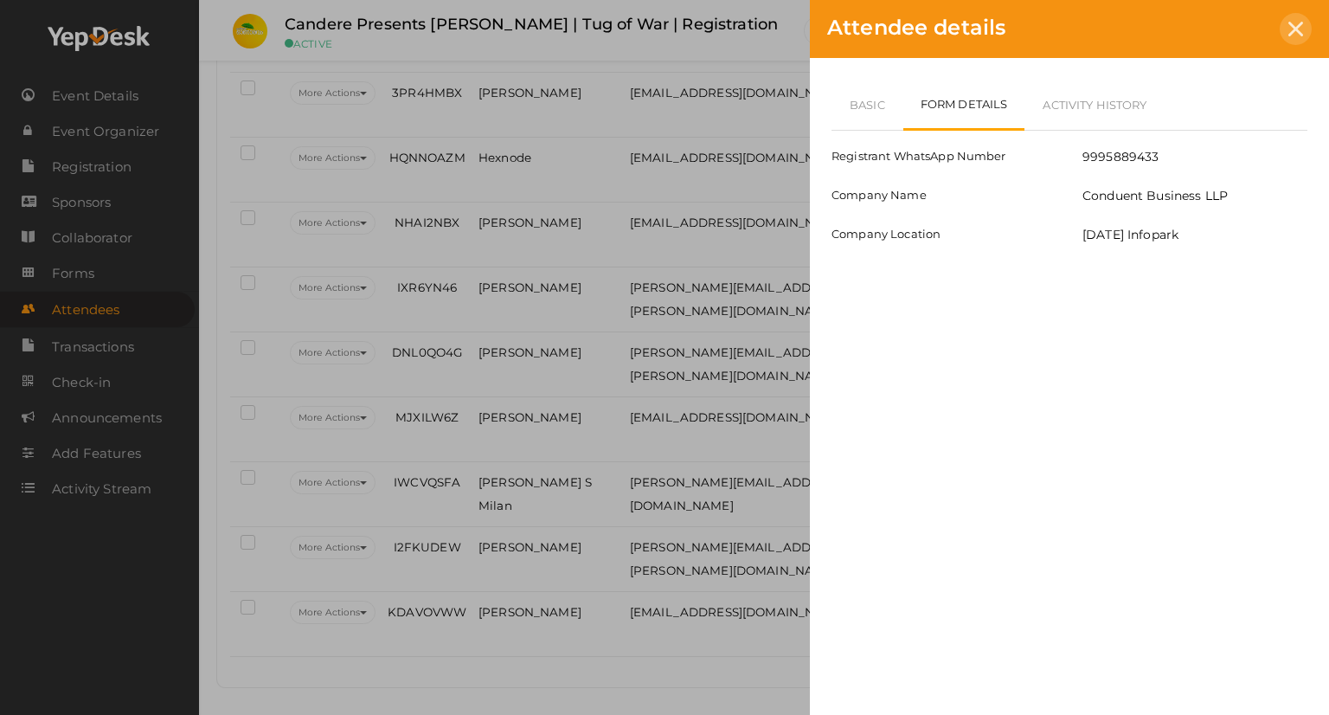
click at [1295, 30] on icon at bounding box center [1295, 29] width 15 height 15
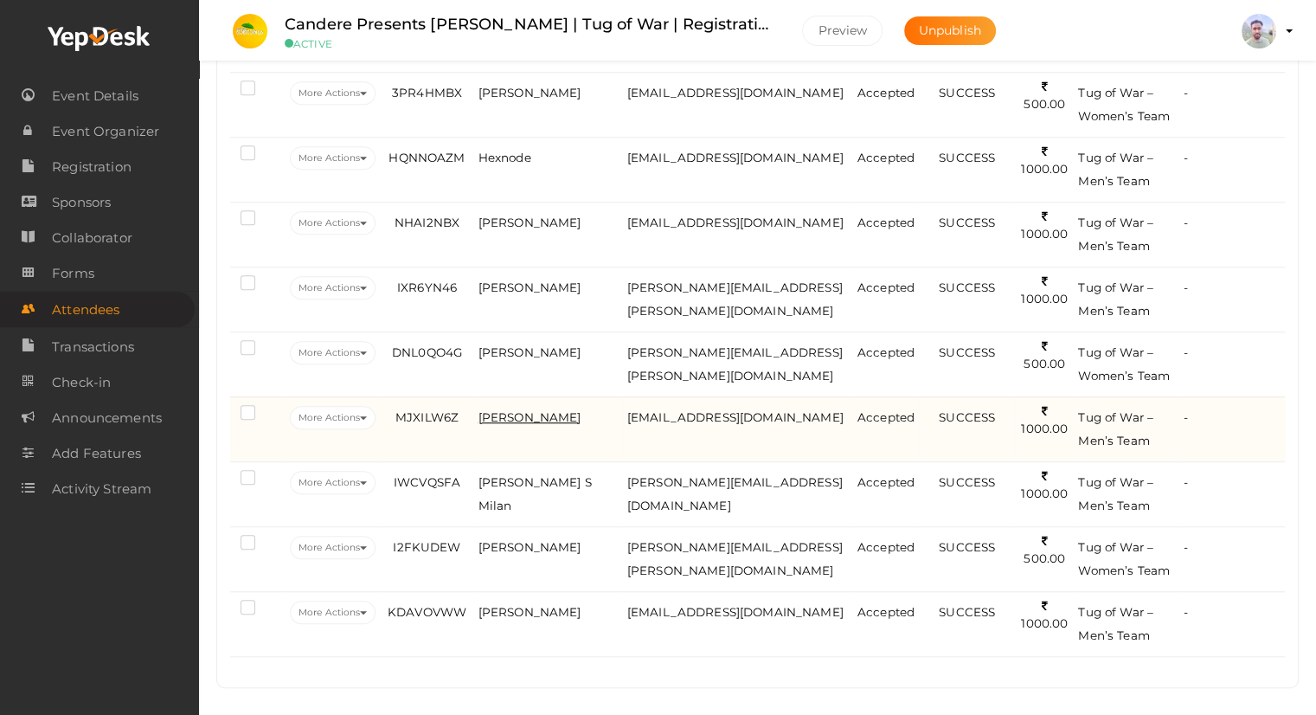
click at [547, 414] on span "[PERSON_NAME]" at bounding box center [529, 417] width 103 height 14
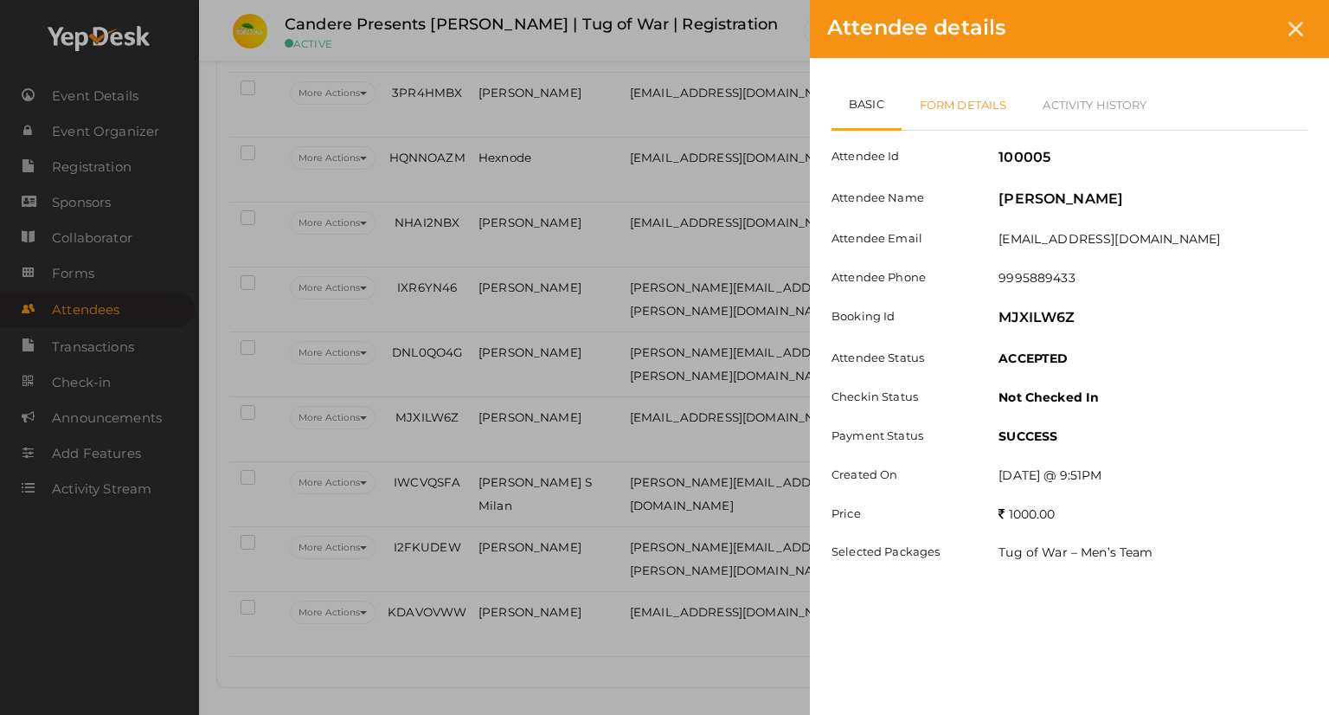
click at [988, 99] on link "Form Details" at bounding box center [964, 105] width 124 height 50
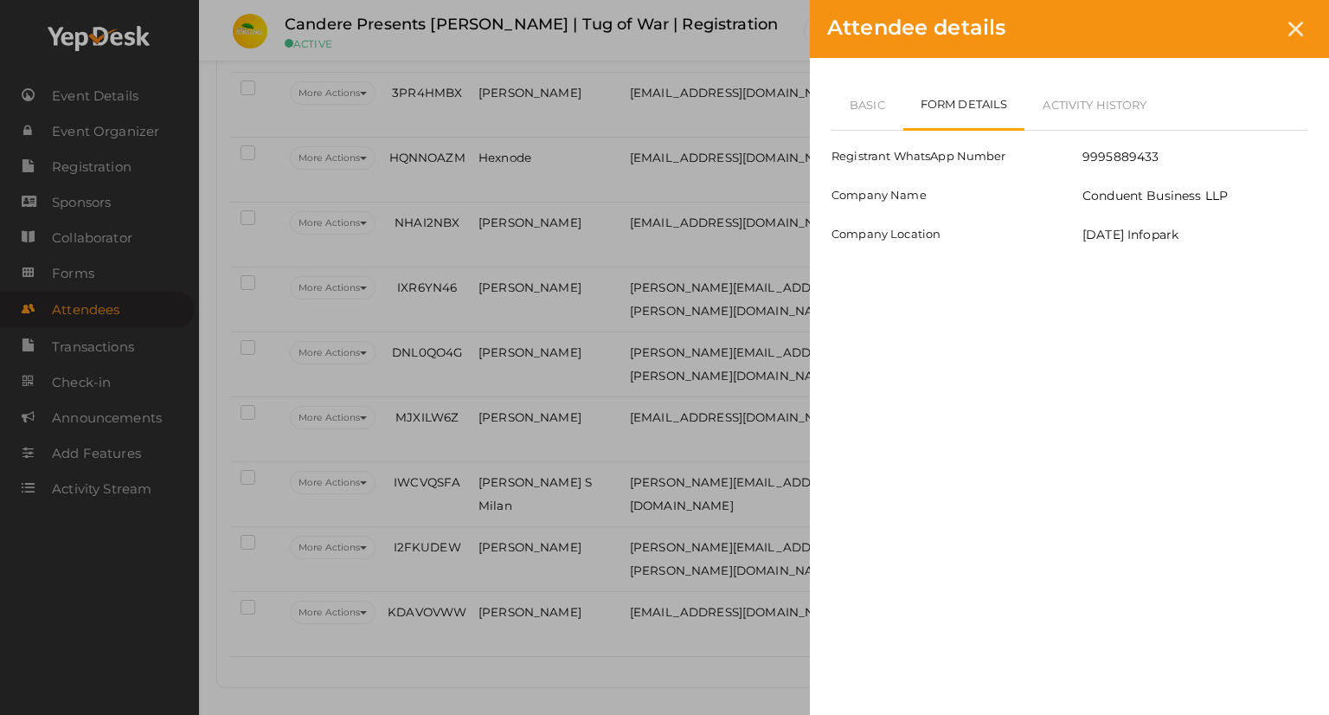
drag, startPoint x: 1302, startPoint y: 27, endPoint x: 1271, endPoint y: 73, distance: 55.4
click at [1302, 26] on icon at bounding box center [1295, 29] width 15 height 15
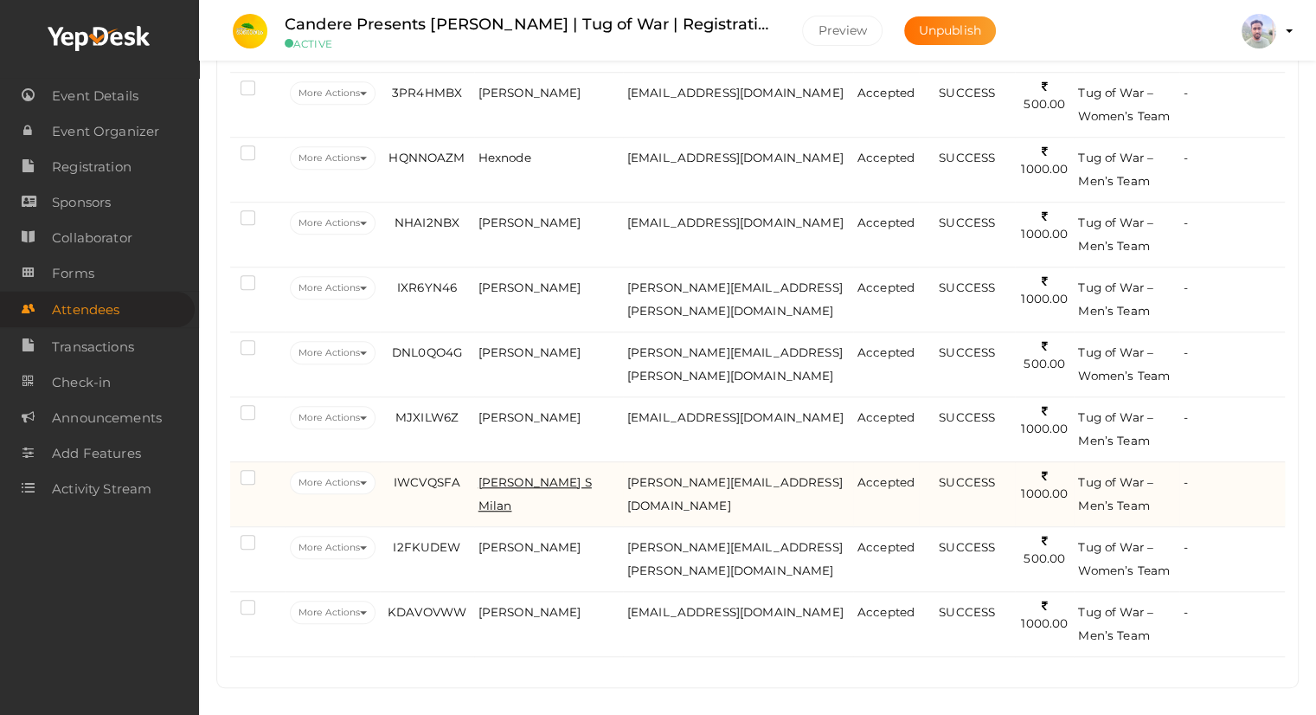
click at [525, 475] on span "[PERSON_NAME] S Milan" at bounding box center [534, 493] width 113 height 37
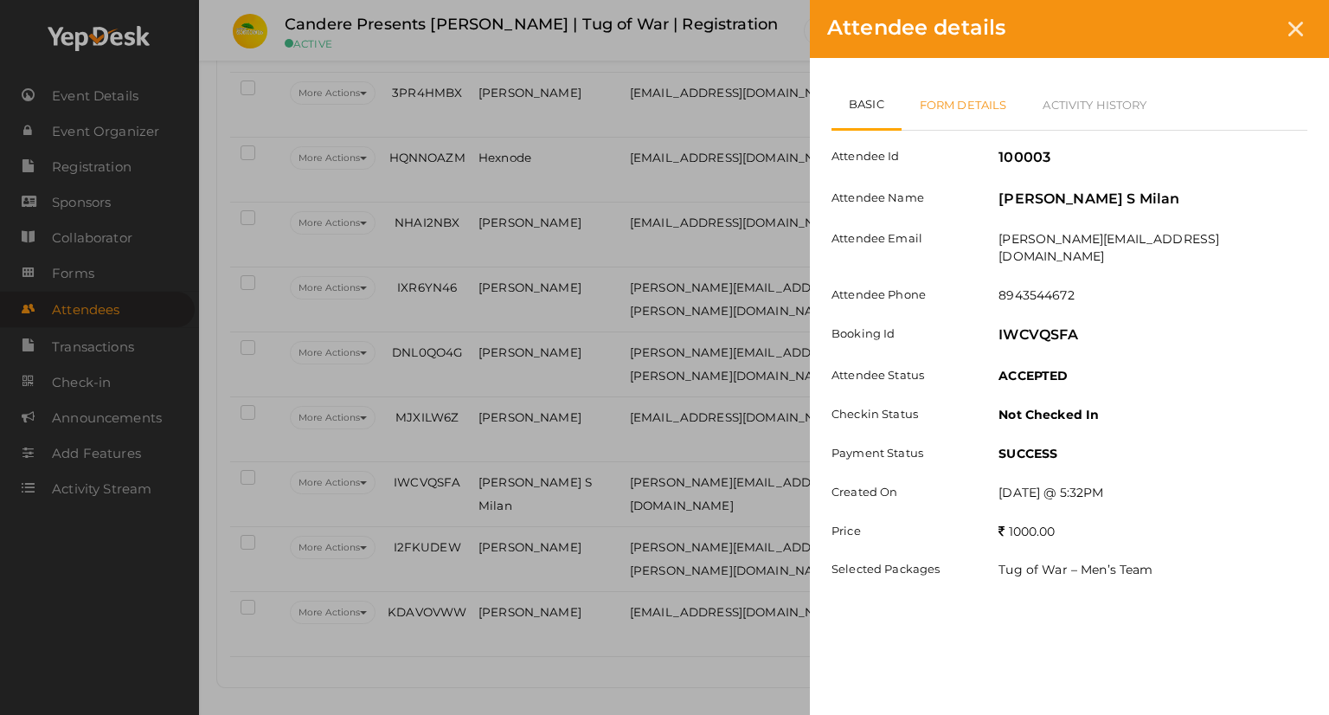
click at [947, 92] on link "Form Details" at bounding box center [964, 105] width 124 height 50
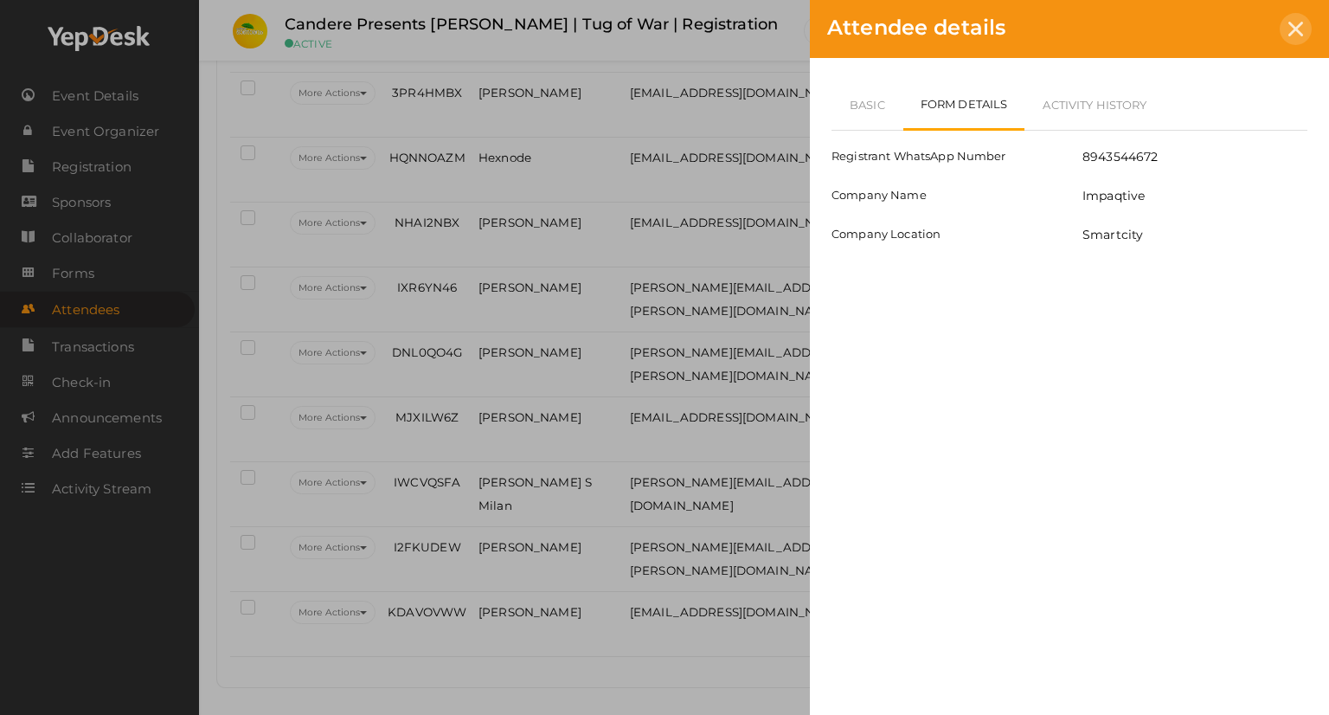
click at [1300, 29] on icon at bounding box center [1295, 29] width 15 height 15
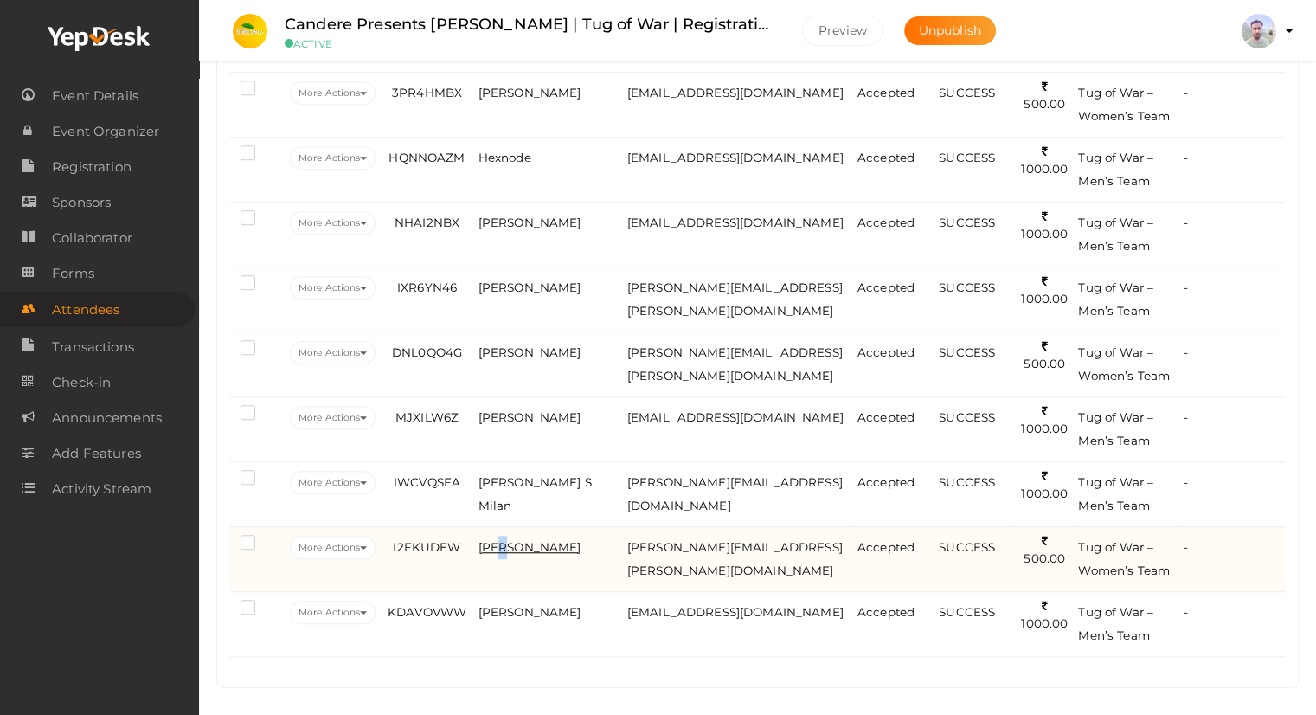
click at [511, 541] on span "[PERSON_NAME]" at bounding box center [529, 547] width 103 height 14
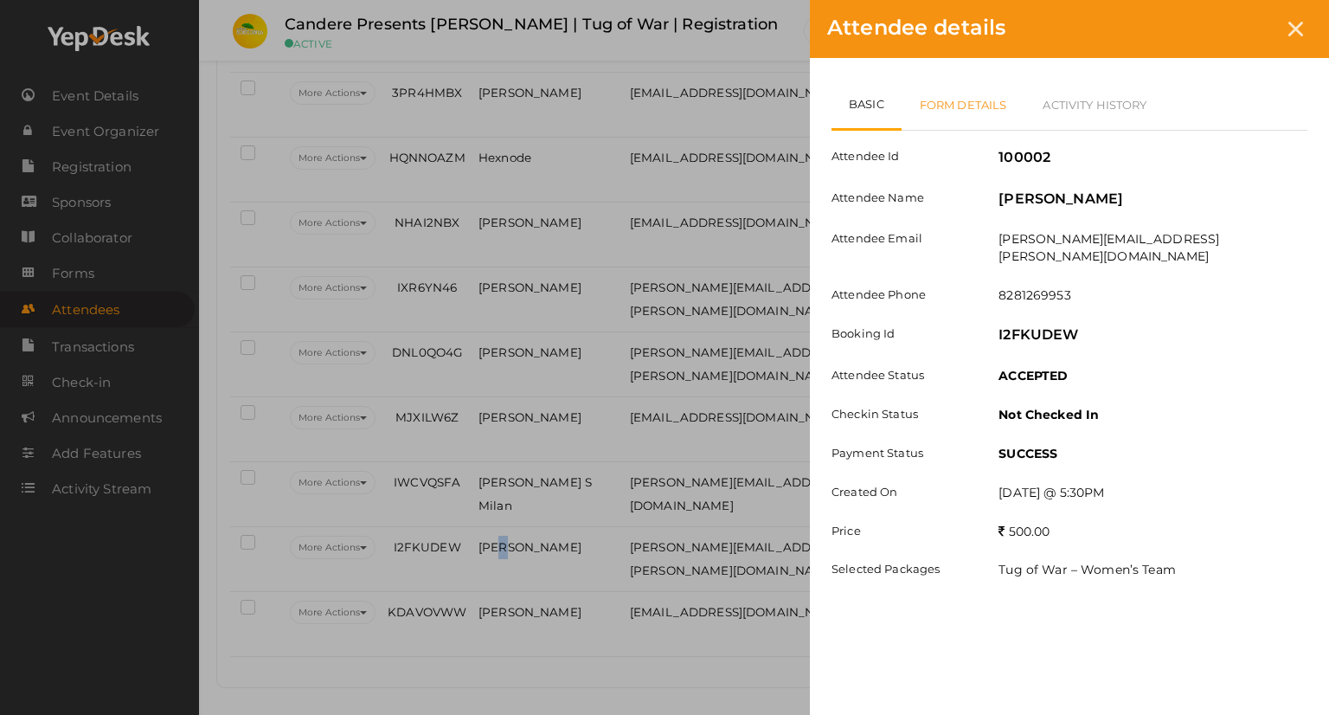
click at [964, 107] on link "Form Details" at bounding box center [964, 105] width 124 height 50
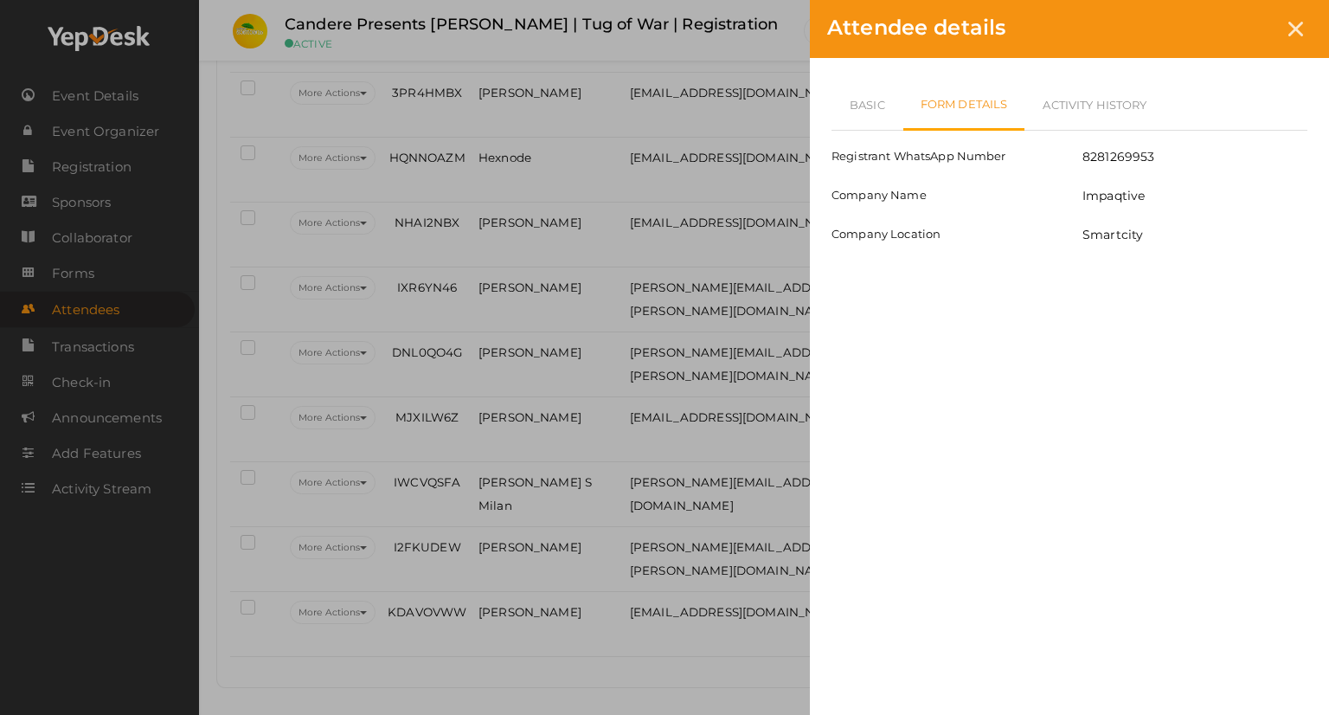
drag, startPoint x: 1291, startPoint y: 33, endPoint x: 1248, endPoint y: 99, distance: 78.2
click at [1291, 33] on icon at bounding box center [1295, 29] width 15 height 15
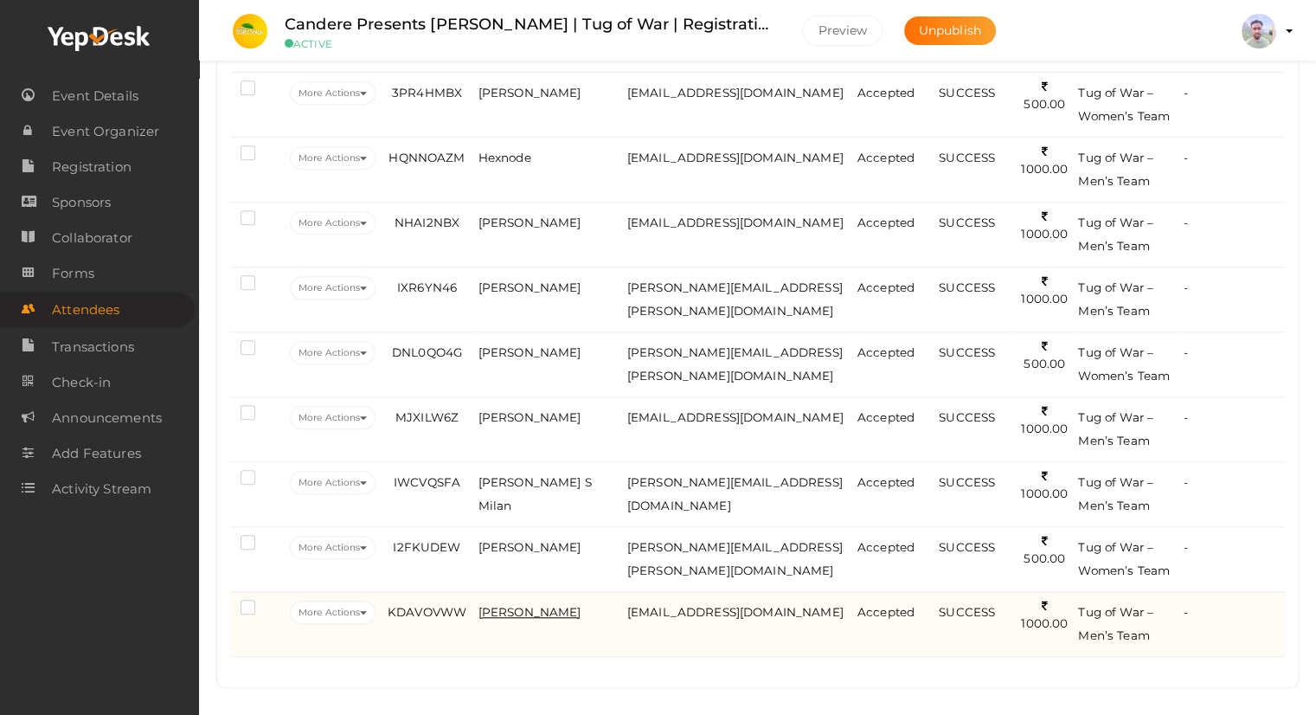
click at [542, 605] on span "[PERSON_NAME]" at bounding box center [529, 612] width 103 height 14
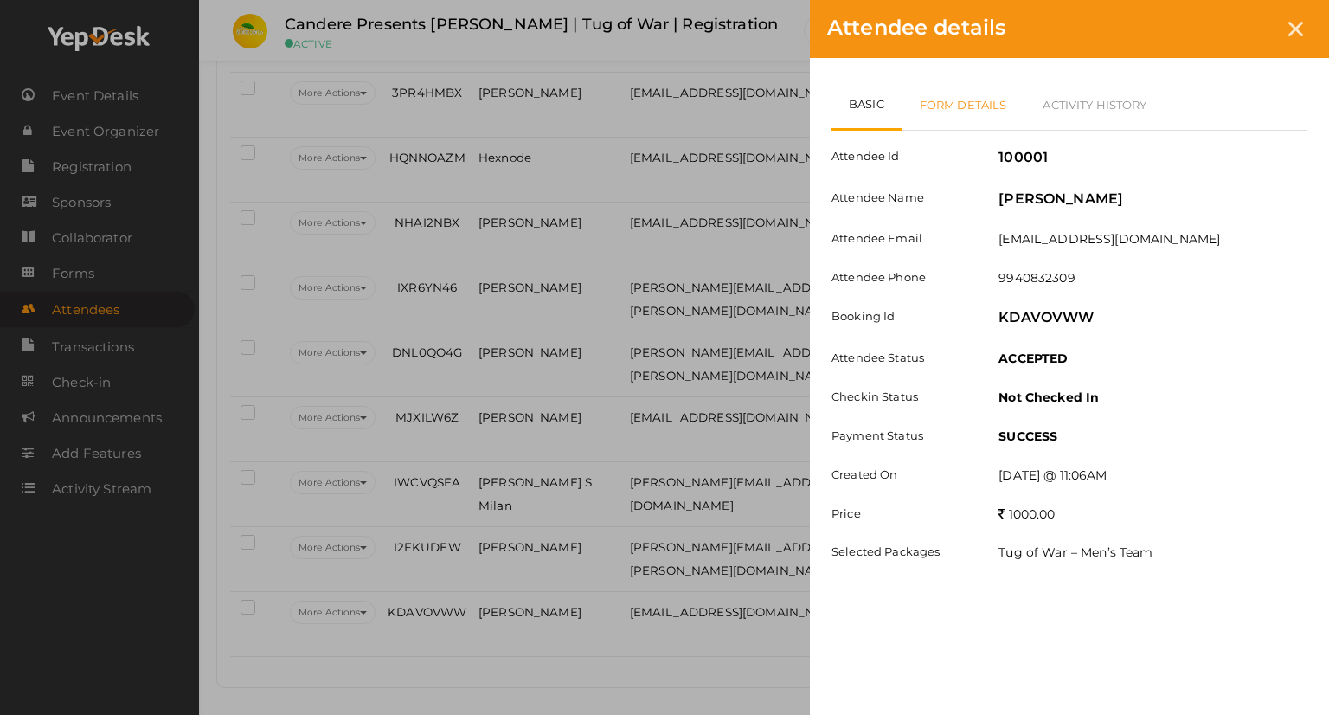
click at [956, 98] on link "Form Details" at bounding box center [964, 105] width 124 height 50
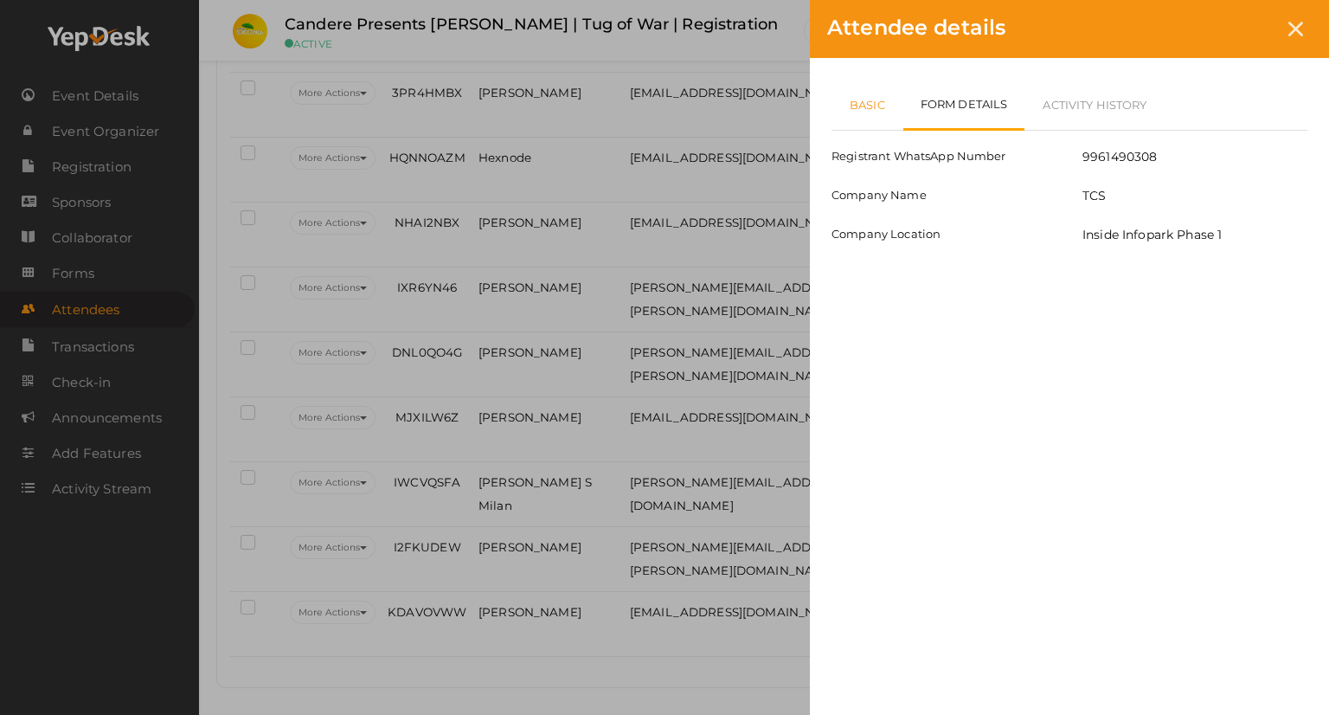
click at [879, 102] on link "Basic" at bounding box center [867, 105] width 72 height 50
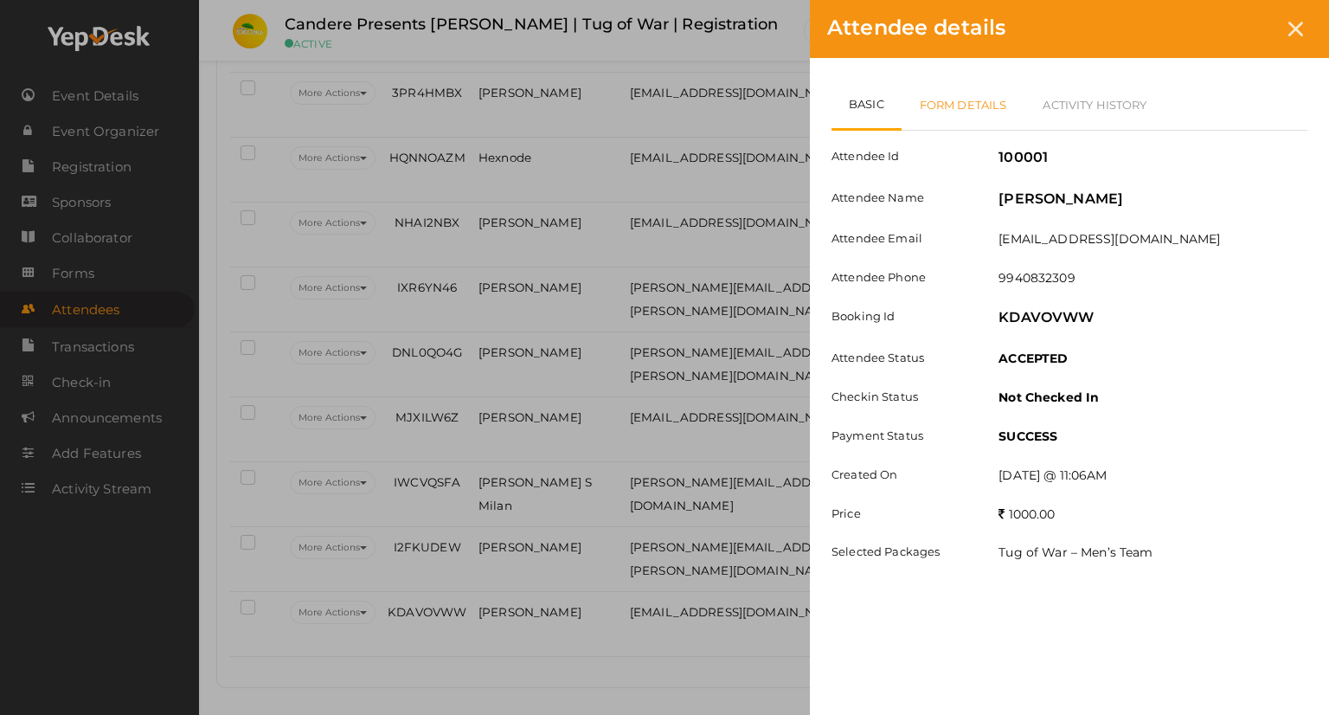
click at [969, 95] on link "Form Details" at bounding box center [964, 105] width 124 height 50
